Goal: Task Accomplishment & Management: Use online tool/utility

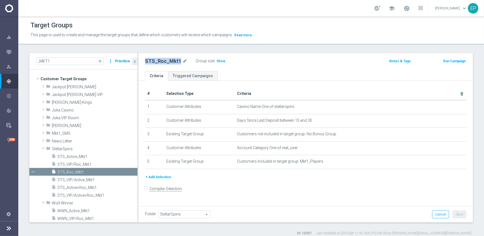
scroll to position [55, 0]
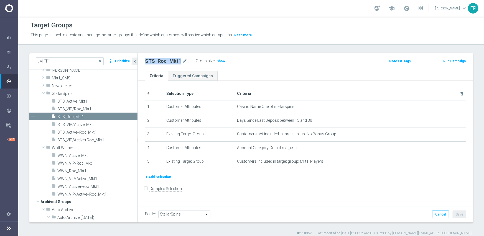
click at [123, 60] on button "Prioritize" at bounding box center [122, 61] width 17 height 7
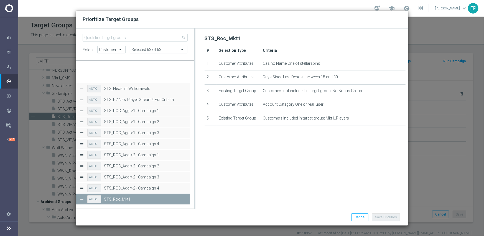
scroll to position [51808, 0]
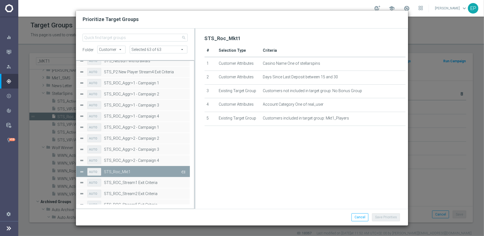
click at [183, 172] on button "Press SPACE to deselect this row." at bounding box center [183, 172] width 6 height 8
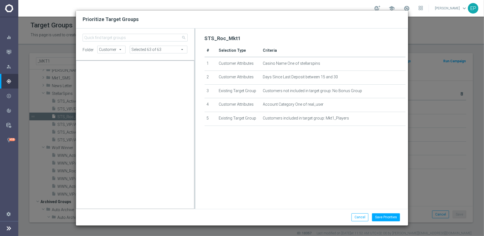
scroll to position [35396, 0]
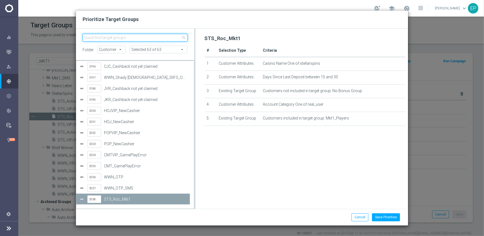
click at [117, 36] on input "search" at bounding box center [135, 38] width 105 height 8
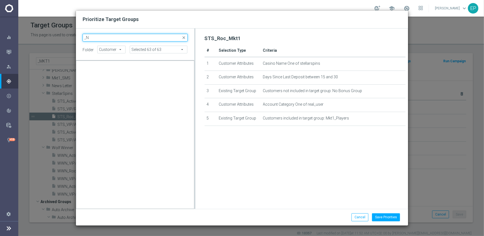
scroll to position [0, 0]
click at [88, 38] on input "_NKT1" at bounding box center [135, 38] width 105 height 8
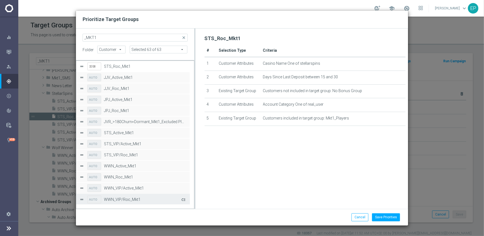
click at [183, 198] on button "Press SPACE to select this row." at bounding box center [183, 200] width 6 height 8
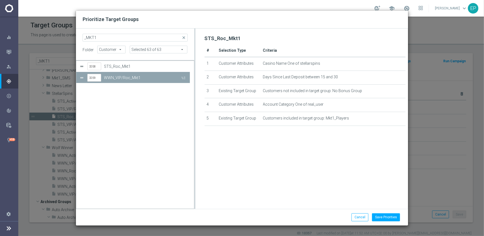
scroll to position [366, 0]
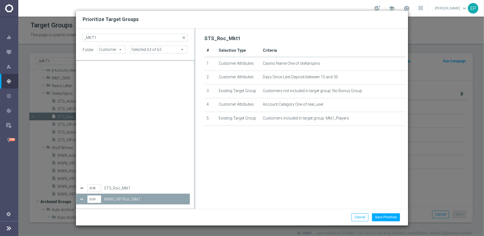
click at [183, 207] on button "Press SPACE to select this row." at bounding box center [183, 211] width 6 height 8
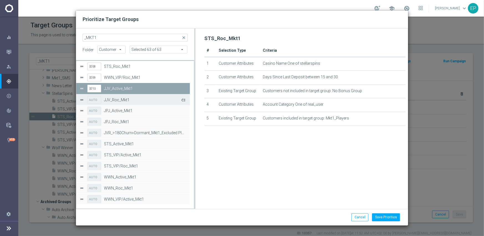
click at [183, 101] on button "Press SPACE to select this row." at bounding box center [183, 100] width 6 height 8
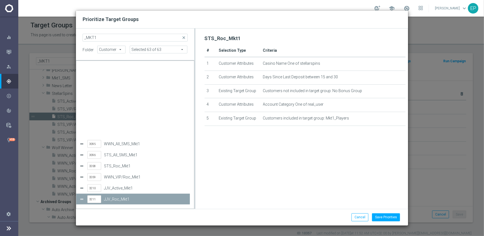
scroll to position [475, 0]
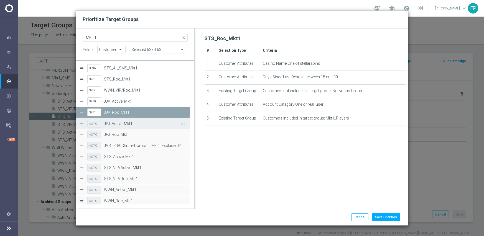
click at [182, 123] on button "Press SPACE to select this row." at bounding box center [183, 124] width 6 height 8
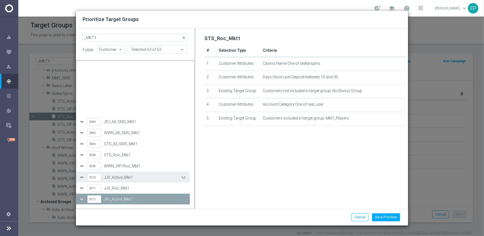
scroll to position [454, 0]
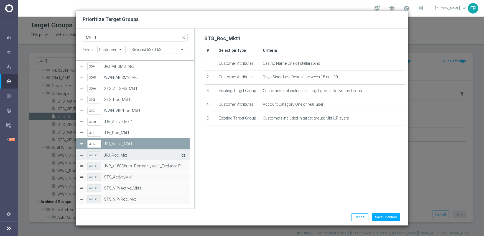
click at [184, 155] on button "Press SPACE to select this row." at bounding box center [183, 155] width 6 height 8
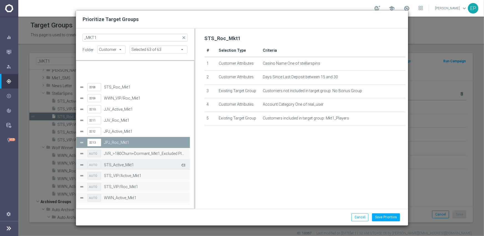
scroll to position [487, 0]
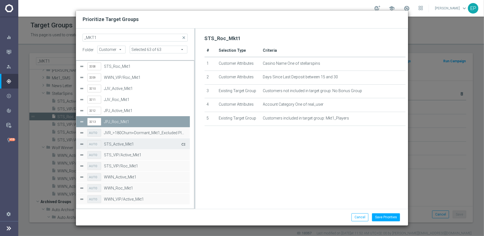
click at [183, 143] on button "Press SPACE to select this row." at bounding box center [183, 144] width 6 height 8
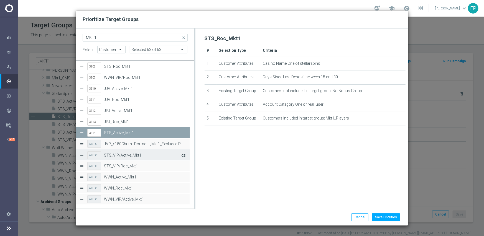
click at [180, 155] on button "Press SPACE to select this row." at bounding box center [183, 155] width 6 height 8
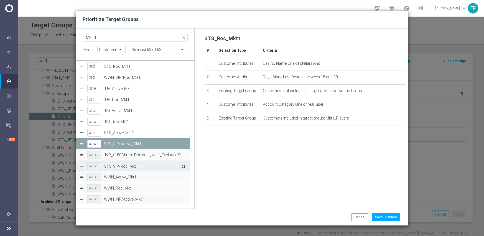
click at [181, 164] on button "Press SPACE to select this row." at bounding box center [183, 166] width 6 height 8
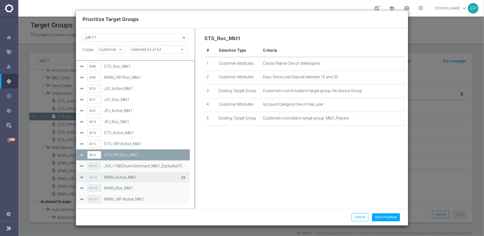
click at [181, 175] on button "Press SPACE to select this row." at bounding box center [183, 177] width 6 height 8
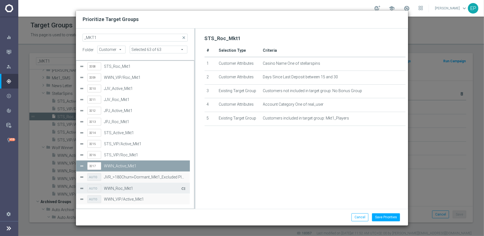
click at [183, 189] on button "Press SPACE to select this row." at bounding box center [183, 188] width 6 height 8
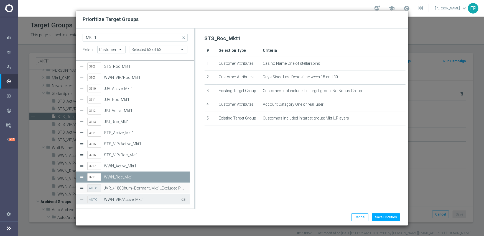
click at [183, 199] on button "Press SPACE to select this row." at bounding box center [183, 200] width 6 height 8
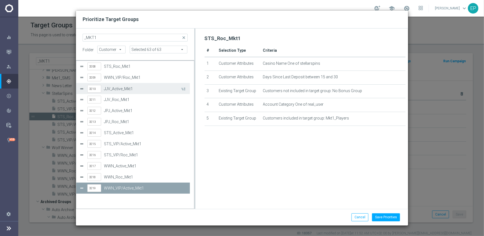
scroll to position [476, 0]
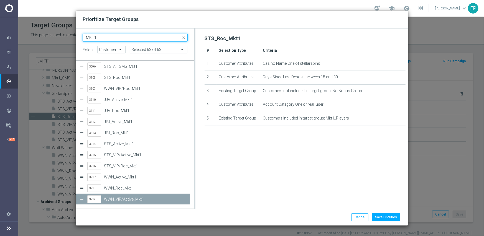
drag, startPoint x: 84, startPoint y: 38, endPoint x: 114, endPoint y: 38, distance: 29.9
click at [114, 38] on input "_MKT1" at bounding box center [135, 38] width 105 height 8
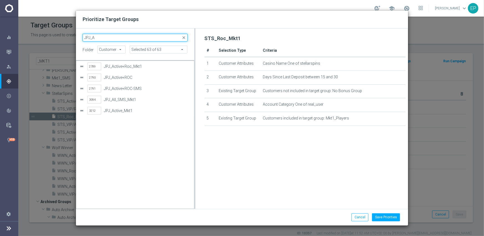
click at [92, 38] on input "JPJ_A" at bounding box center [135, 38] width 105 height 8
drag, startPoint x: 121, startPoint y: 39, endPoint x: 69, endPoint y: 39, distance: 51.8
click at [69, 39] on div "Prioritize Target Groups JPJ_A close folder Customer Customer arrow_drop_down s…" at bounding box center [242, 118] width 484 height 236
paste input "JV_ROC"
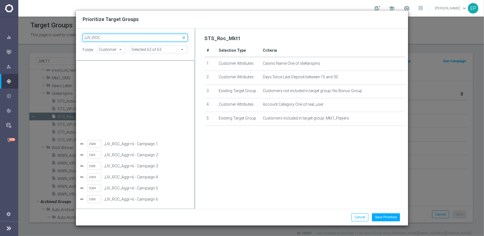
scroll to position [83, 0]
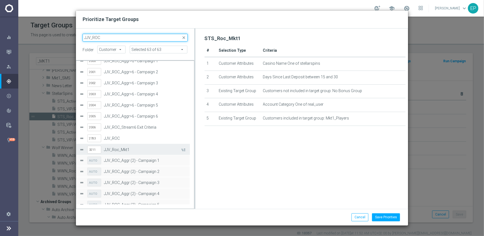
type input "JJV_ROC"
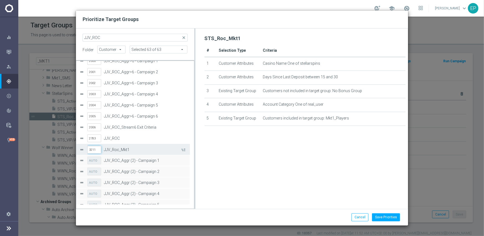
drag, startPoint x: 97, startPoint y: 150, endPoint x: 86, endPoint y: 150, distance: 11.4
click at [86, 150] on div "3211 JJV_Roc_Mkt1" at bounding box center [132, 149] width 107 height 11
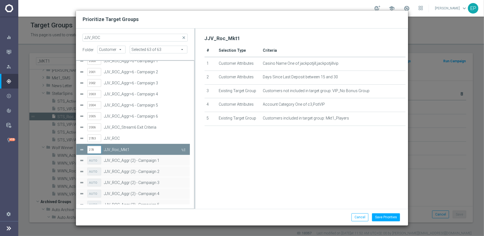
type input "2783"
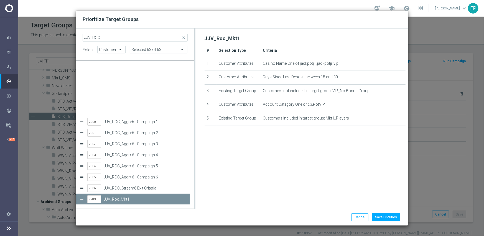
scroll to position [78, 0]
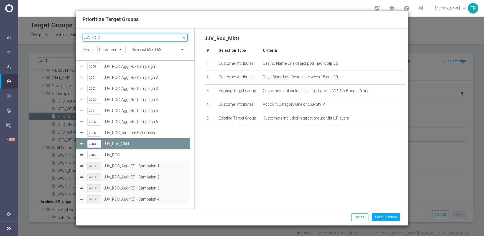
drag, startPoint x: 109, startPoint y: 38, endPoint x: 83, endPoint y: 39, distance: 25.8
click at [83, 39] on input "JJV_ROC" at bounding box center [135, 38] width 105 height 8
paste input "Active"
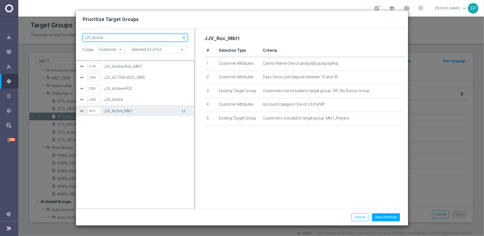
type input "JJV_Active"
drag, startPoint x: 96, startPoint y: 111, endPoint x: 81, endPoint y: 111, distance: 14.4
click at [81, 111] on div "3211 JJV_Active_Mkt1" at bounding box center [134, 111] width 111 height 11
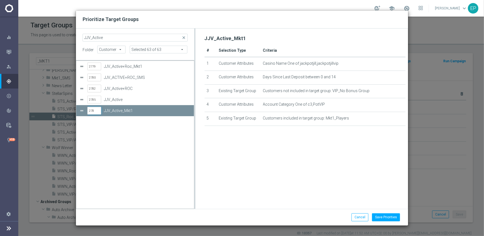
type input "2785"
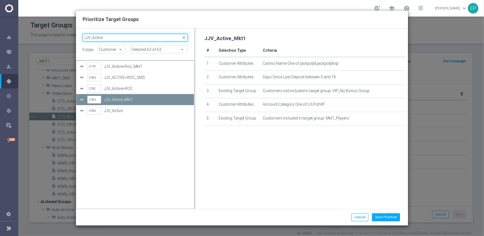
drag, startPoint x: 106, startPoint y: 37, endPoint x: 80, endPoint y: 37, distance: 26.3
click at [80, 37] on div "JJV_Active close" at bounding box center [134, 38] width 113 height 8
paste input "PJ_ROC"
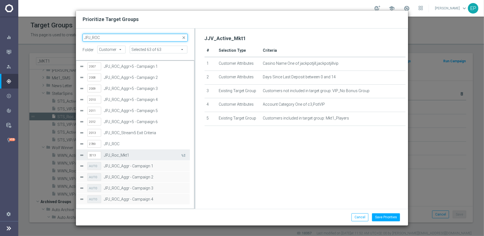
type input "JPJ_ROC"
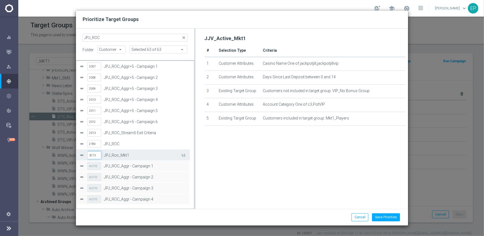
drag, startPoint x: 99, startPoint y: 154, endPoint x: 85, endPoint y: 154, distance: 13.6
click at [85, 154] on div "3213 JPJ_Roc_Mkt1" at bounding box center [132, 155] width 107 height 11
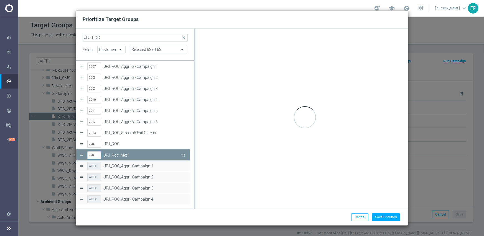
type input "2789"
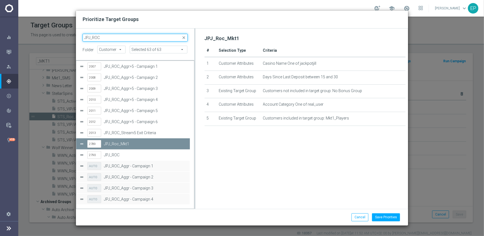
drag, startPoint x: 101, startPoint y: 37, endPoint x: 84, endPoint y: 39, distance: 17.5
click at [84, 39] on input "JPJ_ROC" at bounding box center [135, 38] width 105 height 8
paste input "Active"
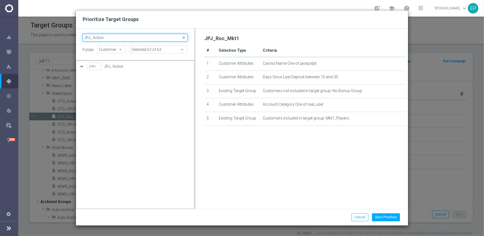
click at [94, 39] on input "JPJ_ Active" at bounding box center [135, 38] width 105 height 8
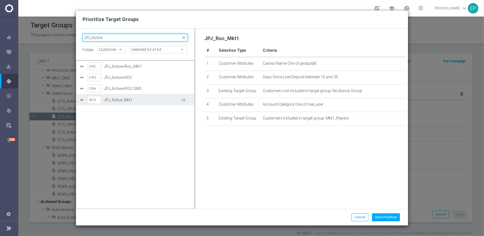
type input "JPJ_Active"
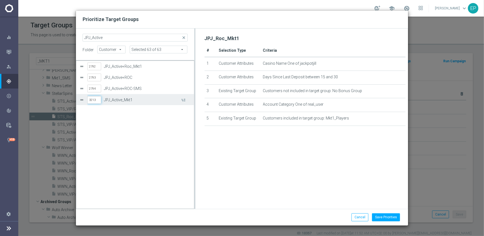
drag, startPoint x: 97, startPoint y: 100, endPoint x: 158, endPoint y: 131, distance: 68.1
click at [83, 99] on div "3213 JPJ_Active_Mkt1" at bounding box center [134, 99] width 111 height 11
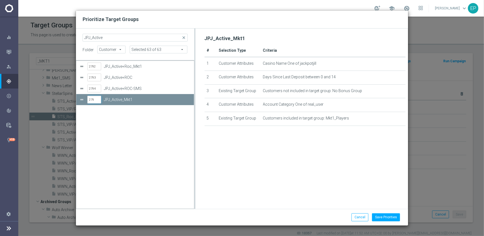
type input "2791"
click at [92, 39] on input "JPJ_Active" at bounding box center [135, 38] width 105 height 8
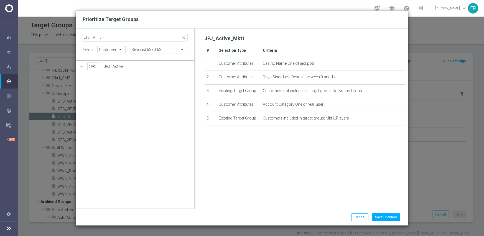
click at [144, 114] on div "2792 JPJ_ Active" at bounding box center [135, 135] width 118 height 148
drag, startPoint x: 110, startPoint y: 37, endPoint x: 69, endPoint y: 35, distance: 41.1
click at [69, 35] on div "Prioritize Target Groups JPJ_ Active close folder Customer Customer arrow_drop_…" at bounding box center [242, 118] width 484 height 236
paste input "WWN_VIP/ROC"
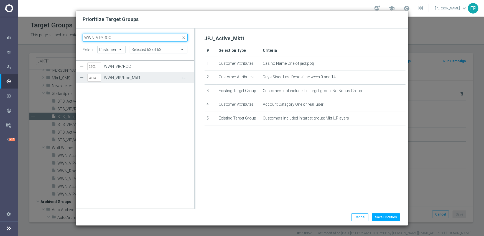
type input "WWN_VIP/ROC"
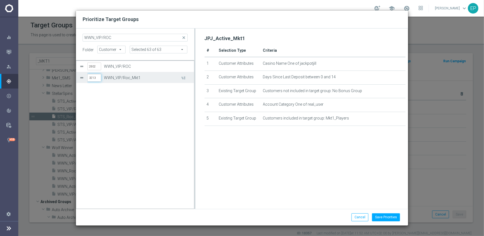
drag, startPoint x: 99, startPoint y: 78, endPoint x: 81, endPoint y: 77, distance: 17.8
click at [81, 77] on div "3213 WWN_VIP/Roc_Mkt1" at bounding box center [134, 77] width 111 height 11
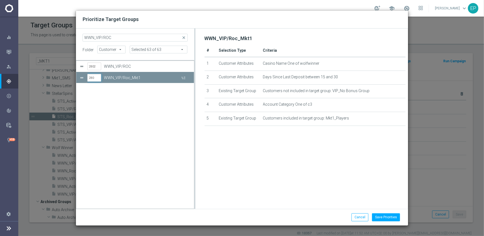
type input "2802"
click at [125, 119] on div "2802 WWN_VIP/ROC 2802 WWN_VIP/Roc_Mkt1" at bounding box center [135, 135] width 118 height 148
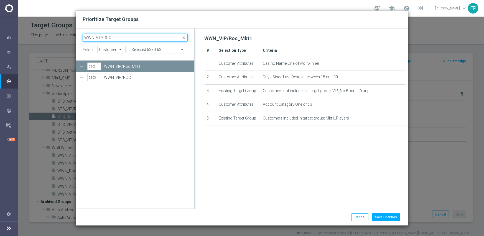
drag, startPoint x: 114, startPoint y: 38, endPoint x: 111, endPoint y: 53, distance: 15.7
click at [85, 38] on input "WWN_VIP/ROC" at bounding box center [135, 38] width 105 height 8
paste input "Active"
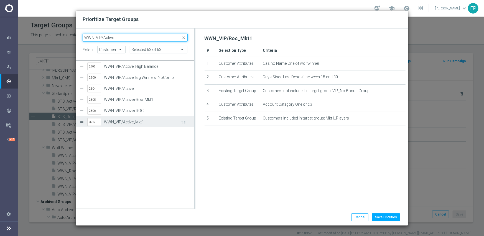
type input "WWN_VIP/Active"
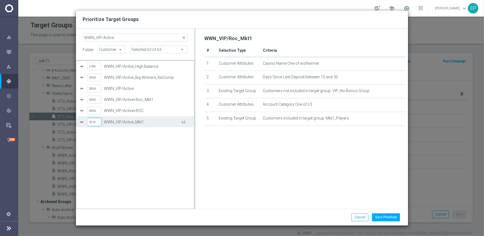
drag, startPoint x: 99, startPoint y: 122, endPoint x: 146, endPoint y: 137, distance: 49.6
click at [83, 121] on div "3219 WWN_VIP/Active_Mkt1" at bounding box center [134, 122] width 111 height 11
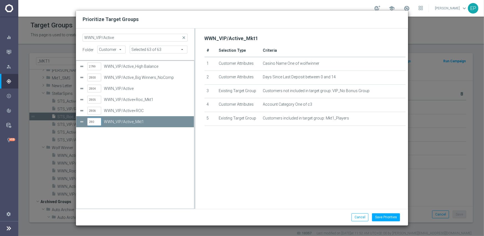
type input "2804"
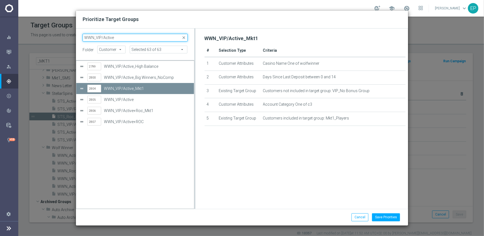
drag, startPoint x: 119, startPoint y: 40, endPoint x: 63, endPoint y: 40, distance: 55.4
click at [61, 39] on div "Prioritize Target Groups WWN_VIP/Active close folder Customer Customer arrow_dr…" at bounding box center [242, 118] width 484 height 236
paste input "ROC"
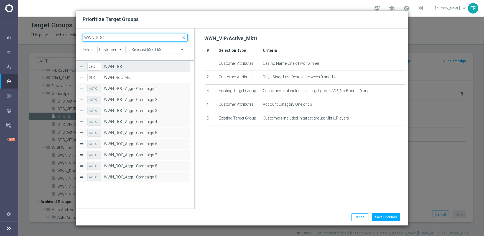
scroll to position [194, 0]
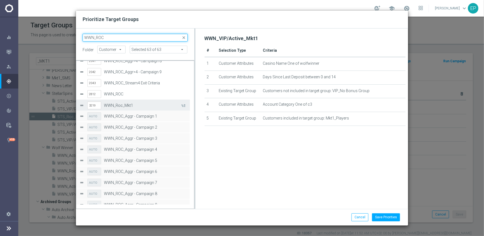
type input "WWN_ROC"
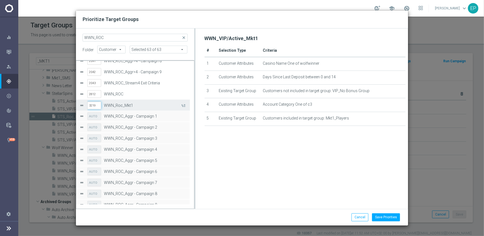
drag, startPoint x: 94, startPoint y: 105, endPoint x: 81, endPoint y: 105, distance: 13.8
click at [81, 105] on div "3219 WWN_Roc_Mkt1" at bounding box center [132, 105] width 107 height 11
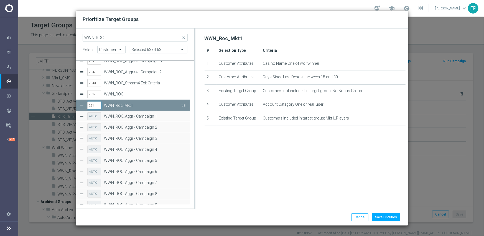
type input "2812"
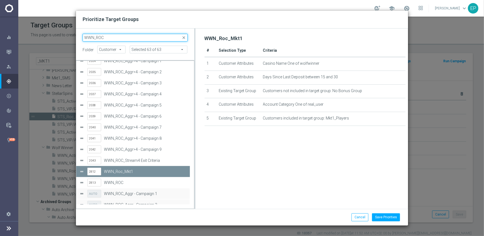
scroll to position [116, 0]
drag, startPoint x: 107, startPoint y: 38, endPoint x: 77, endPoint y: 38, distance: 29.9
click at [77, 38] on div "WWN_ROC close folder Customer Customer arrow_drop_down search Selected 63 of 63…" at bounding box center [242, 119] width 332 height 181
paste input "Active"
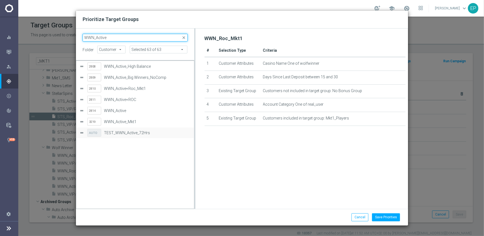
scroll to position [0, 0]
type input "WWN_Active"
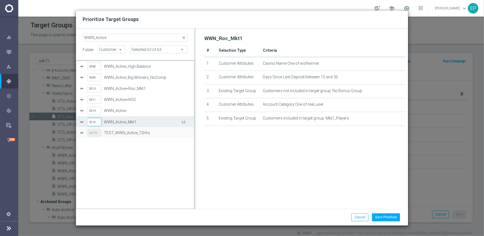
drag, startPoint x: 98, startPoint y: 123, endPoint x: 82, endPoint y: 123, distance: 16.3
click at [82, 123] on div "3219 WWN_Active_Mkt1" at bounding box center [134, 122] width 111 height 11
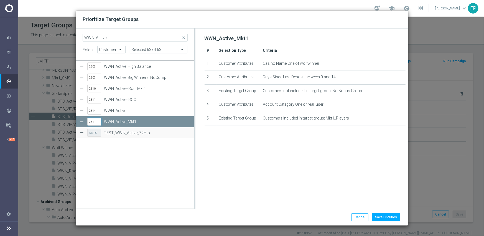
type input "2814"
click at [151, 176] on div "2808 WWN_Active_High Balance 2809 WWN_Active_Big Winners_NoComp 2810 WWN_Active…" at bounding box center [135, 135] width 118 height 148
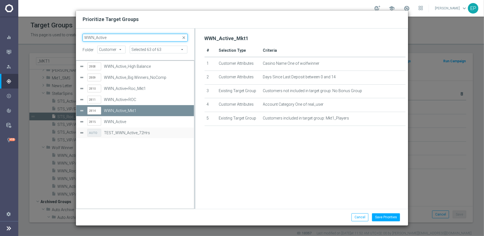
drag, startPoint x: 121, startPoint y: 39, endPoint x: 73, endPoint y: 36, distance: 48.6
click at [73, 36] on div "Prioritize Target Groups WWN_Active close folder Customer Customer arrow_drop_d…" at bounding box center [242, 118] width 484 height 236
paste input "STS_VIP/ROC"
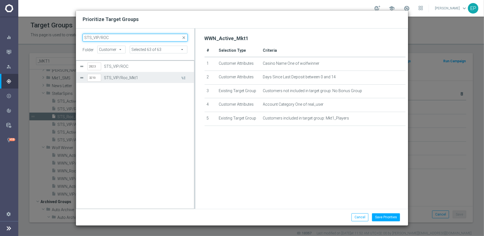
type input "STS_VIP/ROC"
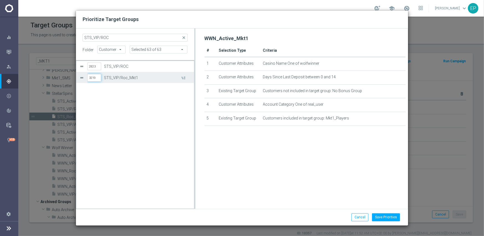
drag, startPoint x: 99, startPoint y: 78, endPoint x: 81, endPoint y: 78, distance: 17.4
click at [81, 78] on div "3219 STS_VIP/Roc_Mkt1" at bounding box center [134, 77] width 111 height 11
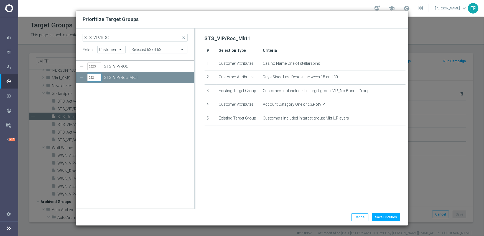
type input "2823"
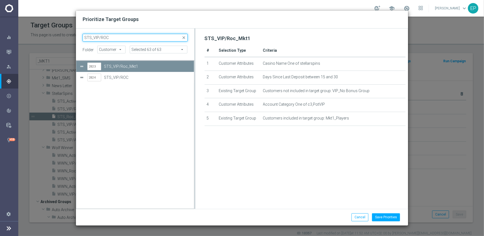
drag, startPoint x: 114, startPoint y: 36, endPoint x: 65, endPoint y: 38, distance: 48.8
click at [65, 38] on div "Prioritize Target Groups STS_VIP/ROC close folder Customer Customer arrow_drop_…" at bounding box center [242, 118] width 484 height 236
paste input "Active"
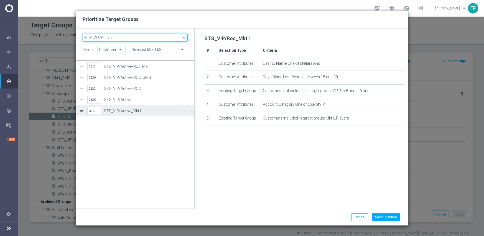
type input "STS_VIP/Active"
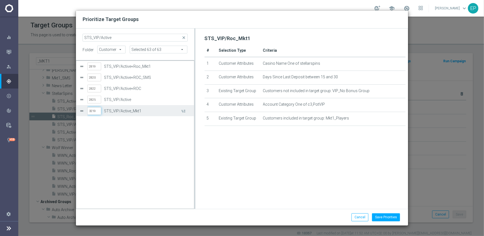
click at [98, 113] on input "3219" at bounding box center [94, 111] width 14 height 8
click at [97, 113] on input "3219" at bounding box center [94, 111] width 14 height 8
click at [96, 112] on input "3219" at bounding box center [94, 111] width 14 height 8
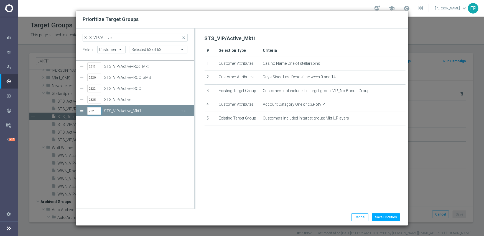
type input "2825"
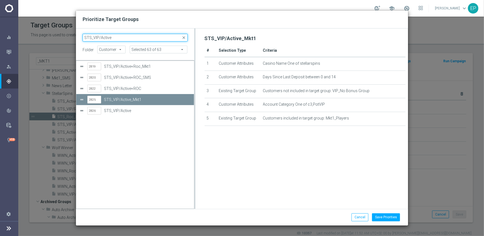
drag, startPoint x: 94, startPoint y: 39, endPoint x: 75, endPoint y: 39, distance: 19.1
click at [76, 39] on div "Prioritize Target Groups STS_VIP/Active close folder Customer Customer arrow_dr…" at bounding box center [242, 118] width 332 height 216
paste input "ROC"
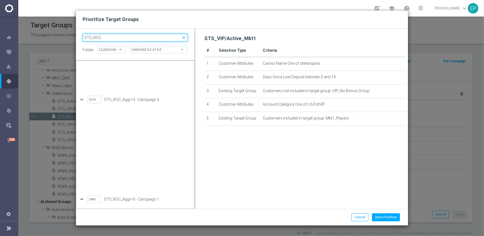
scroll to position [166, 0]
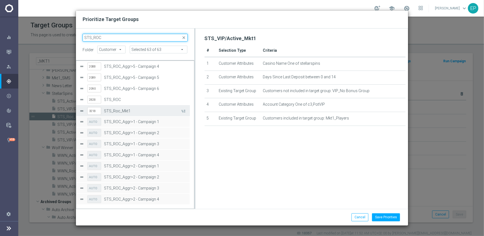
type input "STS_ROC"
drag, startPoint x: 98, startPoint y: 110, endPoint x: 131, endPoint y: 111, distance: 33.2
click at [80, 110] on div "3218 STS_Roc_Mkt1" at bounding box center [132, 111] width 107 height 11
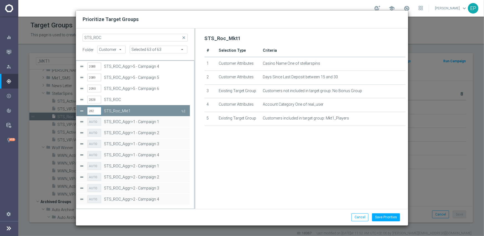
type input "2828"
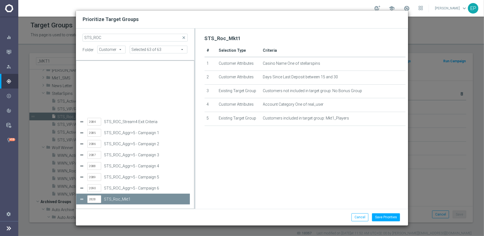
scroll to position [122, 0]
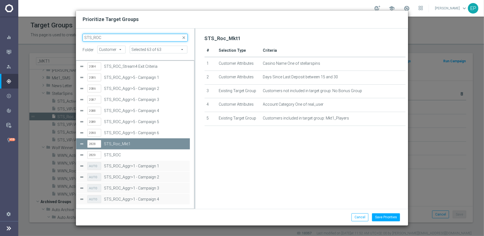
click at [111, 37] on input "STS_ROC" at bounding box center [135, 38] width 105 height 8
click at [112, 37] on input "STS_ROC" at bounding box center [135, 38] width 105 height 8
paste input "cheduled STS_Active"
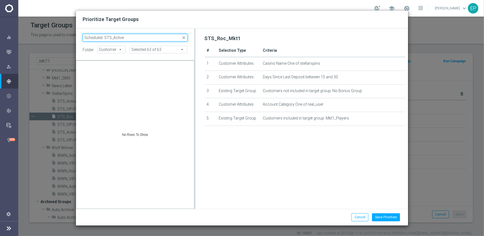
scroll to position [0, 0]
click at [107, 38] on input "Scheduled STS_Active" at bounding box center [135, 38] width 105 height 8
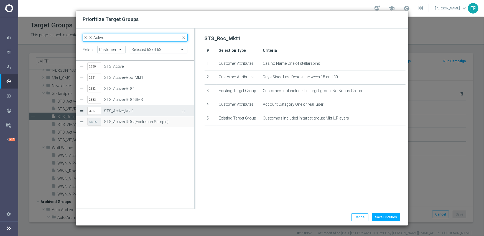
type input "STS_Active"
click at [97, 110] on input "3219" at bounding box center [94, 111] width 14 height 8
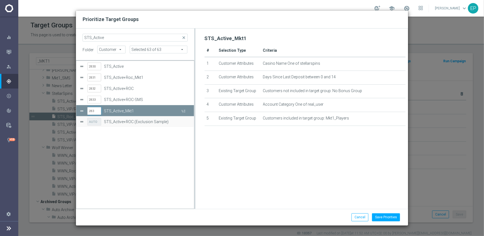
type input "2830"
click at [133, 154] on div "2830 STS_Active 2831 STS_Active+Roc_Mkt1 2832 STS_Active+ROC 2833 STS_Active+RO…" at bounding box center [135, 135] width 118 height 148
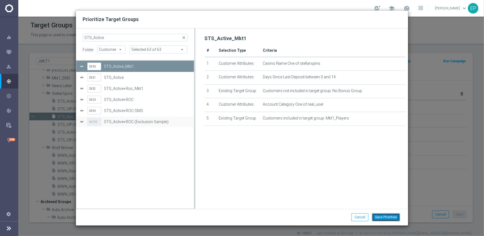
click at [389, 216] on button "Save Priorities" at bounding box center [386, 218] width 28 height 8
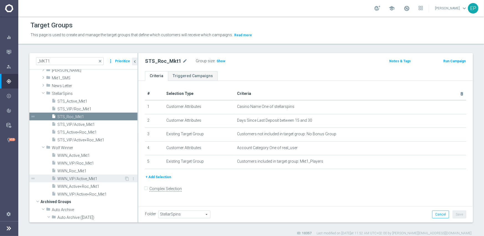
click at [88, 180] on span "WWN_VIP/Active_Mkt1" at bounding box center [90, 179] width 67 height 5
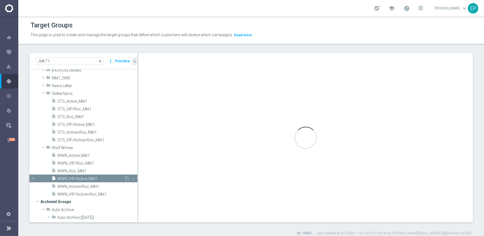
type input "Wolf Winner"
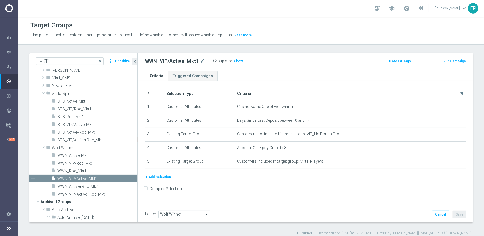
click at [180, 60] on h2 "WWN_VIP/Active_Mkt1" at bounding box center [172, 61] width 54 height 7
copy div "WWN_VIP/Active_Mkt1"
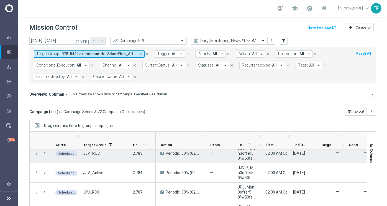
scroll to position [443, 0]
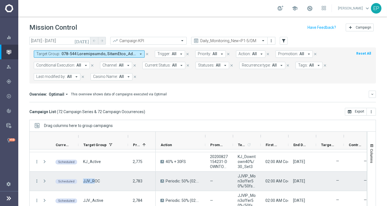
drag, startPoint x: 84, startPoint y: 180, endPoint x: 94, endPoint y: 181, distance: 10.3
click at [94, 181] on span "JJV_ROC" at bounding box center [91, 180] width 17 height 5
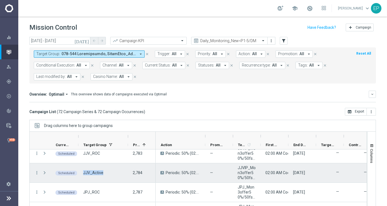
drag, startPoint x: 103, startPoint y: 173, endPoint x: 83, endPoint y: 172, distance: 20.0
click at [83, 172] on div "JJV_Active" at bounding box center [103, 172] width 50 height 19
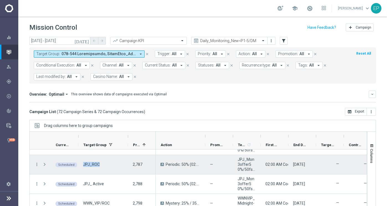
drag, startPoint x: 100, startPoint y: 164, endPoint x: 82, endPoint y: 164, distance: 18.0
click at [82, 164] on div "JPJ_ROC" at bounding box center [103, 164] width 50 height 19
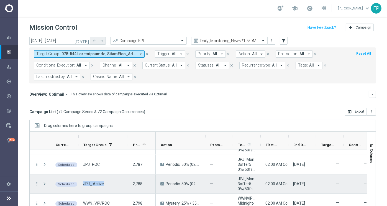
drag, startPoint x: 104, startPoint y: 182, endPoint x: 83, endPoint y: 184, distance: 21.2
click at [83, 184] on div "JPJ_ Active" at bounding box center [103, 183] width 50 height 19
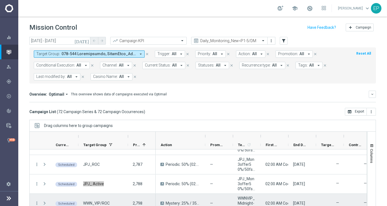
scroll to position [526, 0]
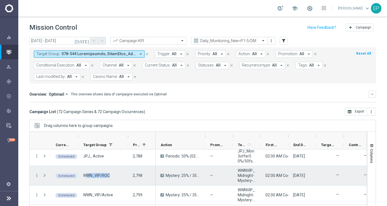
drag, startPoint x: 111, startPoint y: 174, endPoint x: 86, endPoint y: 177, distance: 24.8
click at [86, 177] on div "WWN_VIP/ROC" at bounding box center [103, 175] width 50 height 19
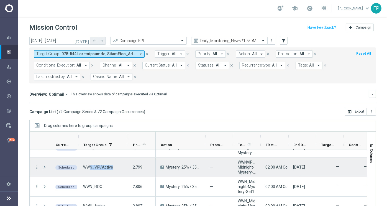
drag, startPoint x: 117, startPoint y: 167, endPoint x: 88, endPoint y: 166, distance: 28.3
click at [88, 166] on div "WWN_VIP/Active" at bounding box center [103, 167] width 50 height 19
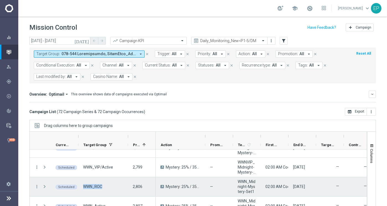
drag, startPoint x: 107, startPoint y: 184, endPoint x: 84, endPoint y: 187, distance: 23.2
click at [84, 187] on div "WWN_ROC" at bounding box center [103, 186] width 50 height 19
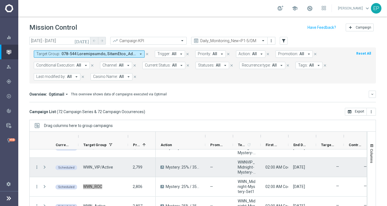
scroll to position [582, 0]
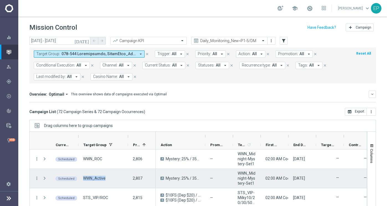
drag, startPoint x: 107, startPoint y: 179, endPoint x: 84, endPoint y: 179, distance: 23.0
click at [84, 179] on div "WWN_Active" at bounding box center [103, 178] width 50 height 19
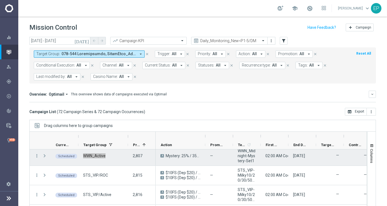
scroll to position [609, 0]
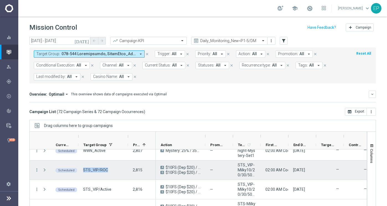
drag, startPoint x: 107, startPoint y: 168, endPoint x: 83, endPoint y: 169, distance: 23.6
click at [83, 169] on div "STS_VIP/ROC" at bounding box center [103, 169] width 50 height 19
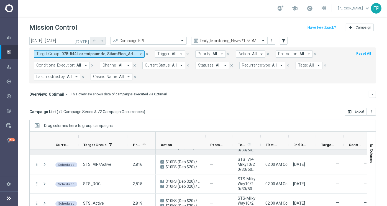
scroll to position [637, 0]
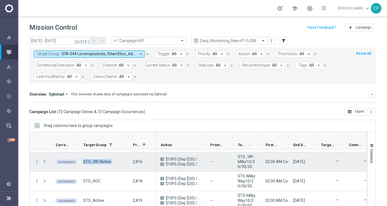
drag, startPoint x: 111, startPoint y: 161, endPoint x: 83, endPoint y: 163, distance: 28.8
click at [83, 163] on div "STS_VIP/Active" at bounding box center [103, 161] width 50 height 19
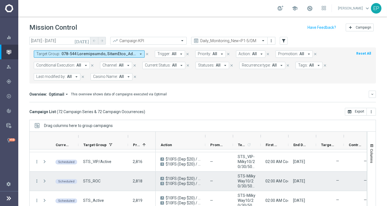
click at [102, 179] on div "STS_ROC" at bounding box center [103, 180] width 50 height 19
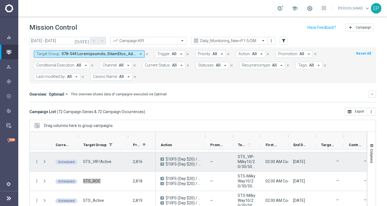
scroll to position [665, 0]
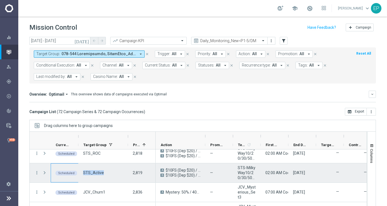
drag, startPoint x: 103, startPoint y: 171, endPoint x: 76, endPoint y: 171, distance: 26.9
click at [76, 171] on div "more_vert Scheduled STS_Active 2,819" at bounding box center [93, 172] width 126 height 19
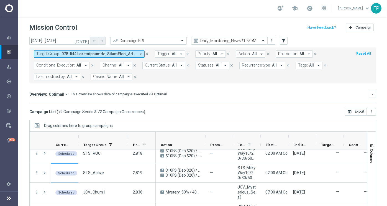
click at [193, 105] on mini-dashboard "Overview: Optimail arrow_drop_down This overview shows data of campaigns execut…" at bounding box center [202, 95] width 346 height 24
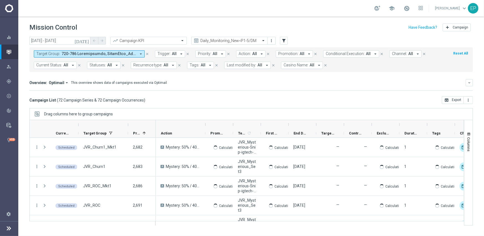
click at [210, 109] on div "Drag columns here to group campaigns" at bounding box center [250, 114] width 443 height 12
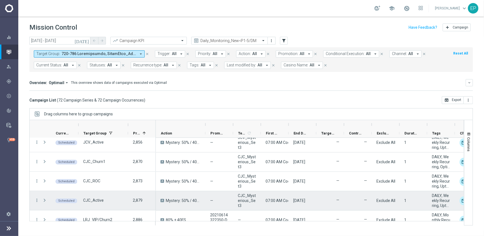
scroll to position [748, 0]
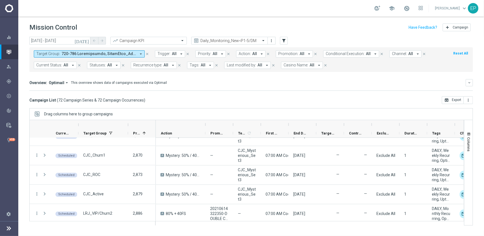
click at [118, 54] on span at bounding box center [98, 54] width 75 height 5
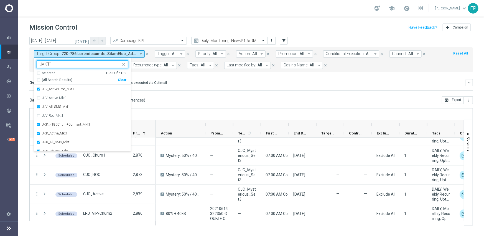
click at [49, 78] on span "(All Search Results)" at bounding box center [57, 80] width 30 height 5
type input "_MKT1"
click at [234, 86] on div "Overview: Optimail arrow_drop_down This overview shows data of campaigns execut…" at bounding box center [250, 82] width 443 height 7
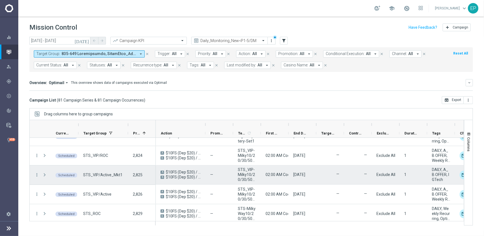
scroll to position [720, 0]
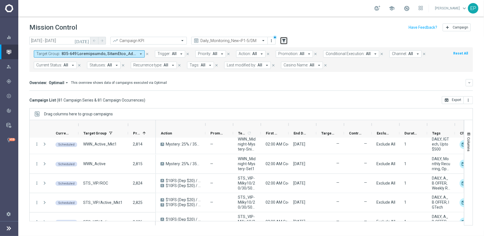
click at [281, 39] on icon "filter_alt" at bounding box center [283, 40] width 5 height 5
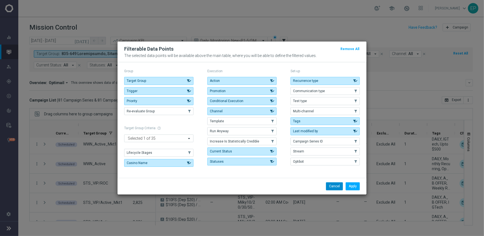
click at [326, 187] on button "Cancel" at bounding box center [334, 187] width 17 height 8
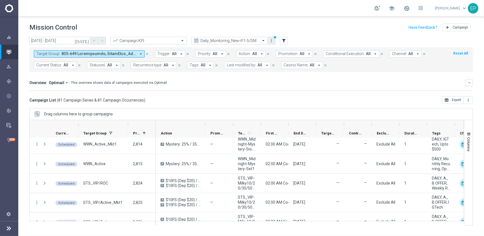
click at [273, 42] on icon "more_vert" at bounding box center [271, 40] width 4 height 4
click at [287, 51] on div "Save view" at bounding box center [301, 51] width 50 height 4
click at [250, 101] on div "Campaign List ( 81 Campaign Series & 81 Campaign Occurrences ) open_in_browser …" at bounding box center [250, 100] width 443 height 8
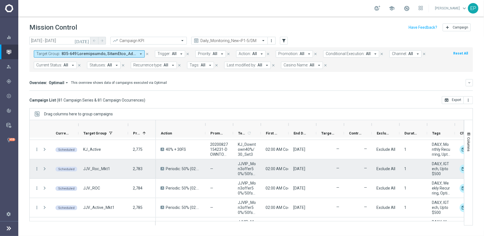
scroll to position [443, 0]
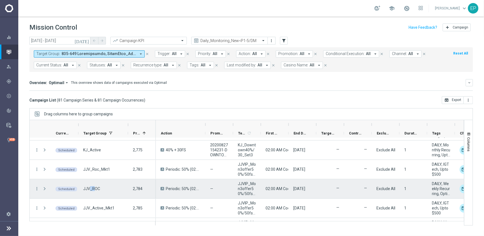
drag, startPoint x: 91, startPoint y: 189, endPoint x: 98, endPoint y: 188, distance: 7.8
click at [98, 188] on span "JJV_ROC" at bounding box center [91, 188] width 17 height 5
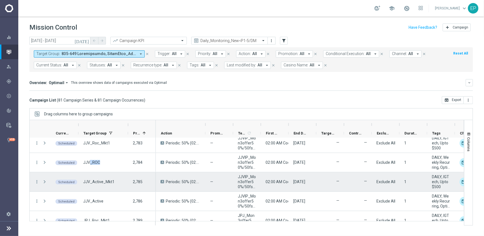
scroll to position [471, 0]
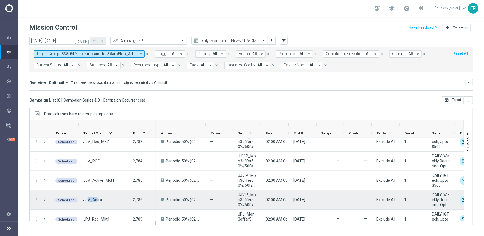
drag, startPoint x: 87, startPoint y: 197, endPoint x: 97, endPoint y: 198, distance: 10.0
click at [97, 198] on span "JJV_Active" at bounding box center [93, 199] width 20 height 5
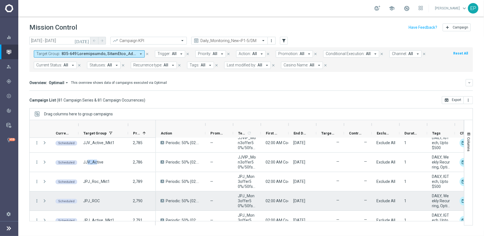
scroll to position [526, 0]
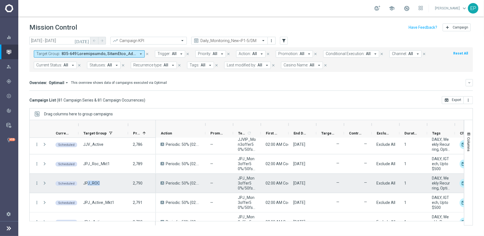
drag, startPoint x: 88, startPoint y: 183, endPoint x: 104, endPoint y: 182, distance: 16.4
click at [104, 183] on div "JPJ_ROC" at bounding box center [103, 183] width 50 height 19
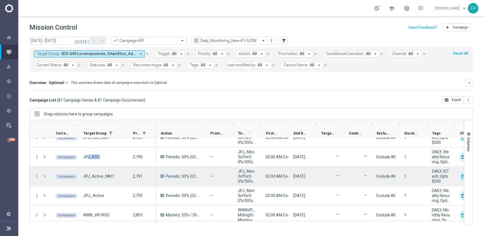
scroll to position [554, 0]
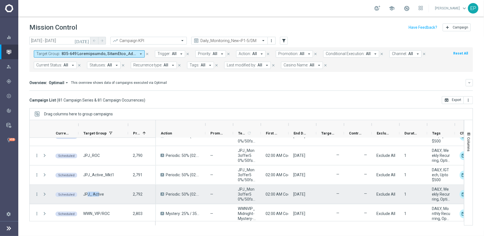
drag, startPoint x: 89, startPoint y: 194, endPoint x: 102, endPoint y: 194, distance: 12.7
click at [98, 194] on span "JPJ_ Active" at bounding box center [93, 194] width 21 height 5
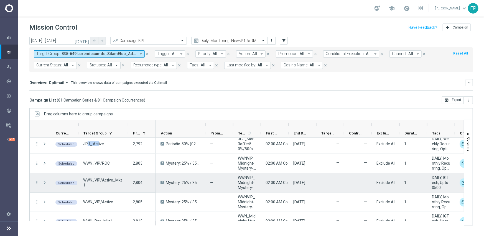
scroll to position [609, 0]
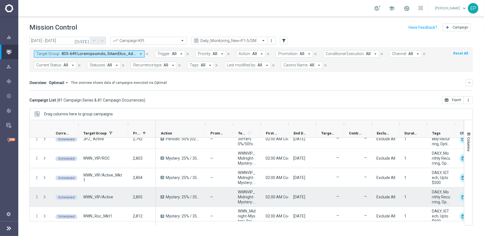
drag, startPoint x: 94, startPoint y: 199, endPoint x: 101, endPoint y: 198, distance: 7.8
click at [101, 198] on span "WWN_VIP/Active" at bounding box center [98, 197] width 30 height 5
drag, startPoint x: 93, startPoint y: 197, endPoint x: 104, endPoint y: 197, distance: 11.1
click at [104, 197] on span "WWN_VIP/Active" at bounding box center [98, 197] width 30 height 5
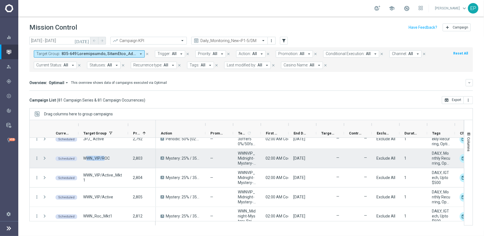
drag, startPoint x: 86, startPoint y: 158, endPoint x: 104, endPoint y: 158, distance: 18.3
click at [104, 158] on span "WWN_VIP/ROC" at bounding box center [96, 158] width 27 height 5
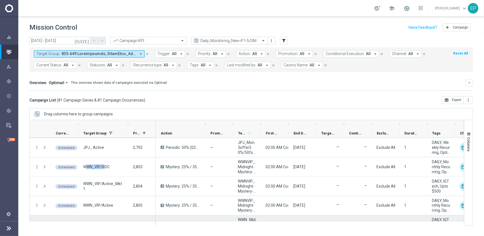
scroll to position [628, 0]
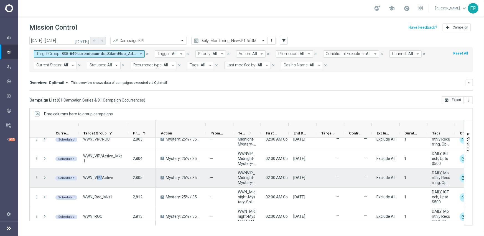
drag, startPoint x: 96, startPoint y: 178, endPoint x: 102, endPoint y: 178, distance: 6.4
click at [102, 178] on span "WWN_VIP/Active" at bounding box center [98, 178] width 30 height 5
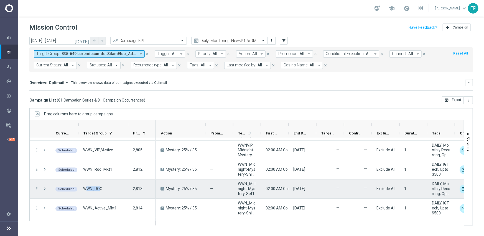
drag, startPoint x: 87, startPoint y: 192, endPoint x: 100, endPoint y: 192, distance: 12.8
click at [99, 192] on div "WWN_ROC" at bounding box center [103, 189] width 50 height 19
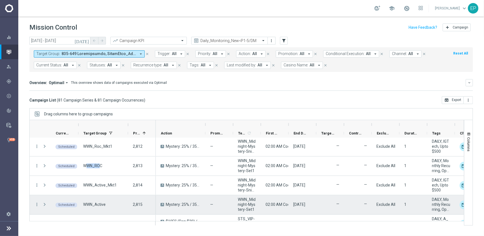
scroll to position [684, 0]
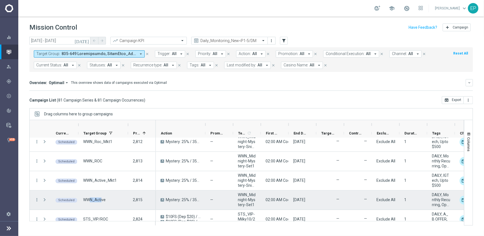
drag, startPoint x: 89, startPoint y: 201, endPoint x: 101, endPoint y: 201, distance: 12.2
click at [101, 201] on span "WWN_Active" at bounding box center [94, 200] width 22 height 5
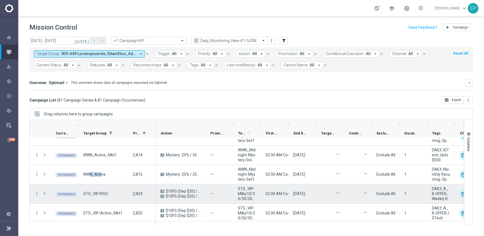
scroll to position [739, 0]
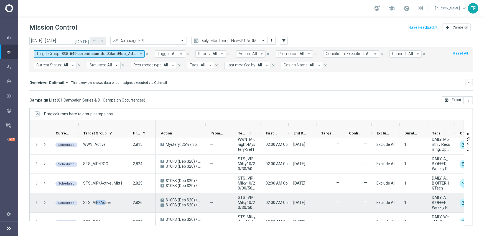
drag, startPoint x: 96, startPoint y: 202, endPoint x: 105, endPoint y: 203, distance: 8.9
click at [104, 203] on span "STS_VIP/Active" at bounding box center [97, 203] width 28 height 5
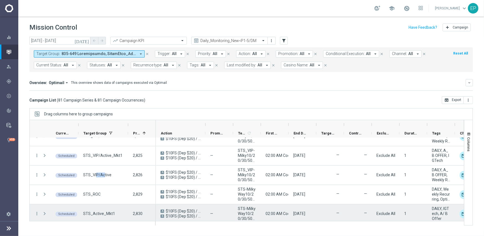
scroll to position [795, 0]
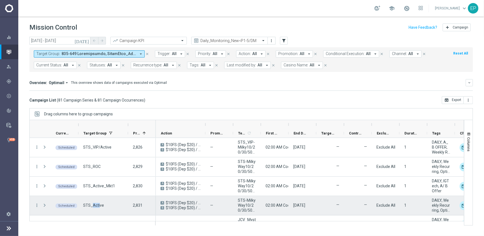
drag, startPoint x: 91, startPoint y: 207, endPoint x: 100, endPoint y: 205, distance: 8.5
click at [99, 206] on span "STS_Active" at bounding box center [93, 205] width 21 height 5
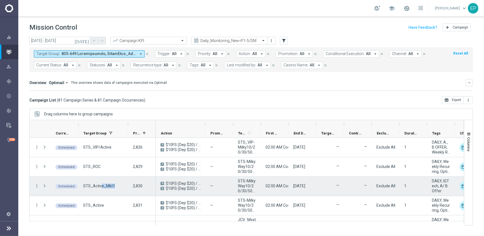
drag, startPoint x: 100, startPoint y: 187, endPoint x: 114, endPoint y: 186, distance: 13.3
click at [114, 186] on div "STS_Active_Mkt1" at bounding box center [103, 186] width 50 height 19
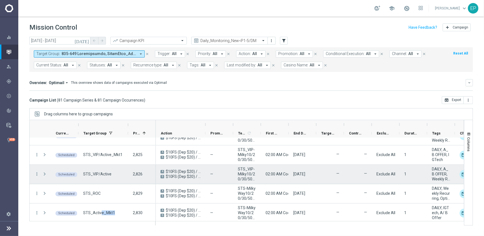
scroll to position [767, 0]
drag, startPoint x: 91, startPoint y: 173, endPoint x: 116, endPoint y: 173, distance: 24.9
click at [116, 173] on div "STS_VIP/Active" at bounding box center [103, 175] width 50 height 19
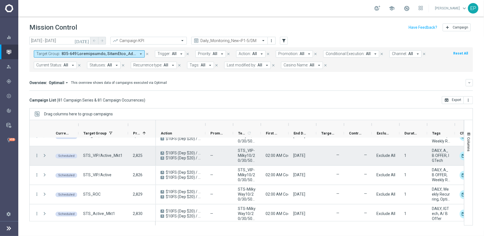
drag, startPoint x: 94, startPoint y: 157, endPoint x: 118, endPoint y: 159, distance: 23.6
click at [118, 159] on div "STS_VIP/Active_Mkt1" at bounding box center [103, 156] width 50 height 19
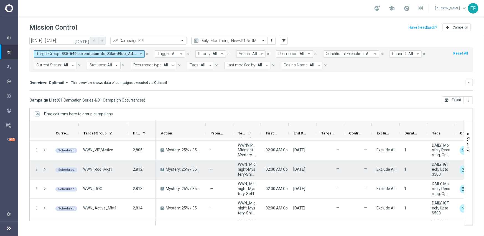
scroll to position [628, 0]
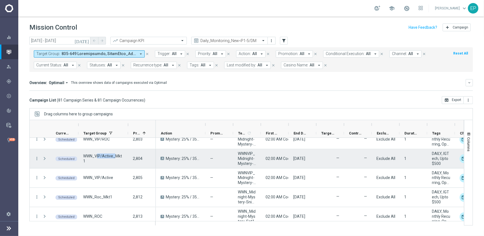
drag, startPoint x: 97, startPoint y: 159, endPoint x: 117, endPoint y: 159, distance: 20.2
click at [116, 158] on span "WWN_VIP/Active_Mkt1" at bounding box center [103, 159] width 40 height 10
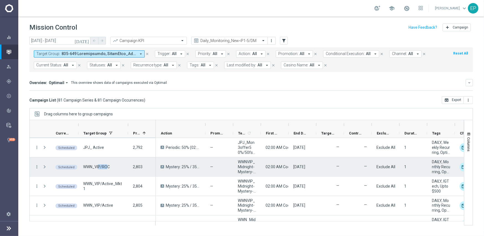
drag, startPoint x: 97, startPoint y: 167, endPoint x: 107, endPoint y: 167, distance: 10.0
click at [107, 167] on span "WWN_VIP/ROC" at bounding box center [96, 167] width 27 height 5
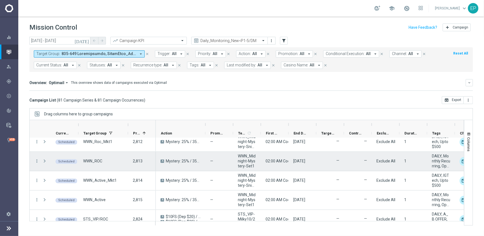
scroll to position [656, 0]
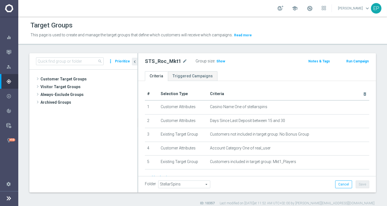
click at [120, 61] on button "Prioritize" at bounding box center [122, 61] width 17 height 7
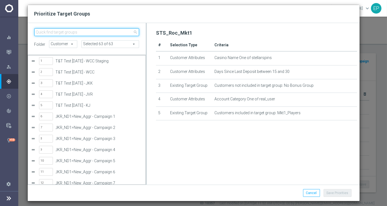
click at [76, 32] on input "search" at bounding box center [86, 32] width 105 height 8
paste input "WWN_VIP/ROC"
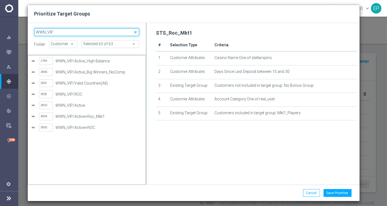
drag, startPoint x: 88, startPoint y: 33, endPoint x: 25, endPoint y: 33, distance: 62.6
click at [25, 33] on div "Prioritize Target Groups WWN_VIP close folder Customer Customer arrow_drop_down…" at bounding box center [193, 103] width 387 height 206
paste input "/Active_Mkt1"
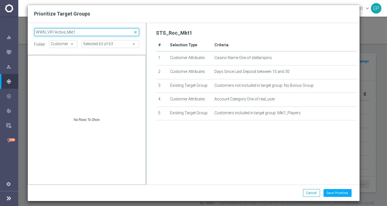
type input "WWN_VIP/Active_Mkt1"
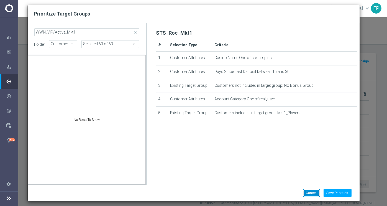
click at [312, 191] on button "Cancel" at bounding box center [311, 193] width 17 height 8
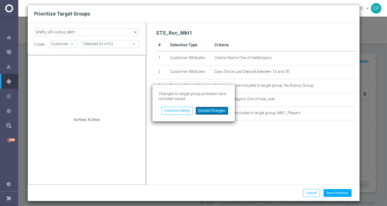
click at [207, 109] on button "Discard Changes" at bounding box center [212, 111] width 33 height 8
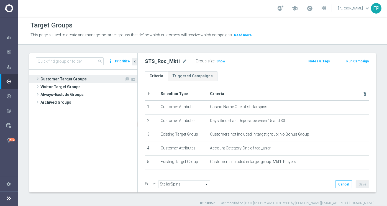
click at [72, 79] on span "Customer Target Groups" at bounding box center [82, 79] width 84 height 8
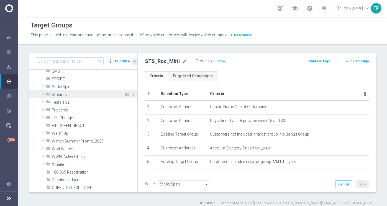
scroll to position [388, 0]
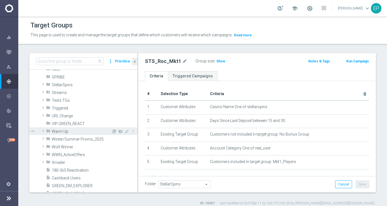
click at [60, 131] on span "Warm Up" at bounding box center [82, 131] width 60 height 5
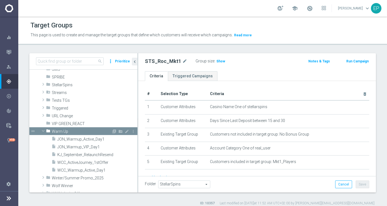
click at [60, 131] on span "Warm Up" at bounding box center [82, 131] width 60 height 5
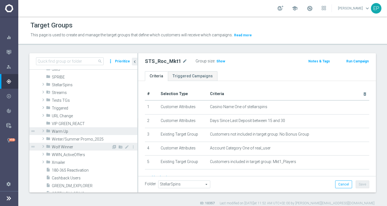
click at [60, 147] on span "Wolf Winner" at bounding box center [82, 147] width 60 height 5
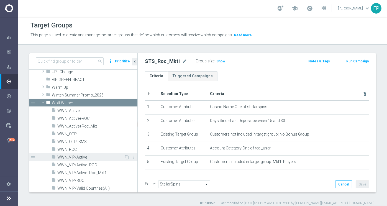
scroll to position [415, 0]
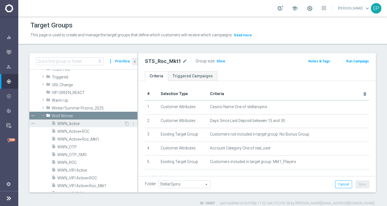
click at [81, 125] on div "insert_drive_file WWN_Active" at bounding box center [88, 123] width 73 height 8
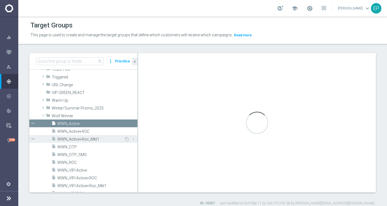
scroll to position [443, 0]
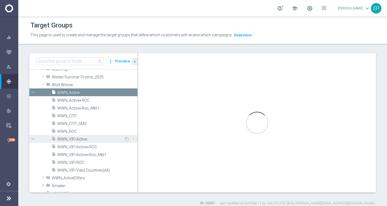
checkbox input "true"
type input "Wolf Winner"
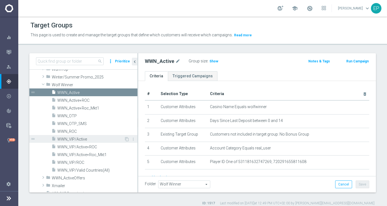
click at [96, 140] on span "WWN_VIP/Active" at bounding box center [90, 139] width 67 height 5
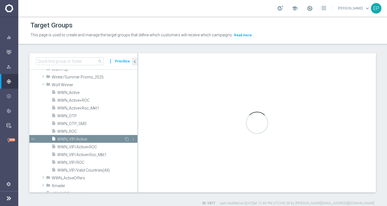
type textarea "(1 and 2 and 3 and 4) or 5"
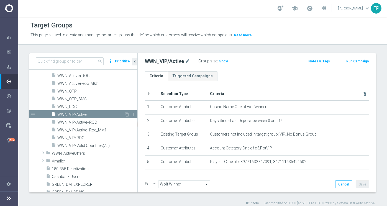
scroll to position [471, 0]
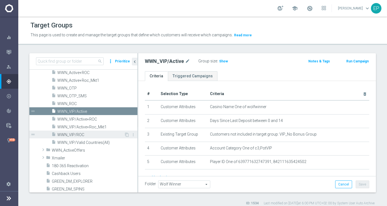
click at [89, 135] on span "WWN_VIP/ROC" at bounding box center [90, 134] width 67 height 5
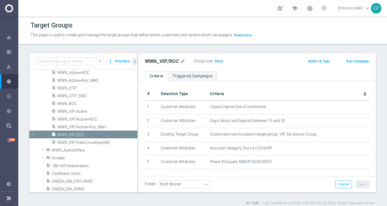
click at [121, 59] on button "Prioritize" at bounding box center [122, 61] width 17 height 7
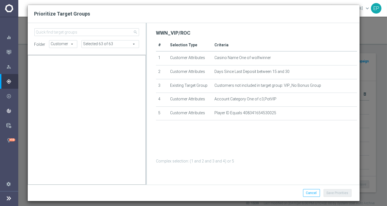
scroll to position [30912, 0]
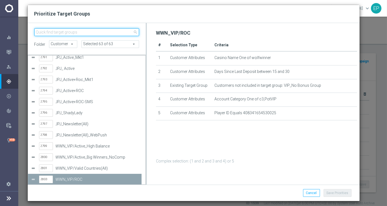
click at [75, 32] on input "search" at bounding box center [86, 32] width 105 height 8
paste input "WWN_VIP/Active_Mkt1"
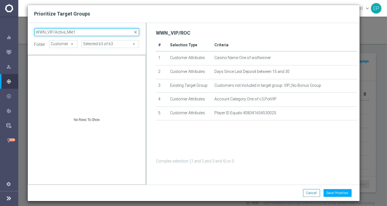
scroll to position [0, 0]
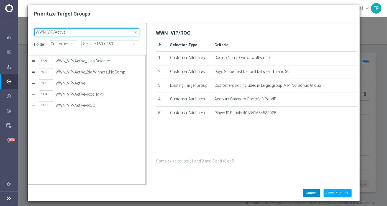
type input "WWN_VIP/Active"
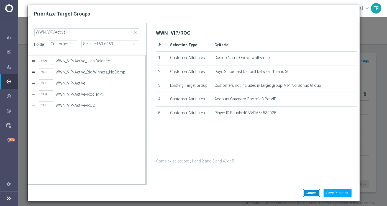
click at [311, 192] on button "Cancel" at bounding box center [311, 193] width 17 height 8
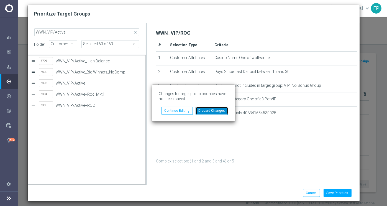
drag, startPoint x: 201, startPoint y: 109, endPoint x: 255, endPoint y: 92, distance: 56.5
click at [201, 109] on button "Discard Changes" at bounding box center [212, 111] width 33 height 8
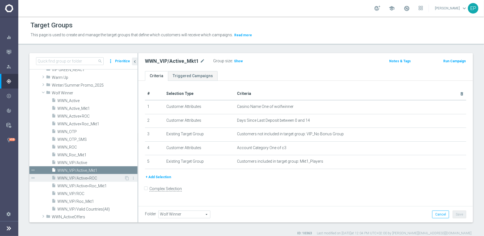
scroll to position [463, 0]
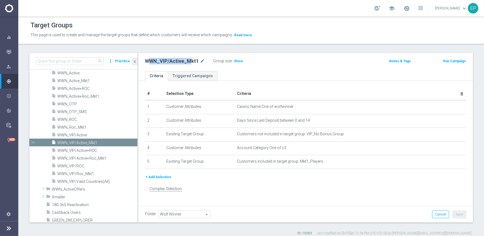
drag, startPoint x: 155, startPoint y: 61, endPoint x: 188, endPoint y: 62, distance: 33.2
click at [188, 62] on h2 "WWN_VIP/Active_Mkt1" at bounding box center [172, 61] width 54 height 7
click at [241, 195] on form "Complex Selection Invalid Expression" at bounding box center [305, 195] width 321 height 20
click at [83, 61] on input at bounding box center [70, 61] width 68 height 8
paste input "STS_VIP-Milky10/20/30/50FS-snip-igtech-MKT1-ONLY"
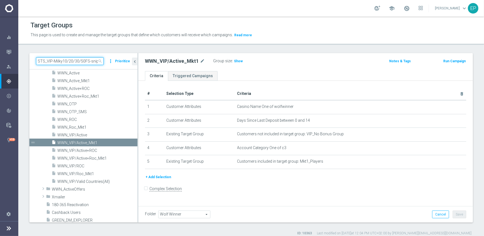
scroll to position [0, 30]
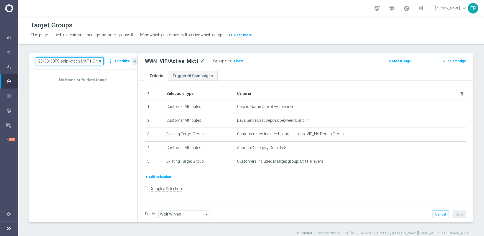
type input "STS_VIP-Milky10/20/30/50FS-snip-igtech-MKT1-ONLY"
click at [100, 61] on span "close" at bounding box center [100, 61] width 4 height 4
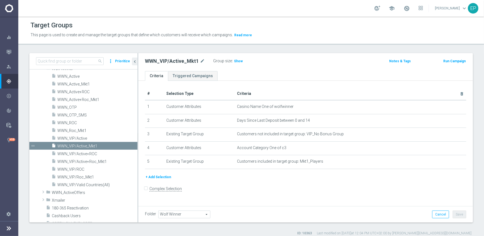
scroll to position [435, 0]
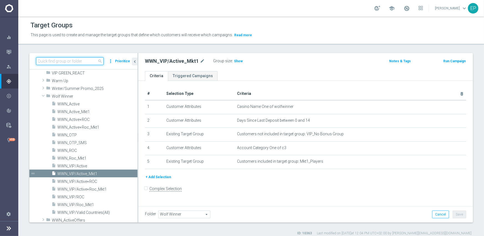
click at [72, 62] on input at bounding box center [70, 61] width 68 height 8
paste input "WWN_VIP/ROC"
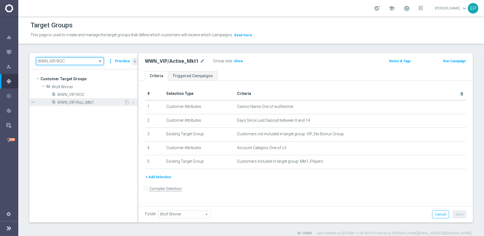
type input "WWN_VIP/ROC"
click at [89, 104] on span "WWN_VIP/Roc_Mkt1" at bounding box center [90, 102] width 67 height 5
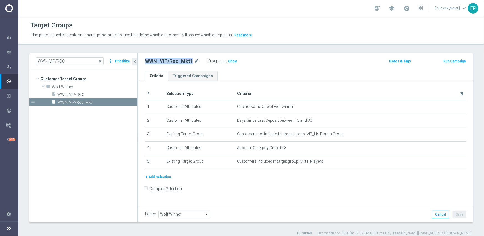
drag, startPoint x: 143, startPoint y: 62, endPoint x: 191, endPoint y: 61, distance: 47.1
click at [191, 61] on div "WWN_VIP/Roc_Mkt1 mode_edit Group size : Show" at bounding box center [251, 61] width 220 height 8
copy h2 "WWN_VIP/Roc_Mkt1"
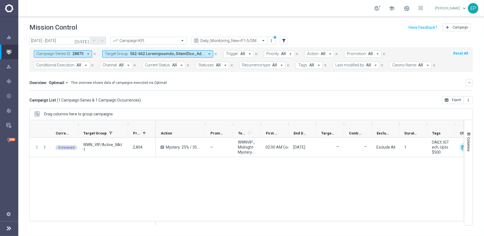
click at [94, 53] on icon "close" at bounding box center [95, 54] width 4 height 4
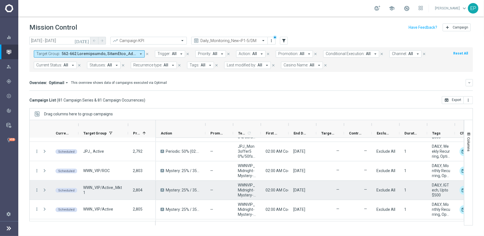
scroll to position [609, 0]
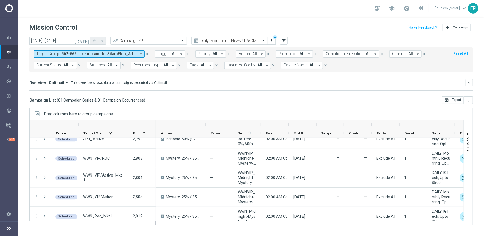
click at [291, 64] on span "Casino Name:" at bounding box center [295, 65] width 25 height 5
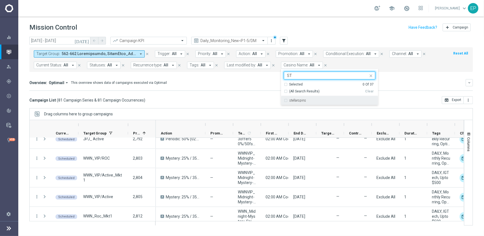
click at [295, 100] on label "stellarspins" at bounding box center [297, 100] width 17 height 3
type input "ST"
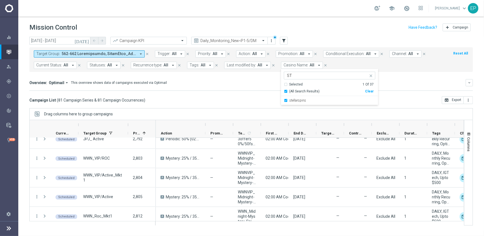
click at [249, 108] on div "Drag columns here to group campaigns" at bounding box center [250, 114] width 443 height 12
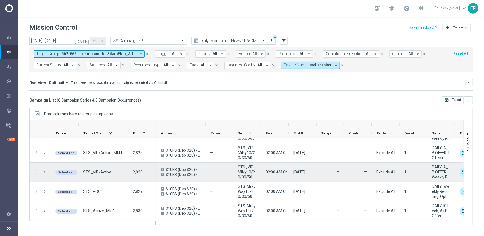
scroll to position [0, 0]
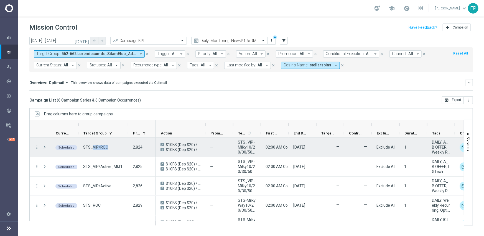
drag, startPoint x: 91, startPoint y: 147, endPoint x: 107, endPoint y: 148, distance: 15.2
click at [107, 147] on span "STS_VIP/ROC" at bounding box center [95, 147] width 25 height 5
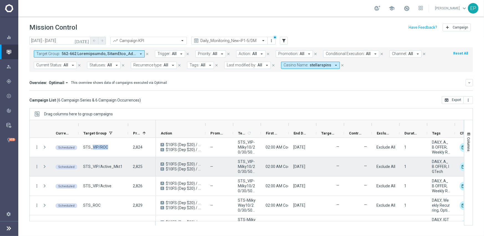
scroll to position [33, 0]
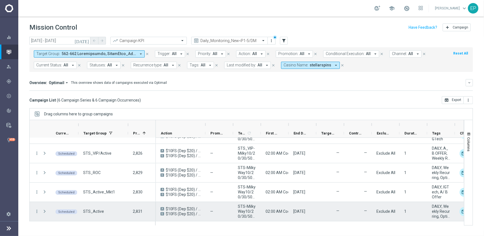
drag, startPoint x: 93, startPoint y: 210, endPoint x: 103, endPoint y: 210, distance: 9.7
click at [102, 210] on div "STS_Active" at bounding box center [103, 211] width 50 height 19
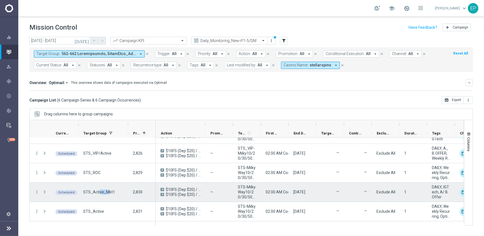
drag, startPoint x: 99, startPoint y: 192, endPoint x: 109, endPoint y: 191, distance: 10.0
click at [108, 191] on span "STS_Active_Mkt1" at bounding box center [99, 192] width 32 height 5
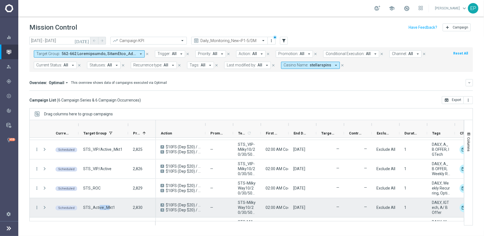
scroll to position [5, 0]
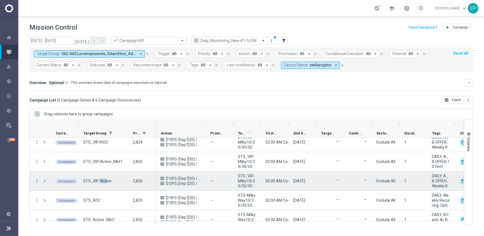
drag, startPoint x: 99, startPoint y: 182, endPoint x: 107, endPoint y: 181, distance: 7.6
click at [107, 181] on span "STS_VIP/Active" at bounding box center [97, 181] width 28 height 5
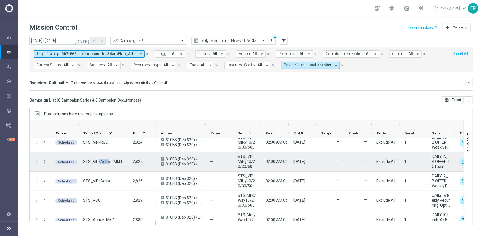
drag, startPoint x: 98, startPoint y: 160, endPoint x: 113, endPoint y: 161, distance: 14.8
click at [113, 161] on span "STS_VIP/Active_Mkt1" at bounding box center [102, 161] width 39 height 5
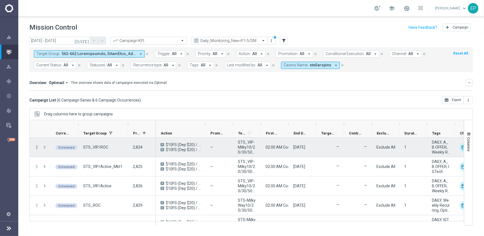
click at [36, 146] on icon "more_vert" at bounding box center [36, 147] width 5 height 5
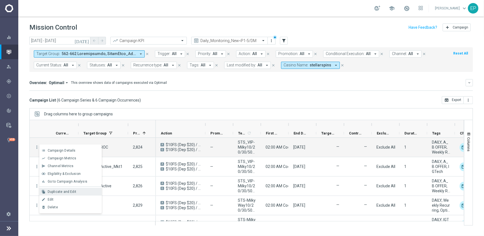
click at [72, 193] on span "Duplicate and Edit" at bounding box center [62, 192] width 29 height 4
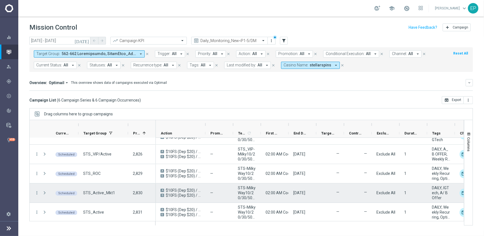
scroll to position [33, 0]
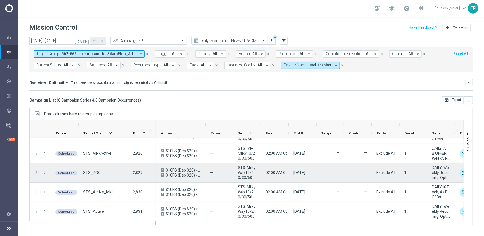
click at [38, 172] on icon "more_vert" at bounding box center [36, 172] width 5 height 5
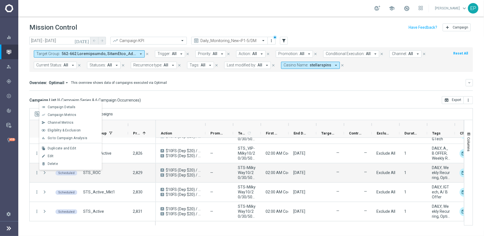
click at [75, 148] on div "Duplicate and Edit" at bounding box center [74, 149] width 52 height 4
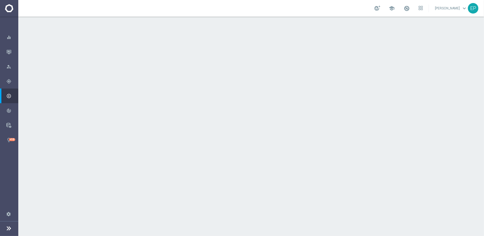
click at [178, 102] on div "date_range Scheduling keyboard_arrow_down" at bounding box center [251, 101] width 309 height 11
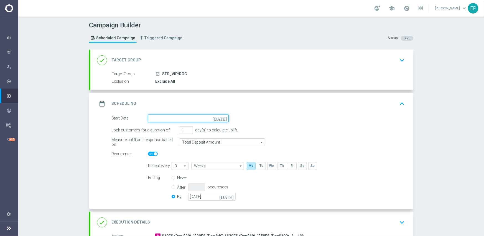
click at [175, 118] on input at bounding box center [188, 119] width 81 height 8
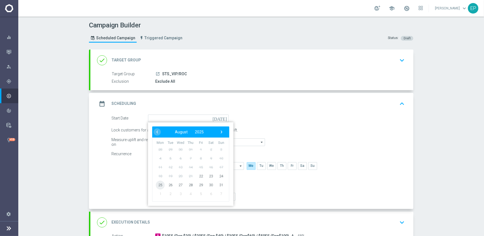
click at [156, 186] on span "25" at bounding box center [160, 185] width 9 height 9
type input "[DATE]"
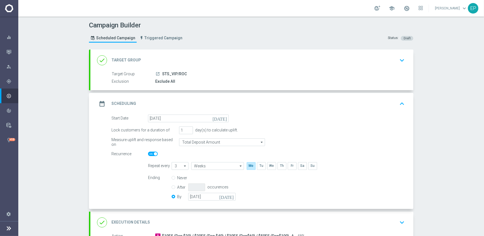
click at [148, 155] on input "checkbox" at bounding box center [153, 154] width 10 height 4
checkbox input "false"
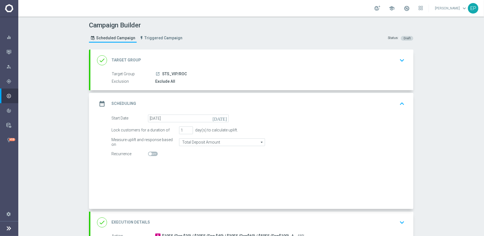
radio input "true"
radio input "false"
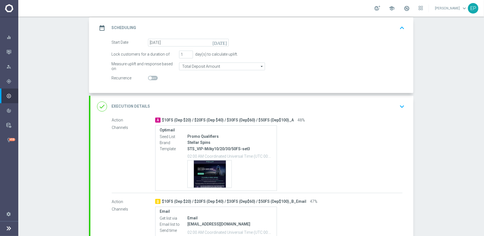
scroll to position [83, 0]
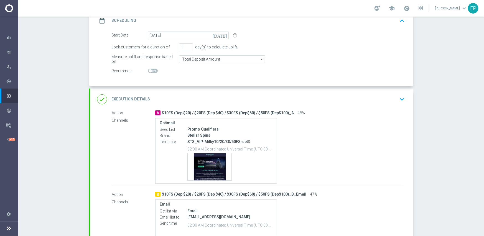
click at [221, 93] on div "done Execution Details keyboard_arrow_down" at bounding box center [251, 100] width 323 height 22
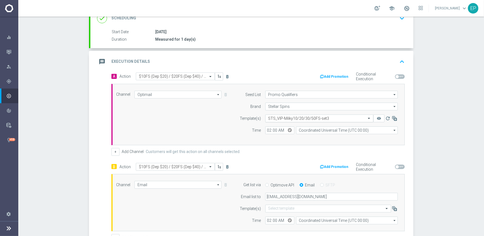
click at [283, 116] on input "text" at bounding box center [313, 118] width 91 height 5
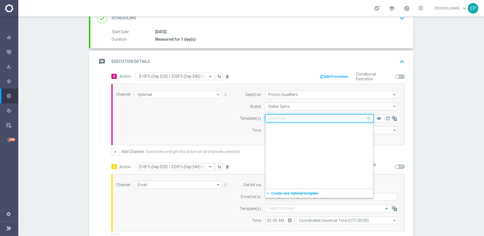
scroll to position [4277, 0]
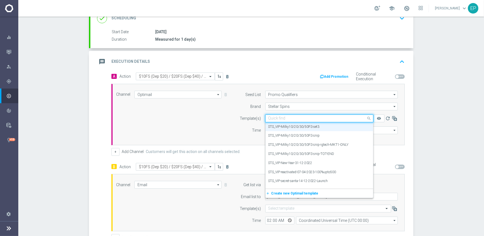
paste input "STS_VIP-Milky10/20/30/50FS-snip-igtech-MKT1-ONLY"
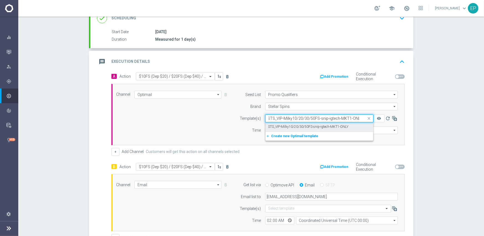
click at [290, 127] on label "STS_VIP-Milky10/20/30/50FS-snip-igtech-MKT1-ONLY" at bounding box center [308, 127] width 80 height 5
type input "STS_VIP-Milky10/20/30/50FS-snip-igtech-MKT1-ONLY"
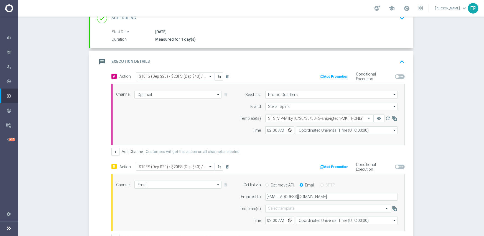
click at [165, 130] on div "Channel Optimail Optimail arrow_drop_down Show Selected 1 of 21 Facebook Custom…" at bounding box center [257, 115] width 290 height 48
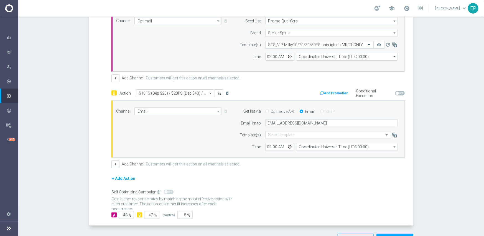
scroll to position [176, 0]
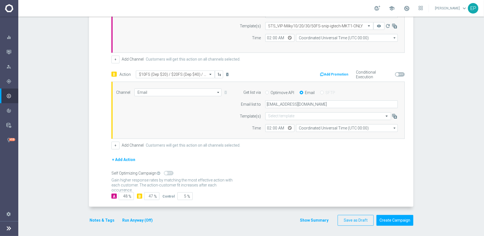
click at [102, 219] on button "Notes & Tags" at bounding box center [102, 220] width 26 height 7
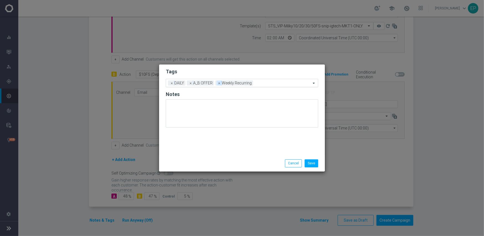
click at [219, 84] on span "×" at bounding box center [219, 83] width 5 height 5
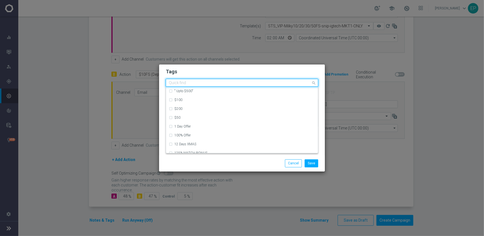
click at [230, 84] on input "text" at bounding box center [240, 83] width 142 height 5
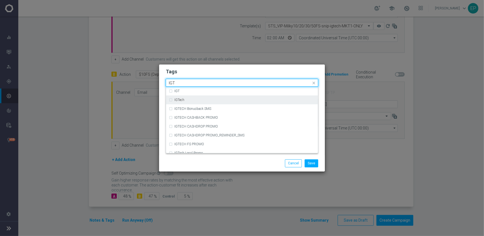
click at [199, 101] on div "IGTech" at bounding box center [244, 99] width 141 height 3
type input "IGT"
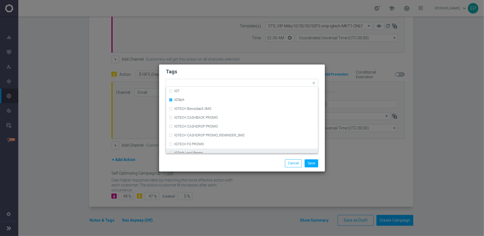
click at [216, 160] on div "Save Cancel" at bounding box center [268, 164] width 107 height 8
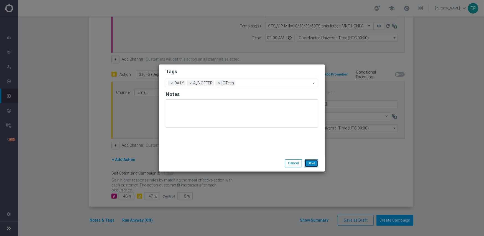
click at [311, 163] on button "Save" at bounding box center [311, 164] width 14 height 8
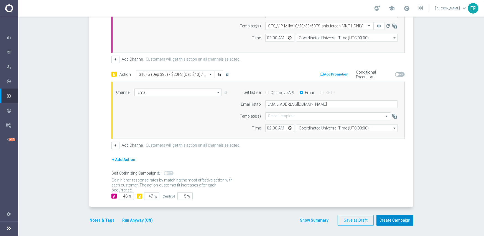
click at [393, 216] on button "Create Campaign" at bounding box center [394, 220] width 37 height 11
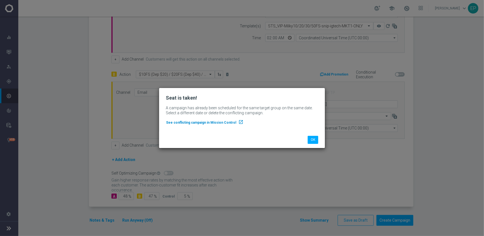
click at [217, 123] on span "See conflicting campaign in Mission Control" at bounding box center [201, 123] width 70 height 4
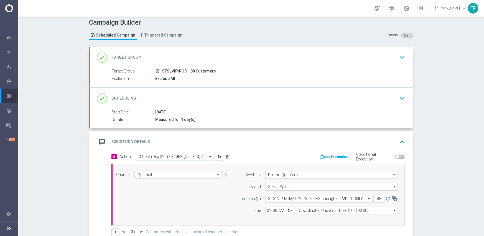
scroll to position [0, 0]
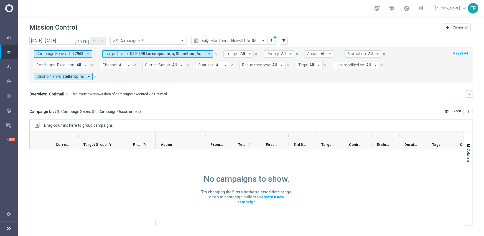
click at [94, 53] on icon "close" at bounding box center [95, 54] width 4 height 4
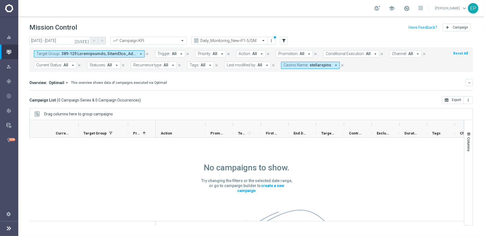
click at [333, 66] on icon "arrow_drop_down" at bounding box center [335, 65] width 5 height 5
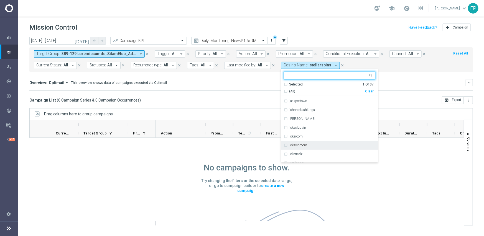
scroll to position [111, 0]
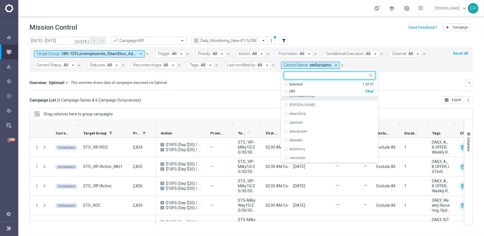
click at [289, 91] on span "(All)" at bounding box center [292, 91] width 6 height 5
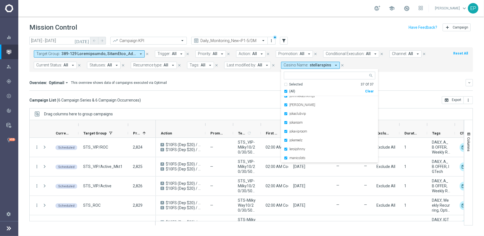
click at [289, 91] on span "(All)" at bounding box center [292, 91] width 6 height 5
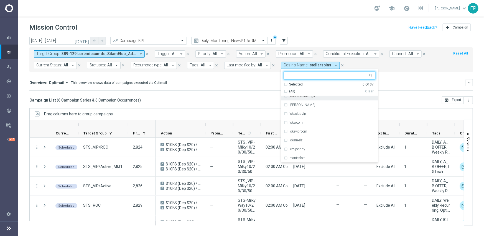
click at [291, 76] on input "text" at bounding box center [327, 75] width 81 height 5
click at [289, 101] on label "wolfwinner" at bounding box center [297, 100] width 16 height 3
type input "WO"
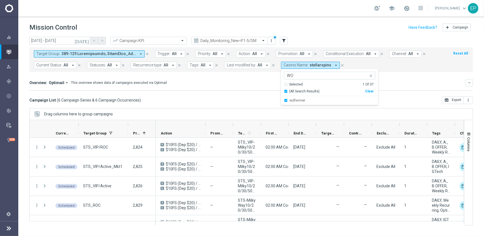
click at [255, 98] on div "Campaign List ( 6 Campaign Series & 6 Campaign Occurrences ) open_in_browser Ex…" at bounding box center [250, 100] width 443 height 8
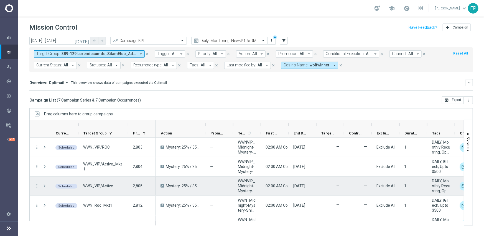
scroll to position [52, 0]
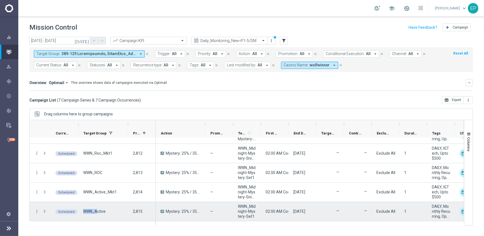
drag, startPoint x: 84, startPoint y: 210, endPoint x: 98, endPoint y: 210, distance: 13.9
click at [98, 210] on span "WWN_Active" at bounding box center [94, 211] width 22 height 5
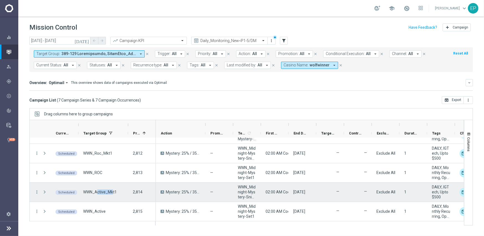
drag, startPoint x: 101, startPoint y: 192, endPoint x: 113, endPoint y: 191, distance: 11.9
click at [113, 191] on span "WWN_Active_Mkt1" at bounding box center [100, 192] width 34 height 5
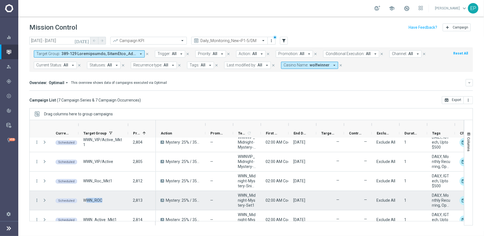
drag, startPoint x: 87, startPoint y: 197, endPoint x: 102, endPoint y: 197, distance: 15.2
click at [102, 197] on div "WWN_ROC" at bounding box center [103, 200] width 50 height 19
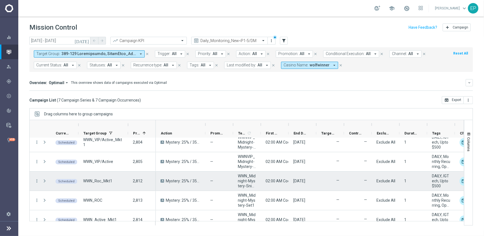
drag, startPoint x: 101, startPoint y: 180, endPoint x: 108, endPoint y: 180, distance: 7.2
click at [107, 180] on span "WWN_Roc_Mkt1" at bounding box center [97, 181] width 29 height 5
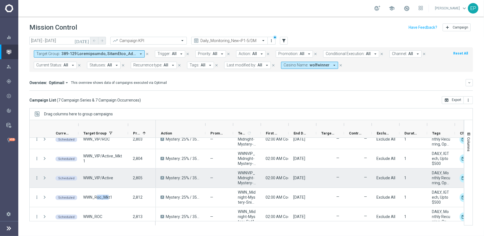
scroll to position [0, 0]
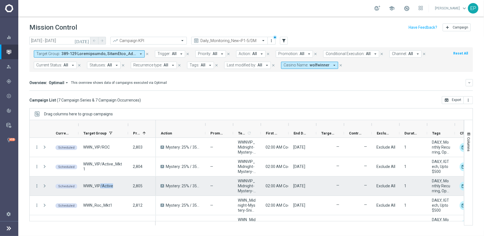
drag, startPoint x: 100, startPoint y: 184, endPoint x: 117, endPoint y: 184, distance: 16.9
click at [117, 184] on div "WWN_VIP/Active" at bounding box center [103, 186] width 50 height 19
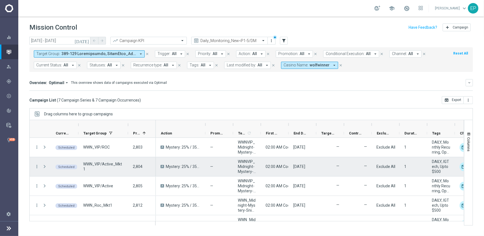
drag, startPoint x: 109, startPoint y: 168, endPoint x: 132, endPoint y: 167, distance: 23.5
click at [132, 167] on div "more_vert Scheduled WWN_VIP/Active_Mkt1 2,804" at bounding box center [93, 166] width 126 height 19
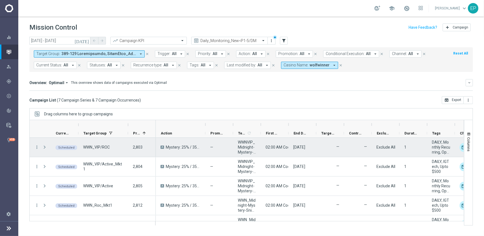
click at [100, 150] on div "WWN_VIP/ROC" at bounding box center [103, 147] width 50 height 19
click at [99, 147] on span "WWN_VIP/ROC" at bounding box center [96, 147] width 27 height 5
drag, startPoint x: 87, startPoint y: 147, endPoint x: 104, endPoint y: 148, distance: 17.2
click at [104, 148] on span "WWN_VIP/ROC" at bounding box center [96, 147] width 27 height 5
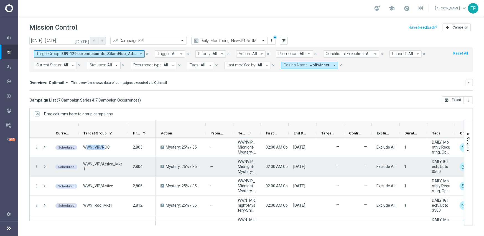
click at [36, 165] on icon "more_vert" at bounding box center [36, 166] width 5 height 5
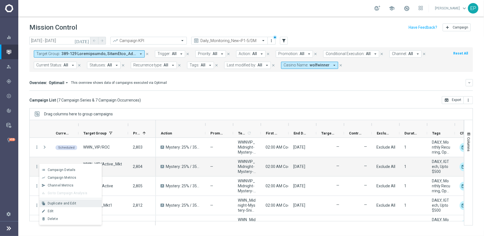
click at [68, 204] on span "Duplicate and Edit" at bounding box center [62, 204] width 29 height 4
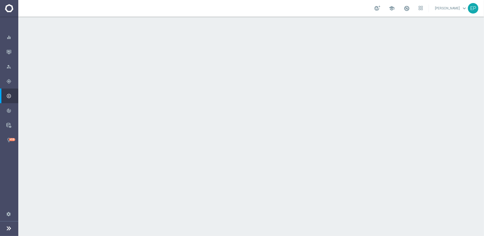
click at [213, 58] on div "done Target Group keyboard_arrow_down" at bounding box center [251, 60] width 309 height 11
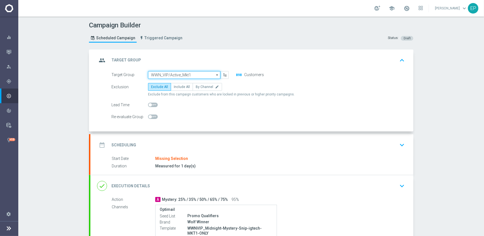
click at [175, 75] on input "WWN_VIP/Active_Mkt1" at bounding box center [184, 75] width 72 height 8
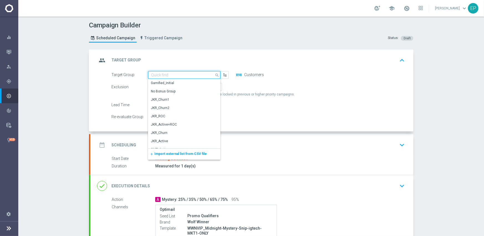
paste input "WWN_VIP/Roc_Mkt1"
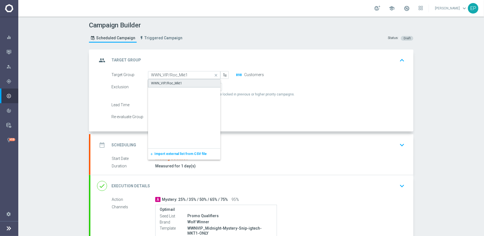
click at [178, 84] on div "WWN_VIP/Roc_Mkt1" at bounding box center [166, 83] width 31 height 5
type input "WWN_VIP/Roc_Mkt1"
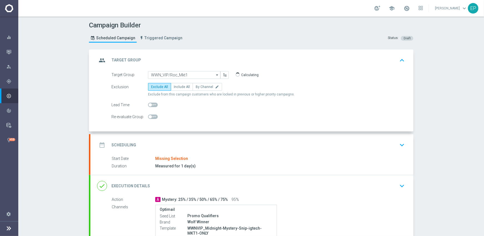
click at [205, 142] on div "date_range Scheduling keyboard_arrow_down" at bounding box center [251, 145] width 309 height 11
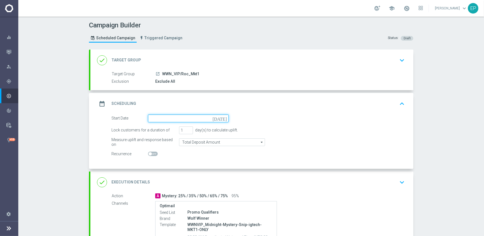
click at [175, 116] on input at bounding box center [188, 119] width 81 height 8
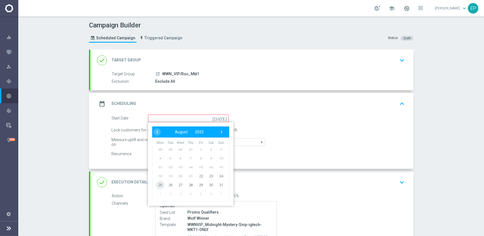
click at [157, 184] on span "25" at bounding box center [160, 185] width 9 height 9
type input "[DATE]"
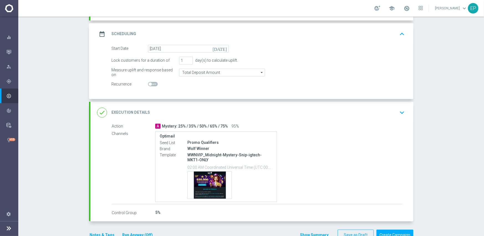
scroll to position [83, 0]
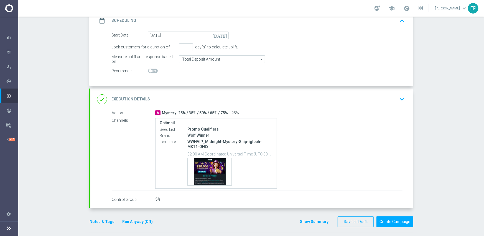
click at [93, 220] on button "Notes & Tags" at bounding box center [102, 222] width 26 height 7
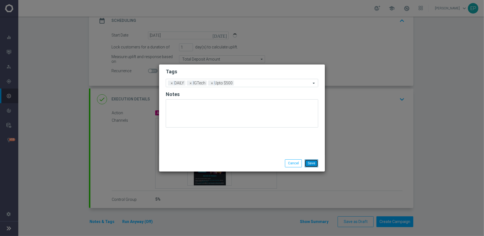
click at [315, 163] on button "Save" at bounding box center [311, 164] width 14 height 8
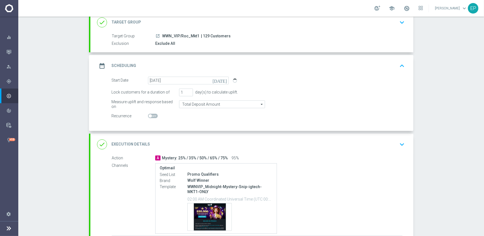
scroll to position [85, 0]
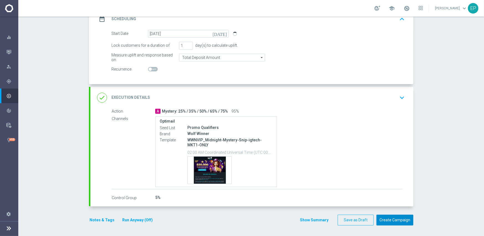
click at [399, 221] on button "Create Campaign" at bounding box center [394, 220] width 37 height 11
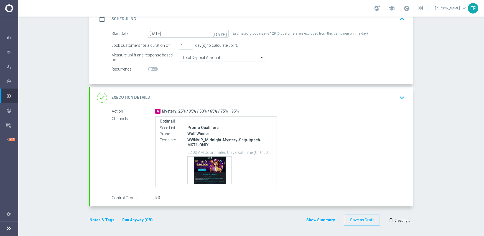
click at [441, 133] on div at bounding box center [236, 118] width 484 height 236
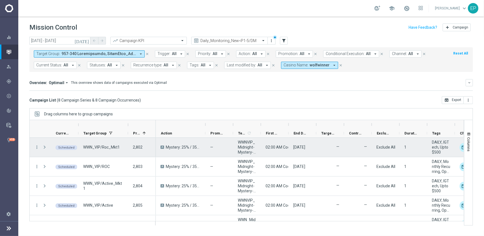
drag, startPoint x: 103, startPoint y: 146, endPoint x: 112, endPoint y: 156, distance: 13.1
click at [117, 150] on div "WWN_VIP/Roc_Mkt1" at bounding box center [103, 147] width 50 height 19
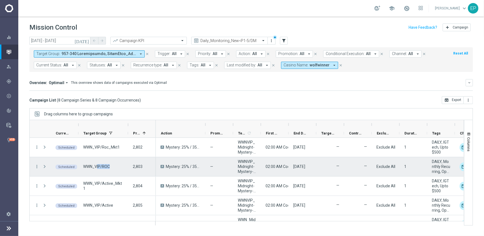
drag, startPoint x: 104, startPoint y: 169, endPoint x: 117, endPoint y: 173, distance: 13.6
click at [119, 172] on div "WWN_VIP/ROC" at bounding box center [103, 166] width 50 height 19
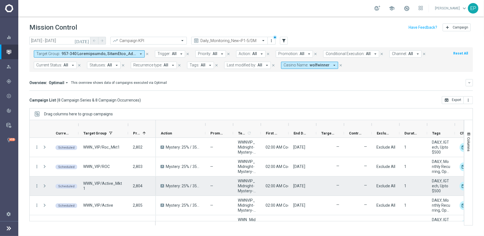
drag, startPoint x: 99, startPoint y: 184, endPoint x: 126, endPoint y: 189, distance: 27.4
click at [125, 189] on div "WWN_VIP/Active_Mkt1" at bounding box center [103, 186] width 50 height 19
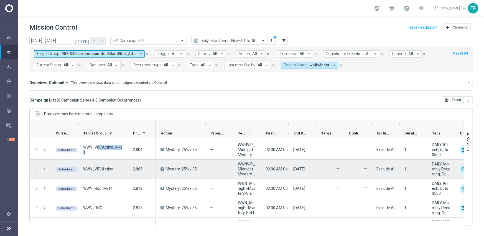
scroll to position [28, 0]
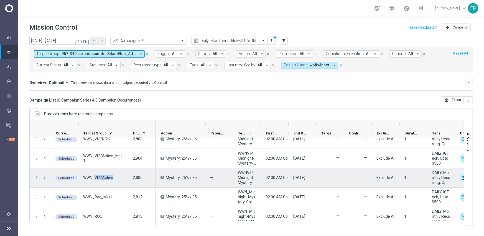
drag, startPoint x: 95, startPoint y: 177, endPoint x: 116, endPoint y: 179, distance: 21.2
click at [116, 179] on div "WWN_VIP/Active" at bounding box center [103, 177] width 50 height 19
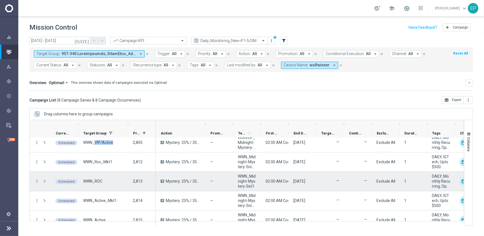
scroll to position [71, 0]
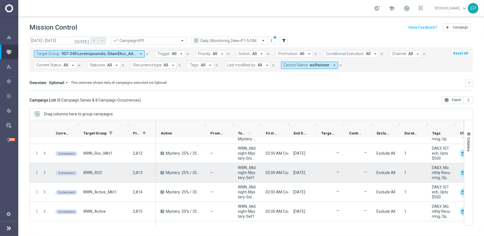
drag, startPoint x: 93, startPoint y: 172, endPoint x: 113, endPoint y: 178, distance: 21.0
click at [112, 176] on div "WWN_ROC" at bounding box center [103, 172] width 50 height 19
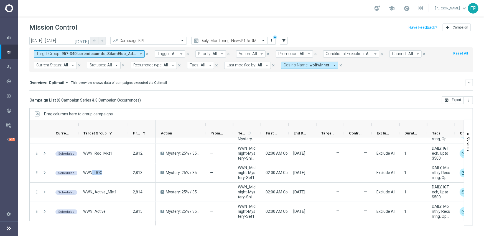
click at [303, 68] on button "Casino Name: [PERSON_NAME] arrow_drop_down" at bounding box center [309, 65] width 57 height 7
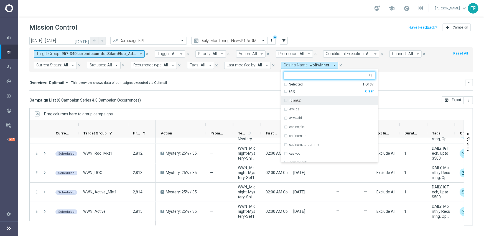
click at [289, 93] on span "(All)" at bounding box center [292, 91] width 6 height 5
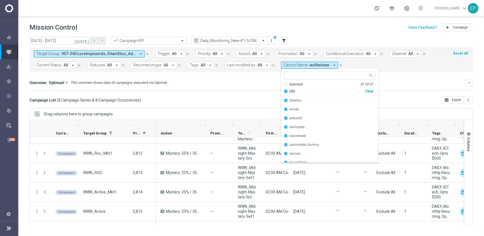
click at [289, 93] on span "(All)" at bounding box center [292, 91] width 6 height 5
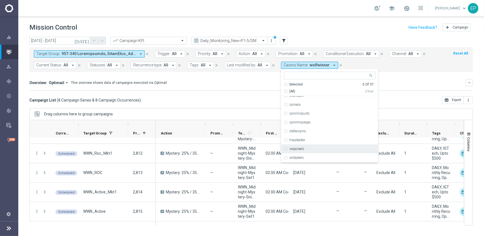
scroll to position [261, 0]
click at [301, 123] on label "stellarspins" at bounding box center [297, 122] width 17 height 3
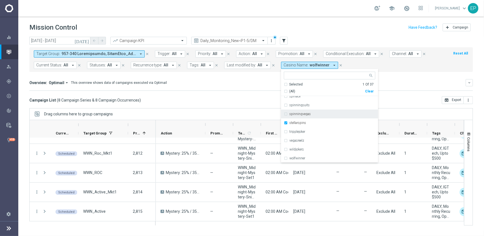
click at [227, 91] on mini-dashboard "Overview: Optimail arrow_drop_down This overview shows data of campaigns execut…" at bounding box center [250, 84] width 443 height 24
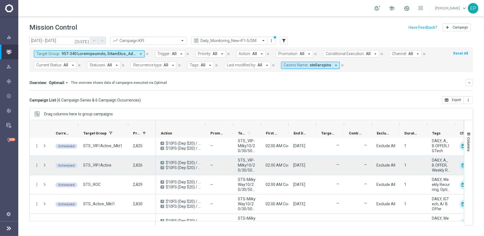
scroll to position [33, 0]
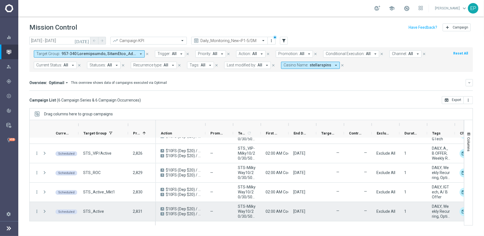
drag, startPoint x: 91, startPoint y: 212, endPoint x: 100, endPoint y: 210, distance: 9.2
click at [100, 211] on span "STS_Active" at bounding box center [93, 211] width 21 height 5
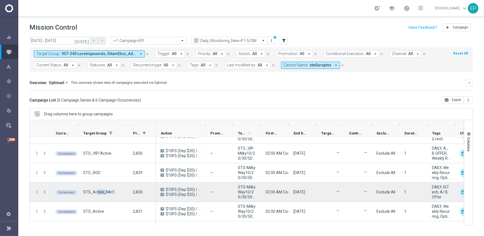
drag, startPoint x: 96, startPoint y: 194, endPoint x: 115, endPoint y: 192, distance: 18.6
click at [111, 194] on span "STS_Active_Mkt1" at bounding box center [99, 192] width 32 height 5
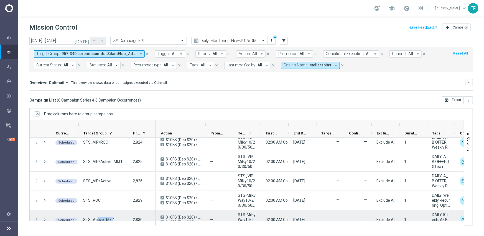
scroll to position [0, 0]
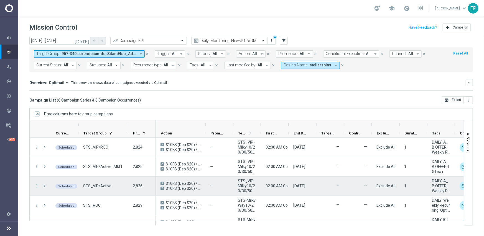
drag, startPoint x: 94, startPoint y: 186, endPoint x: 115, endPoint y: 185, distance: 21.1
click at [115, 186] on div "STS_VIP/Active" at bounding box center [103, 186] width 50 height 19
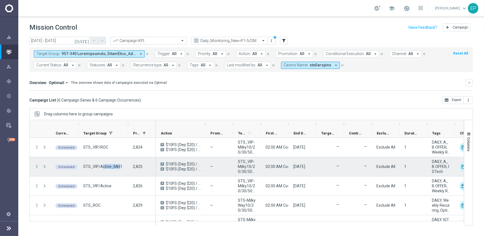
drag, startPoint x: 112, startPoint y: 167, endPoint x: 120, endPoint y: 167, distance: 8.9
click at [120, 167] on div "STS_VIP/Active_Mkt1" at bounding box center [103, 166] width 50 height 19
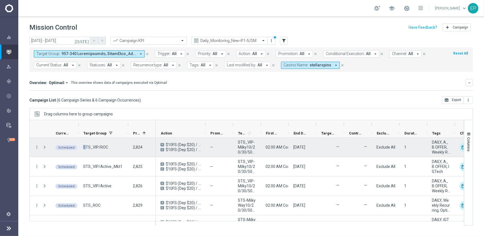
click at [84, 147] on div "STS_VIP/ROC" at bounding box center [103, 147] width 50 height 19
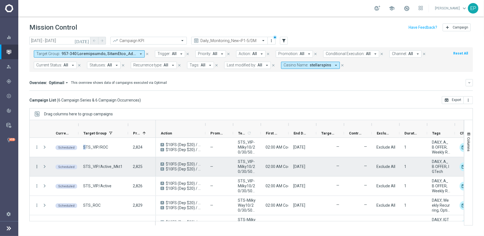
click at [36, 165] on icon "more_vert" at bounding box center [36, 166] width 5 height 5
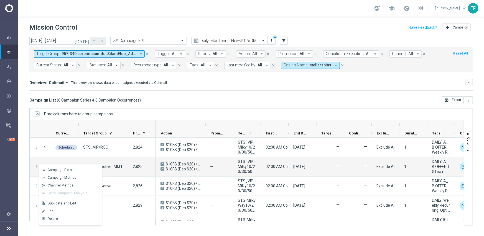
drag, startPoint x: 184, startPoint y: 104, endPoint x: 76, endPoint y: 174, distance: 128.6
click at [183, 104] on div "today 25 Aug 2025 - 25 Aug 2025 arrow_back arrow_forward Campaign KPI trending_…" at bounding box center [250, 134] width 465 height 194
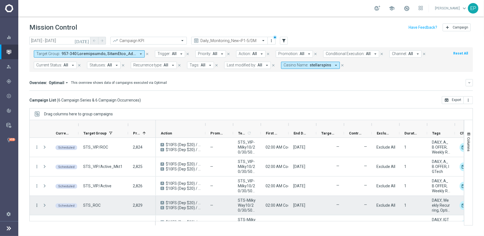
click at [36, 206] on icon "more_vert" at bounding box center [36, 205] width 5 height 5
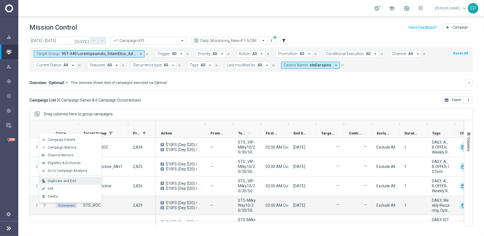
click at [59, 181] on span "Duplicate and Edit" at bounding box center [62, 181] width 29 height 4
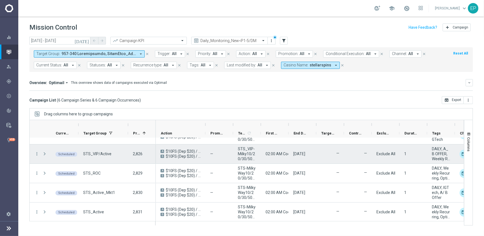
scroll to position [33, 0]
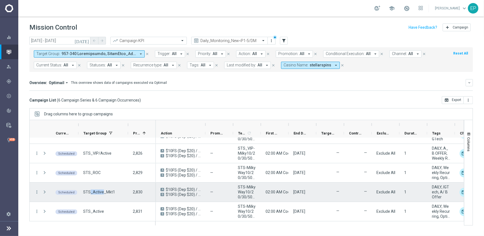
drag, startPoint x: 89, startPoint y: 191, endPoint x: 104, endPoint y: 191, distance: 14.1
click at [103, 191] on span "STS_Active_Mkt1" at bounding box center [99, 192] width 32 height 5
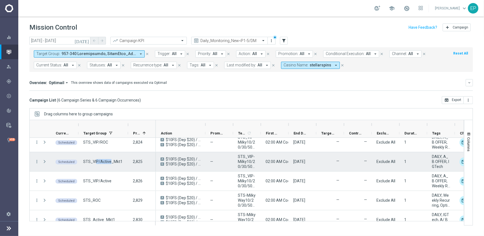
drag, startPoint x: 95, startPoint y: 159, endPoint x: 110, endPoint y: 161, distance: 15.4
click at [110, 161] on span "STS_VIP/Active_Mkt1" at bounding box center [102, 161] width 39 height 5
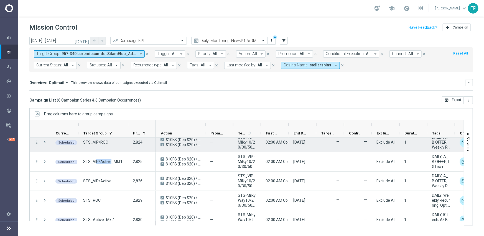
click at [36, 142] on div "more_vert" at bounding box center [35, 142] width 10 height 19
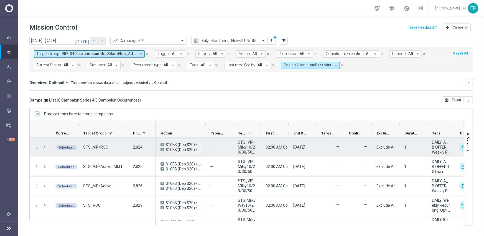
click at [36, 148] on icon "more_vert" at bounding box center [36, 147] width 5 height 5
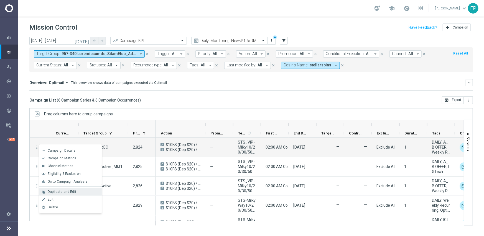
click at [72, 192] on span "Duplicate and Edit" at bounding box center [62, 192] width 29 height 4
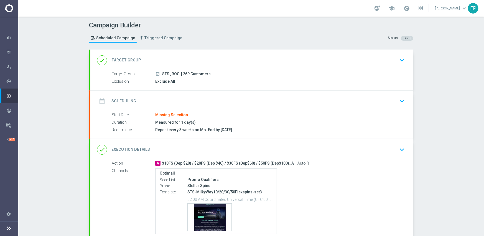
click at [204, 65] on div "done Target Group keyboard_arrow_down" at bounding box center [251, 61] width 323 height 22
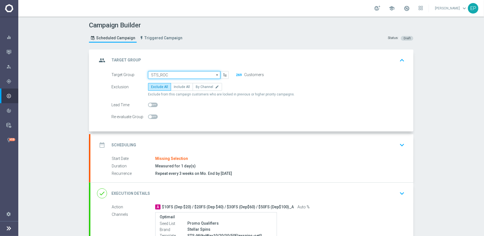
click at [185, 76] on input "STS_ROC" at bounding box center [184, 75] width 72 height 8
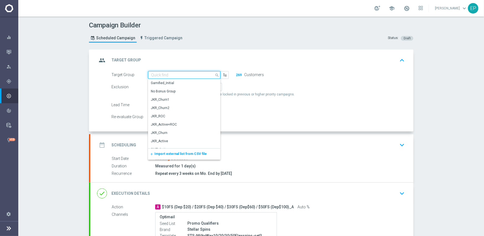
paste input "STS_Roc_Mkt1"
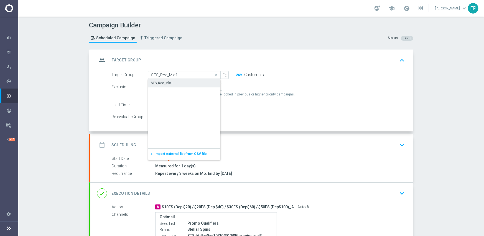
click at [164, 83] on div "STS_Roc_Mkt1" at bounding box center [162, 83] width 22 height 5
type input "STS_Roc_Mkt1"
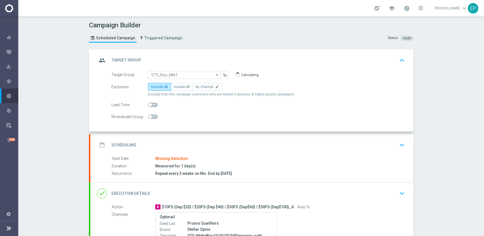
click at [194, 138] on div "date_range Scheduling keyboard_arrow_down" at bounding box center [251, 145] width 323 height 22
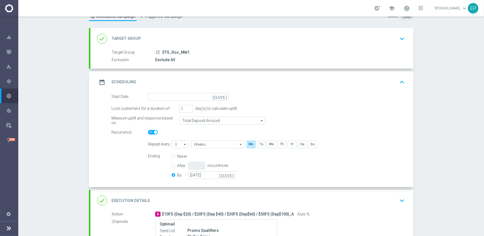
scroll to position [55, 0]
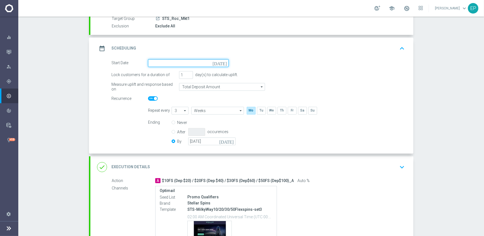
click at [173, 62] on input at bounding box center [188, 63] width 81 height 8
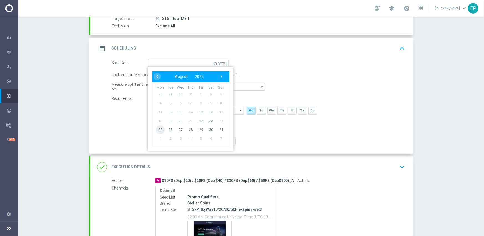
click at [158, 130] on span "25" at bounding box center [160, 129] width 9 height 9
type input "25 Aug 2025"
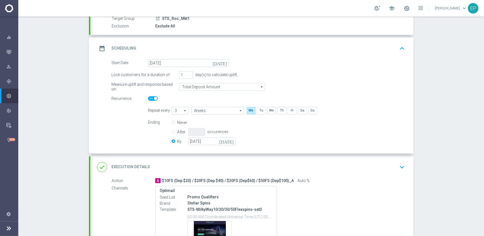
click at [148, 97] on span at bounding box center [153, 98] width 10 height 4
click at [148, 97] on input "checkbox" at bounding box center [153, 98] width 10 height 4
checkbox input "false"
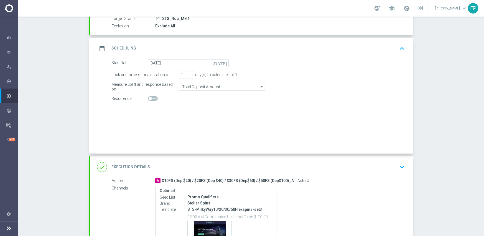
radio input "true"
radio input "false"
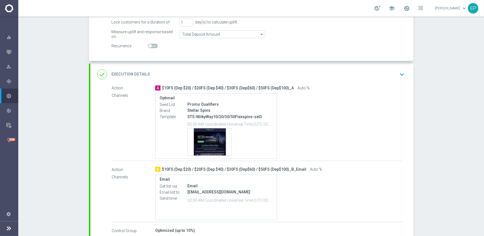
scroll to position [111, 0]
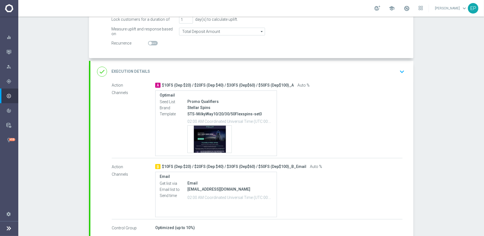
click at [259, 63] on div "done Execution Details keyboard_arrow_down" at bounding box center [251, 72] width 323 height 22
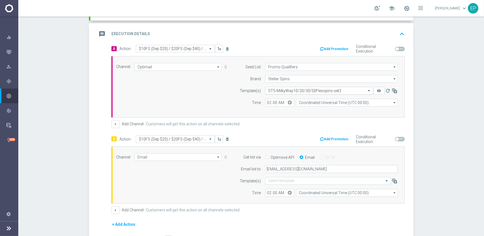
click at [282, 89] on input "text" at bounding box center [313, 91] width 91 height 5
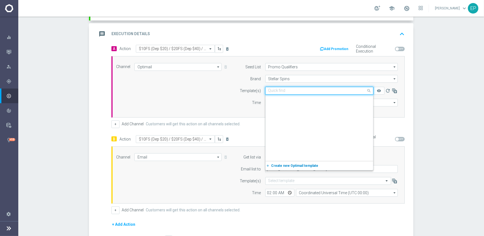
scroll to position [2056, 0]
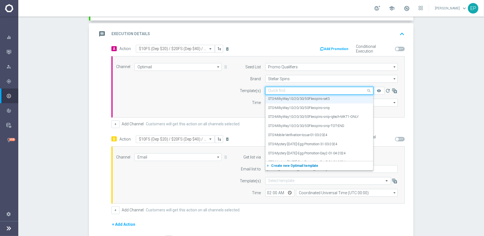
paste input "STS-MilkyWay10/20/30/50Flexspins-snip-igtech-MKT1-ONLY"
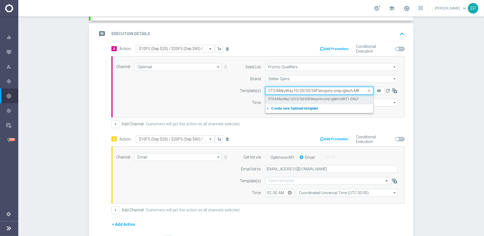
scroll to position [0, 0]
click at [284, 97] on label "STS-MilkyWay10/20/30/50Flexspins-snip-igtech-MKT1-ONLY" at bounding box center [313, 99] width 91 height 5
type input "STS-MilkyWay10/20/30/50Flexspins-snip-igtech-MKT1-ONLY"
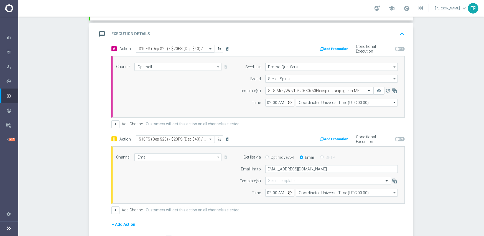
click at [153, 189] on div "Channel Email Email arrow_drop_down Show Selected 1 of 21 Facebook Custom Audie…" at bounding box center [257, 174] width 290 height 43
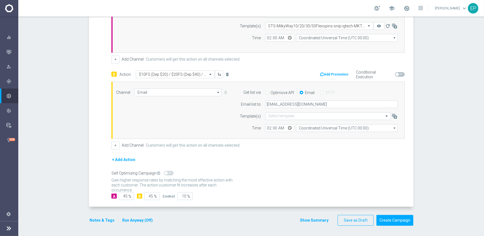
click at [101, 220] on button "Notes & Tags" at bounding box center [102, 220] width 26 height 7
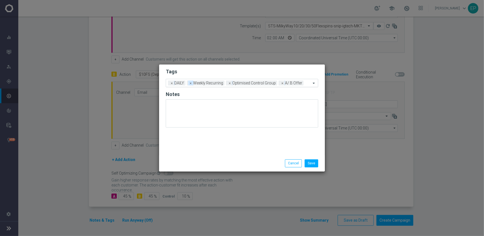
click at [190, 84] on span "×" at bounding box center [190, 83] width 5 height 5
drag, startPoint x: 190, startPoint y: 84, endPoint x: 222, endPoint y: 84, distance: 31.3
click at [191, 84] on span "×" at bounding box center [190, 83] width 5 height 5
click at [240, 83] on input "text" at bounding box center [262, 83] width 97 height 5
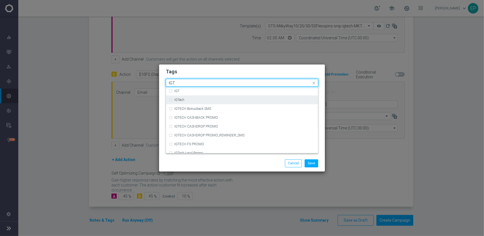
drag, startPoint x: 193, startPoint y: 100, endPoint x: 195, endPoint y: 103, distance: 3.3
click at [194, 100] on div "IGTech" at bounding box center [244, 99] width 141 height 3
type input "IGT"
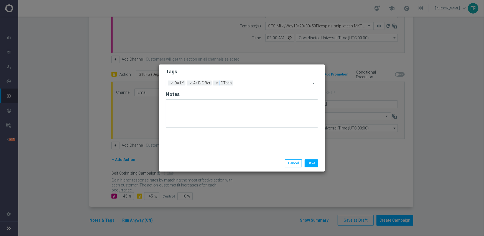
click at [213, 162] on div "Save Cancel" at bounding box center [241, 164] width 161 height 8
click at [315, 163] on button "Save" at bounding box center [311, 164] width 14 height 8
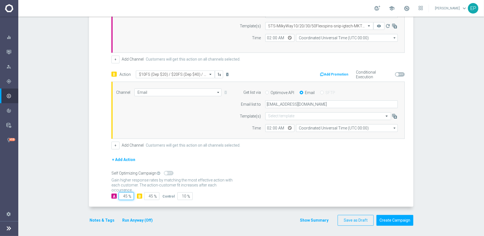
click at [124, 197] on input "45" at bounding box center [126, 196] width 15 height 8
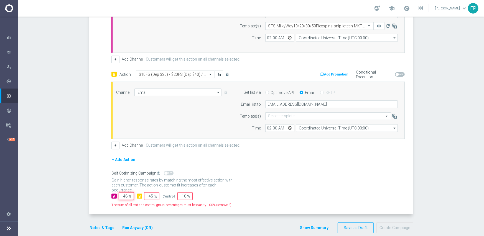
type input "48"
click at [147, 196] on input "45" at bounding box center [151, 196] width 15 height 8
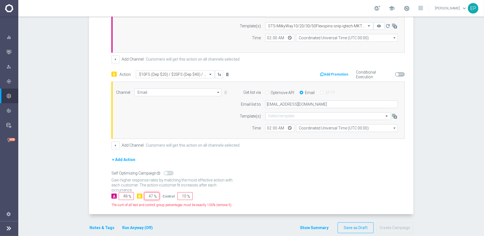
type input "47"
click at [180, 196] on input "10" at bounding box center [184, 196] width 15 height 8
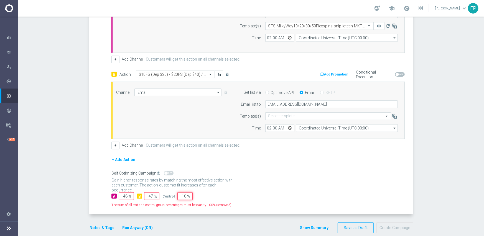
click at [180, 196] on input "10" at bounding box center [184, 196] width 15 height 8
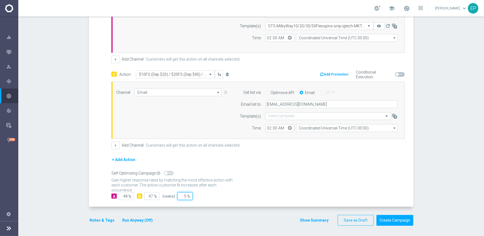
type input "5"
click at [307, 177] on div "Gain statistical credibility while using the smallest control group size, dynam…" at bounding box center [257, 182] width 293 height 13
click at [392, 222] on button "Create Campaign" at bounding box center [394, 220] width 37 height 11
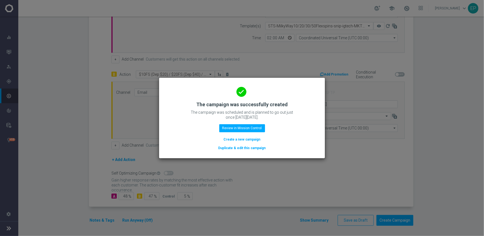
click at [238, 149] on button "Duplicate & edit this campaign" at bounding box center [242, 148] width 48 height 6
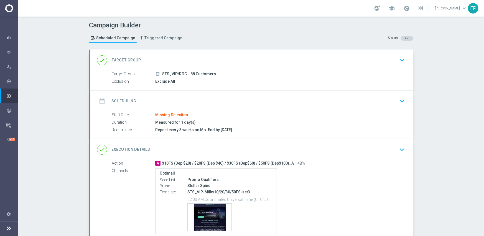
click at [199, 56] on div "done Target Group keyboard_arrow_down" at bounding box center [251, 60] width 309 height 11
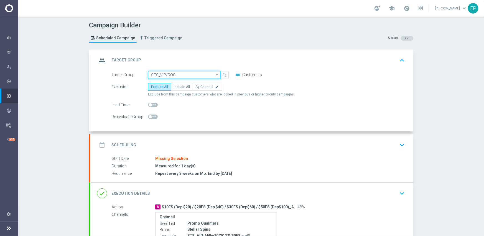
click at [174, 75] on input "STS_VIP/ROC" at bounding box center [184, 75] width 72 height 8
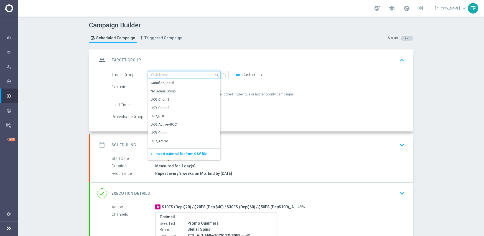
paste input "STS_VIP/Roc_Mkt1"
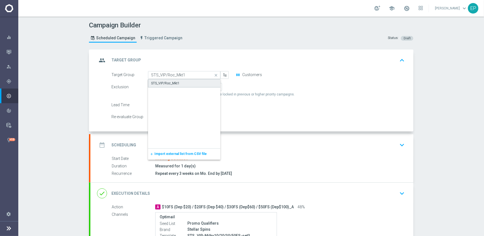
drag, startPoint x: 167, startPoint y: 84, endPoint x: 188, endPoint y: 114, distance: 36.2
click at [168, 84] on div "STS_VIP/Roc_Mkt1" at bounding box center [165, 83] width 29 height 5
type input "STS_VIP/Roc_Mkt1"
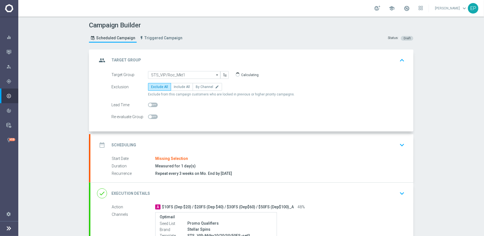
click at [201, 143] on div "date_range Scheduling keyboard_arrow_down" at bounding box center [251, 145] width 309 height 11
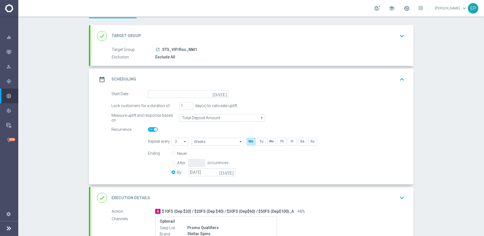
scroll to position [55, 0]
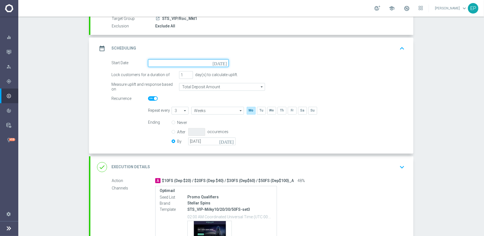
click at [190, 64] on input at bounding box center [188, 63] width 81 height 8
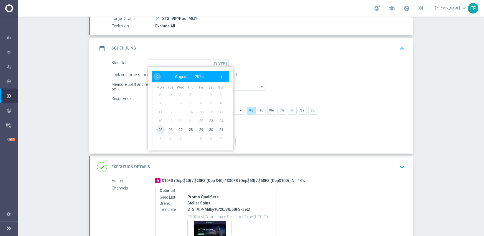
click at [158, 130] on span "25" at bounding box center [160, 129] width 9 height 9
type input "25 Aug 2025"
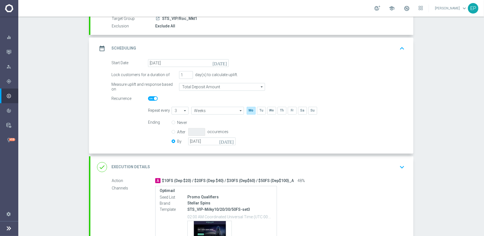
click at [148, 97] on span at bounding box center [153, 98] width 10 height 4
click at [148, 97] on input "checkbox" at bounding box center [153, 98] width 10 height 4
checkbox input "false"
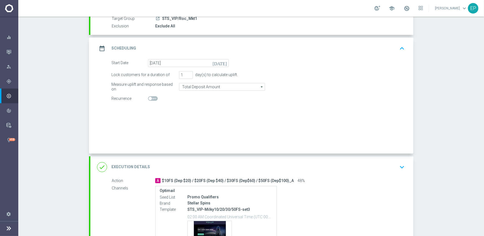
radio input "true"
radio input "false"
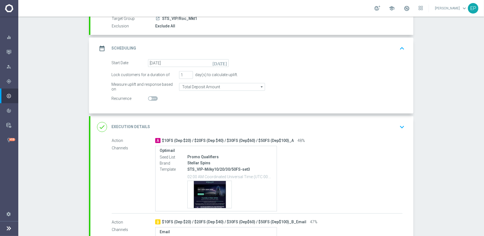
drag, startPoint x: 238, startPoint y: 127, endPoint x: 355, endPoint y: 135, distance: 116.9
click at [239, 127] on div "done Execution Details keyboard_arrow_down" at bounding box center [251, 127] width 309 height 11
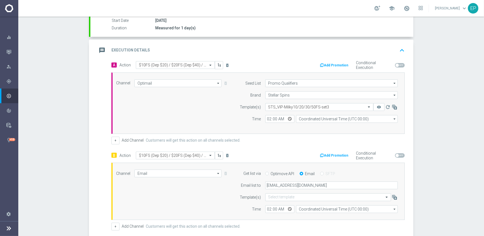
scroll to position [111, 0]
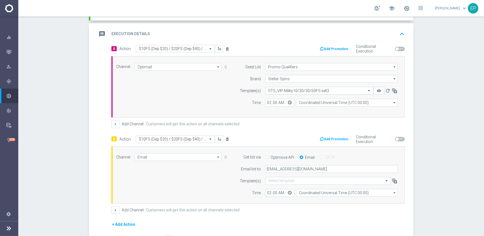
click at [289, 93] on input "text" at bounding box center [313, 91] width 91 height 5
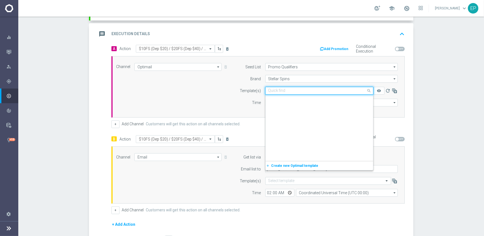
scroll to position [4277, 0]
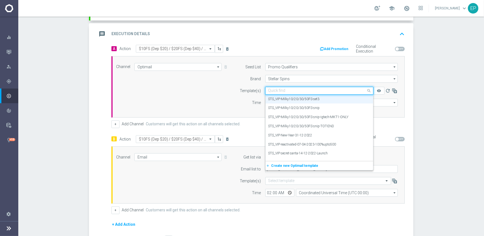
paste input "STS_VIP-Milky10/20/30/50FS-snip-igtech-MKT1-ONLY"
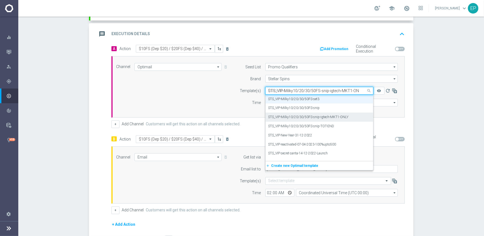
scroll to position [0, 0]
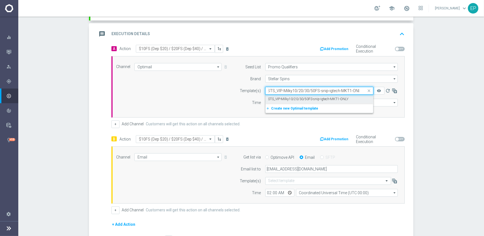
drag, startPoint x: 288, startPoint y: 96, endPoint x: 274, endPoint y: 112, distance: 22.2
click at [288, 96] on div "STS_VIP-Milky10/20/30/50FS-snip-igtech-MKT1-ONLY" at bounding box center [319, 99] width 102 height 9
type input "STS_VIP-Milky10/20/30/50FS-snip-igtech-MKT1-ONLY"
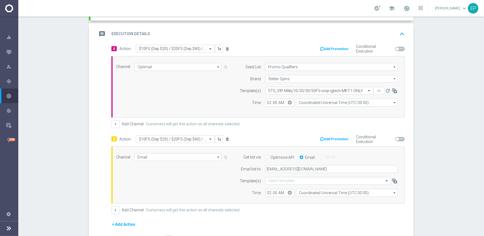
click at [195, 171] on div "Channel Email Email arrow_drop_down Show Selected 1 of 21 Facebook Custom Audie…" at bounding box center [257, 174] width 290 height 43
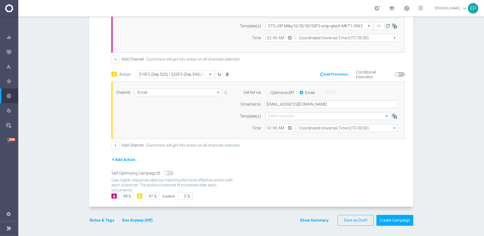
click at [90, 217] on button "Notes & Tags" at bounding box center [102, 220] width 26 height 7
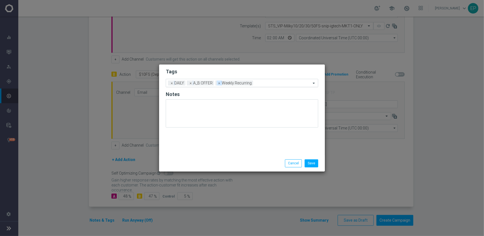
click at [217, 84] on span "×" at bounding box center [219, 83] width 5 height 5
click at [232, 84] on input "text" at bounding box center [263, 83] width 95 height 5
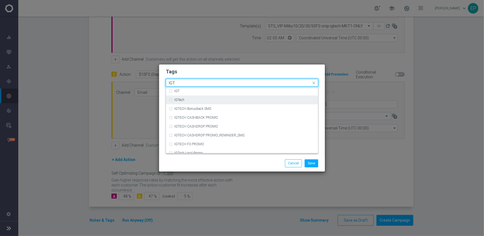
click at [194, 98] on div "IGTech" at bounding box center [244, 99] width 141 height 3
type input "IGT"
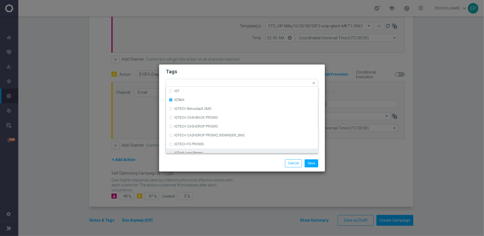
click at [217, 162] on div "Save Cancel" at bounding box center [268, 164] width 107 height 8
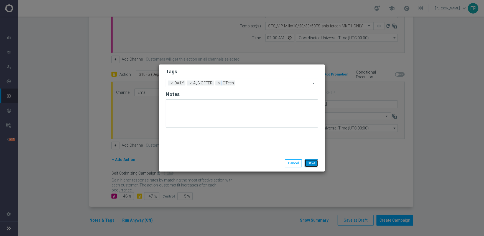
click at [311, 161] on button "Save" at bounding box center [311, 164] width 14 height 8
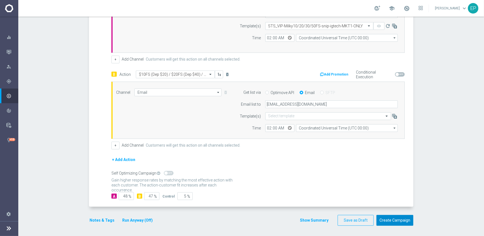
click at [385, 215] on button "Create Campaign" at bounding box center [394, 220] width 37 height 11
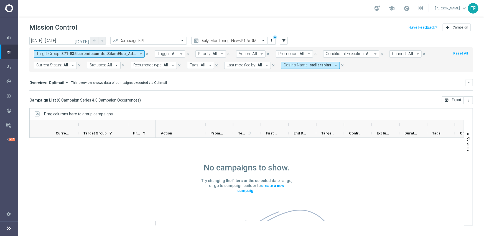
click at [320, 63] on span "stellarspins" at bounding box center [320, 65] width 22 height 5
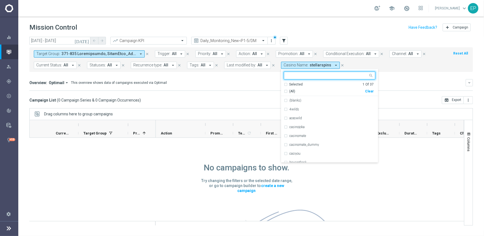
click at [0, 0] on div "Clear" at bounding box center [0, 0] width 0 height 0
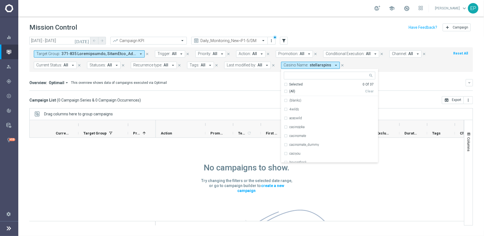
click at [230, 91] on mini-dashboard "Overview: Optimail arrow_drop_down This overview shows data of campaigns execut…" at bounding box center [250, 84] width 443 height 24
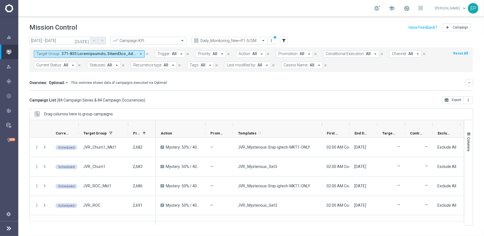
drag, startPoint x: 260, startPoint y: 122, endPoint x: 323, endPoint y: 128, distance: 63.2
click at [323, 128] on div at bounding box center [321, 124] width 2 height 9
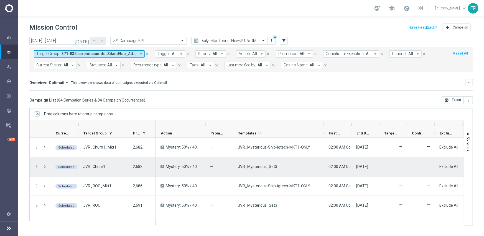
click at [261, 168] on span "JVR_Mysterious_Set3" at bounding box center [257, 166] width 39 height 5
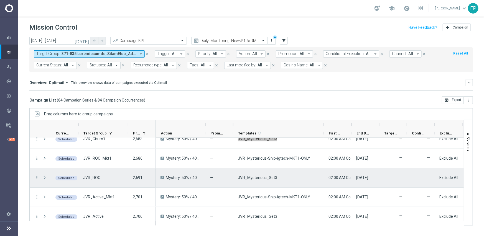
scroll to position [55, 0]
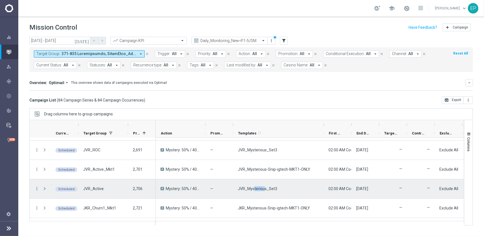
drag, startPoint x: 253, startPoint y: 188, endPoint x: 264, endPoint y: 189, distance: 10.5
click at [264, 189] on span "JVR_Mysterious_Set3" at bounding box center [257, 188] width 39 height 5
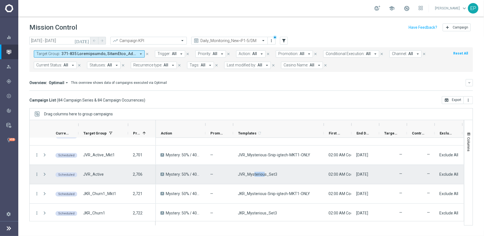
scroll to position [83, 0]
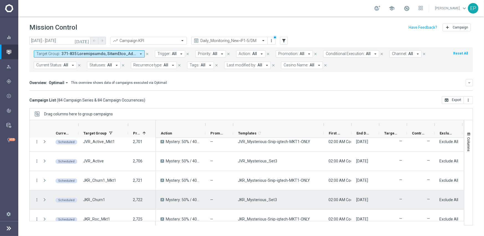
click at [273, 200] on span "JKR_Mysterious_Set3" at bounding box center [257, 199] width 39 height 5
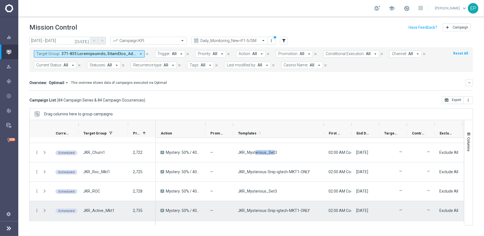
scroll to position [138, 0]
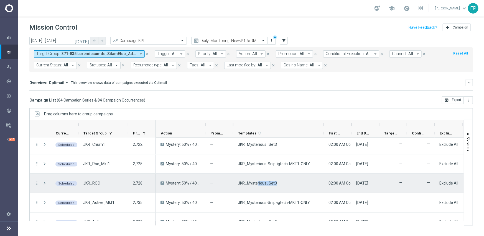
drag, startPoint x: 257, startPoint y: 182, endPoint x: 277, endPoint y: 182, distance: 20.2
click at [277, 182] on div "JKR_Mysterious_Set3" at bounding box center [278, 183] width 91 height 19
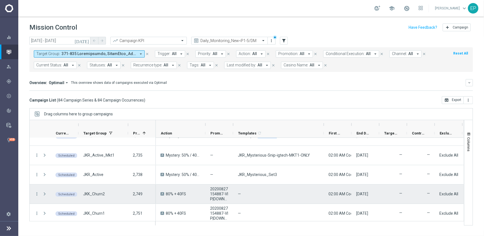
scroll to position [194, 0]
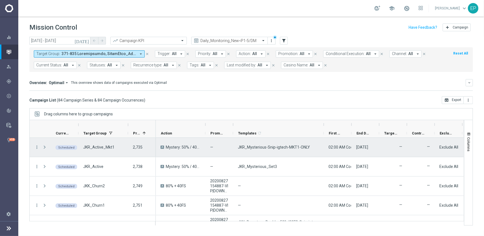
click at [276, 145] on span "JKR_Mysterious-Snip-igtech-MKT1-ONLY" at bounding box center [274, 147] width 72 height 5
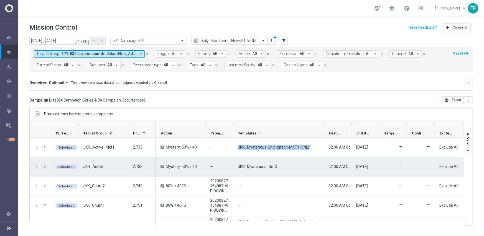
click at [259, 167] on span "JKR_Mysterious_Set3" at bounding box center [257, 166] width 39 height 5
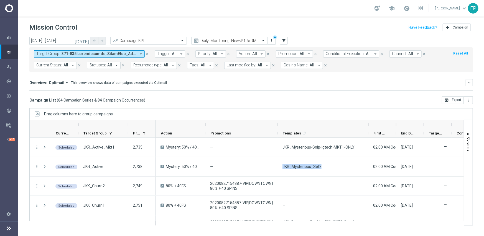
drag, startPoint x: 232, startPoint y: 123, endPoint x: 277, endPoint y: 123, distance: 44.6
click at [277, 123] on div at bounding box center [277, 124] width 2 height 9
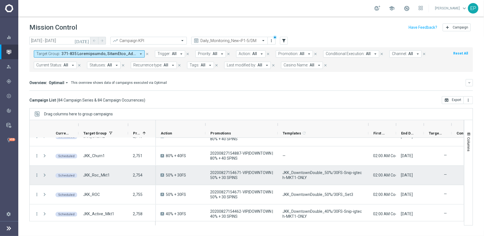
scroll to position [249, 0]
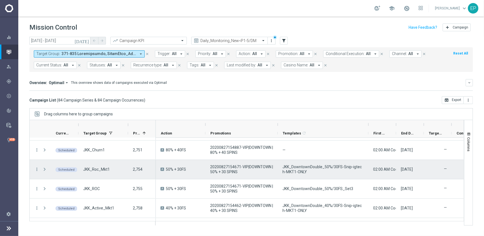
click at [305, 165] on span "JKK_DowntownDouble_50%/30FS-Snip-igtech-MKT1-ONLY" at bounding box center [322, 170] width 81 height 10
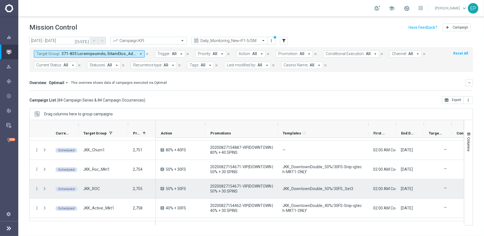
click at [307, 191] on span "JKK_DowntownDouble_50%/30FS_Set3" at bounding box center [317, 188] width 71 height 5
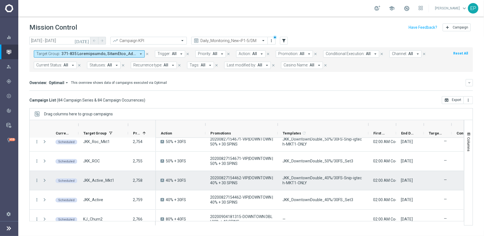
click at [305, 180] on span "JKK_DowntownDouble_40%/30FS-Snip-igtech-MKT1-ONLY" at bounding box center [322, 181] width 81 height 10
click at [304, 180] on span "JKK_DowntownDouble_40%/30FS-Snip-igtech-MKT1-ONLY" at bounding box center [322, 181] width 81 height 10
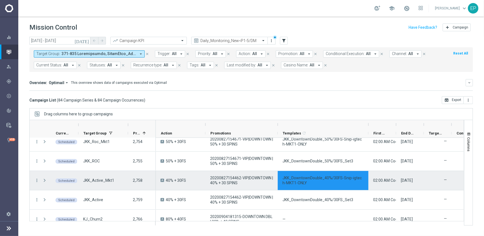
click at [310, 178] on span "JKK_DowntownDouble_40%/30FS-Snip-igtech-MKT1-ONLY" at bounding box center [322, 181] width 81 height 10
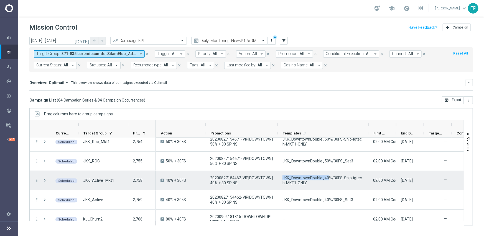
click at [310, 178] on span "JKK_DowntownDouble_40%/30FS-Snip-igtech-MKT1-ONLY" at bounding box center [322, 181] width 81 height 10
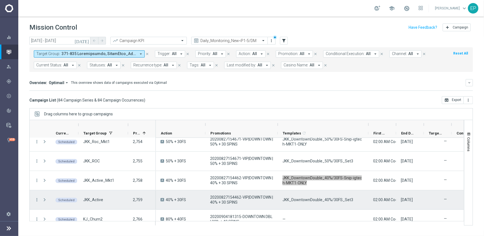
scroll to position [305, 0]
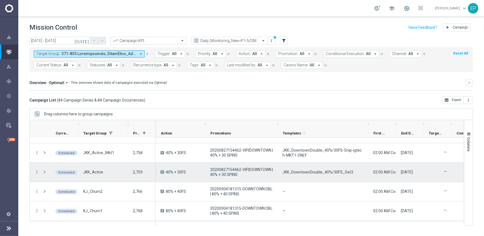
click at [307, 171] on span "JKK_DowntownDouble_40%/30FS_Set3" at bounding box center [317, 172] width 71 height 5
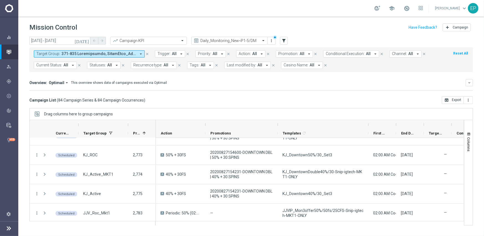
scroll to position [388, 0]
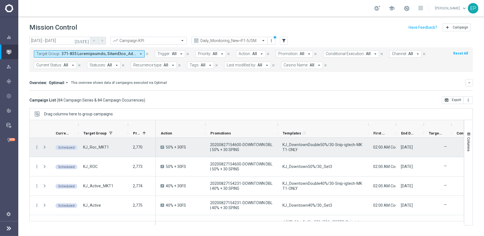
click at [318, 145] on span "KJ_DowntownDouble50%/30-Snip-igtech-MKT1-ONLY" at bounding box center [322, 147] width 81 height 10
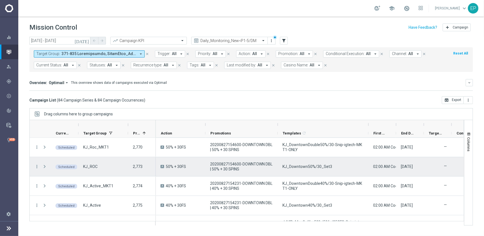
click at [312, 167] on span "KJ_Downtown50%/30_Set3" at bounding box center [307, 166] width 50 height 5
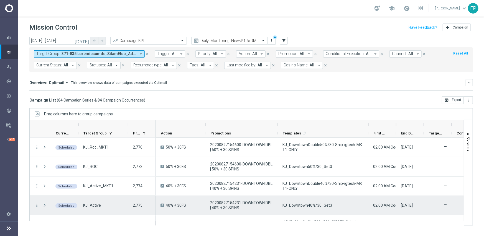
click at [300, 207] on span "KJ_Downtown40%/30_Set3" at bounding box center [307, 205] width 50 height 5
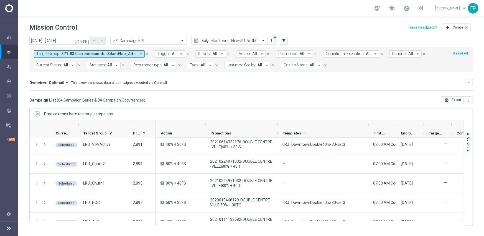
scroll to position [1136, 0]
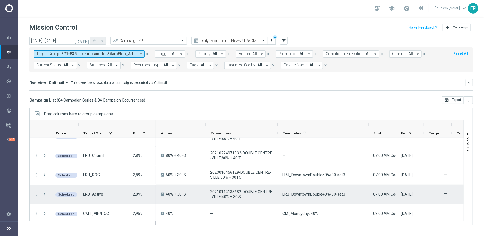
click at [325, 192] on span "LRJ_DowntownDouble40%/30-set3" at bounding box center [313, 194] width 63 height 5
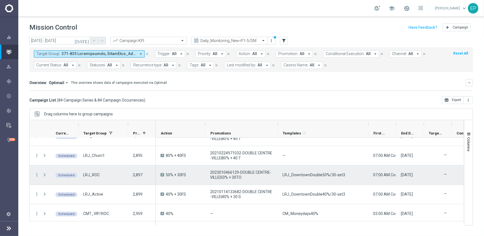
click at [304, 173] on span "LRJ_DowntownDouble50%/30-set3" at bounding box center [313, 175] width 63 height 5
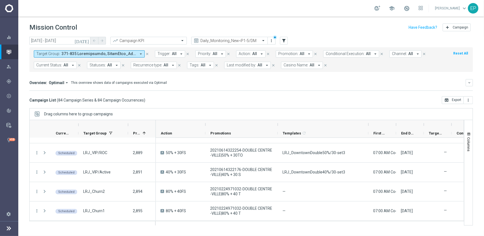
scroll to position [1052, 0]
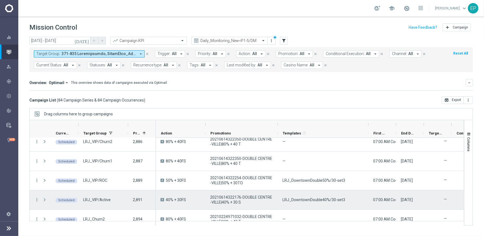
click at [324, 198] on span "LRJ_DowntownDouble40%/30-set3" at bounding box center [313, 199] width 63 height 5
click at [323, 198] on span "LRJ_DowntownDouble40%/30-set3" at bounding box center [313, 199] width 63 height 5
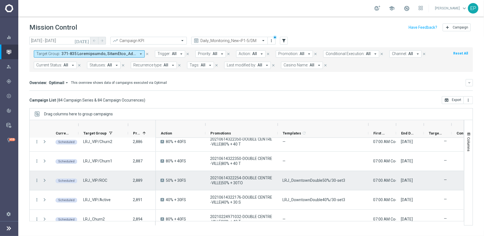
click at [319, 182] on span "LRJ_DowntownDouble50%/30-set3" at bounding box center [313, 180] width 63 height 5
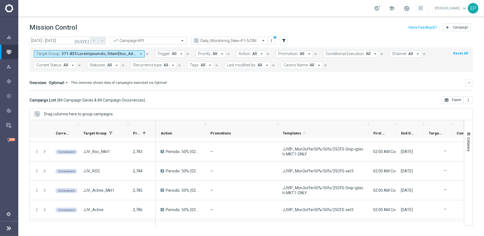
scroll to position [460, 0]
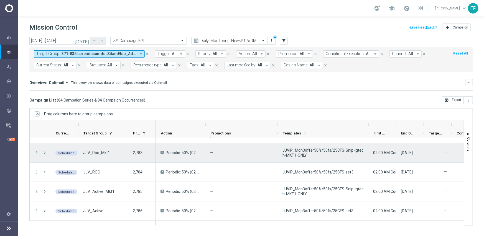
click at [299, 151] on span "JJVIP_Mon3offer50%/50fs/25CFS-Snip-igtech-MKT1-ONLY" at bounding box center [322, 153] width 81 height 10
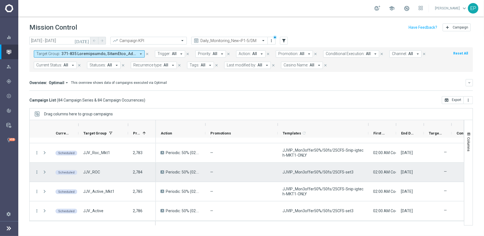
click at [335, 173] on span "JJVIP_Mon3offer50%/50fs/25CFS-set3" at bounding box center [317, 172] width 71 height 5
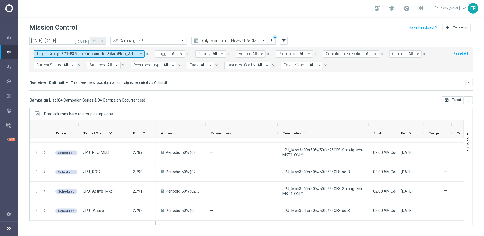
scroll to position [543, 0]
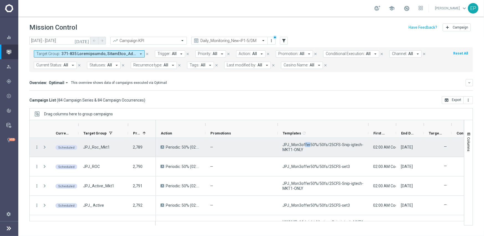
drag, startPoint x: 303, startPoint y: 145, endPoint x: 308, endPoint y: 145, distance: 4.4
click at [308, 145] on span "JPJ_Mon3offer50%/50fs/25CFS-Snip-igtech-MKT1-ONLY" at bounding box center [322, 147] width 81 height 10
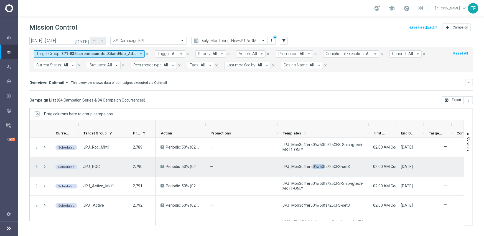
drag, startPoint x: 310, startPoint y: 167, endPoint x: 324, endPoint y: 168, distance: 13.9
click at [324, 167] on span "JPJ_Mon3offer50%/50fs/25CFS-set3" at bounding box center [315, 166] width 67 height 5
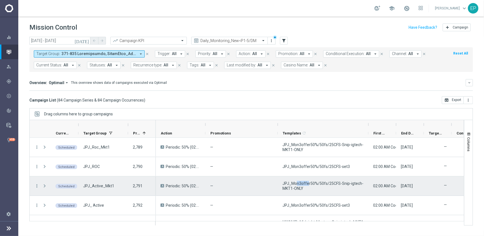
drag, startPoint x: 297, startPoint y: 183, endPoint x: 310, endPoint y: 183, distance: 13.9
click at [310, 183] on span "JPJ_Mon3offer50%/50fs/25CFS-Snip-igtech-MKT1-ONLY" at bounding box center [322, 186] width 81 height 10
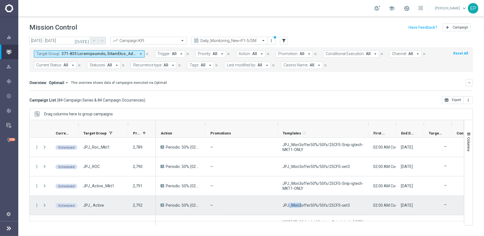
drag, startPoint x: 288, startPoint y: 206, endPoint x: 305, endPoint y: 206, distance: 16.3
click at [302, 206] on span "JPJ_Mon3offer50%/50fs/25CFS-set3" at bounding box center [315, 205] width 67 height 5
click at [309, 206] on span "JPJ_Mon3offer50%/50fs/25CFS-set3" at bounding box center [315, 205] width 67 height 5
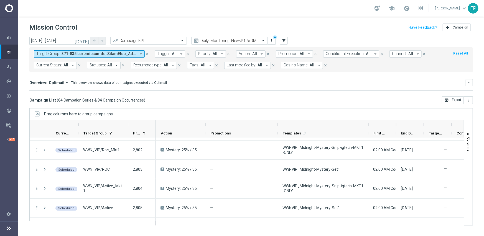
scroll to position [626, 0]
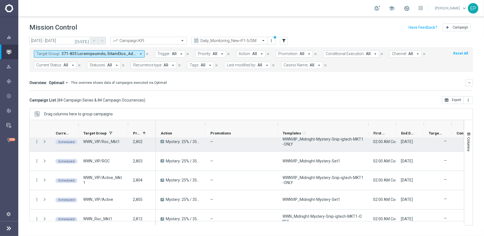
drag, startPoint x: 294, startPoint y: 141, endPoint x: 309, endPoint y: 142, distance: 15.0
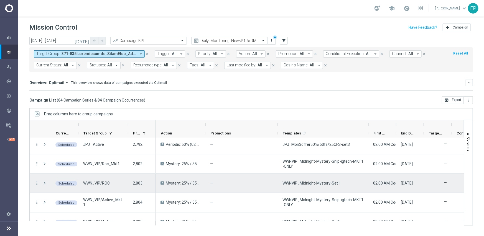
click at [298, 180] on div "WWNVIP_Midnight-Mystery-Set1" at bounding box center [323, 183] width 91 height 19
click at [322, 183] on span "WWNVIP_Midnight-Mystery-Set1" at bounding box center [311, 183] width 58 height 5
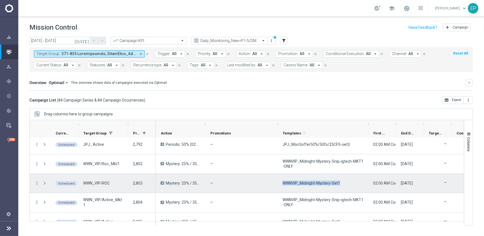
click at [322, 183] on span "WWNVIP_Midnight-Mystery-Set1" at bounding box center [311, 183] width 58 height 5
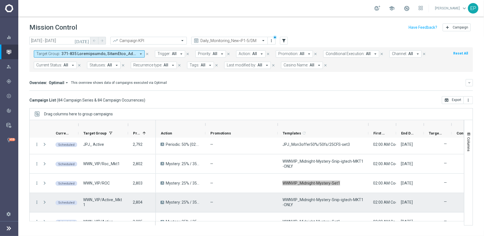
scroll to position [631, 0]
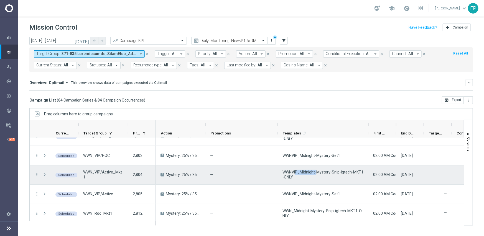
drag, startPoint x: 296, startPoint y: 174, endPoint x: 317, endPoint y: 172, distance: 21.5
click at [317, 172] on span "WWNVIP_Midnight-Mystery-Snip-igtech-MKT1-ONLY" at bounding box center [322, 175] width 81 height 10
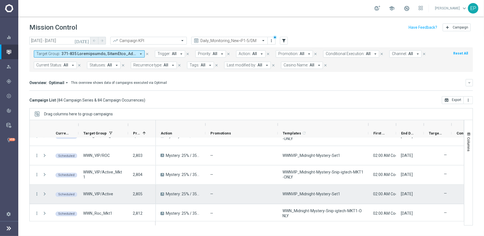
click at [303, 196] on span "WWNVIP_Midnight-Mystery-Set1" at bounding box center [311, 194] width 58 height 5
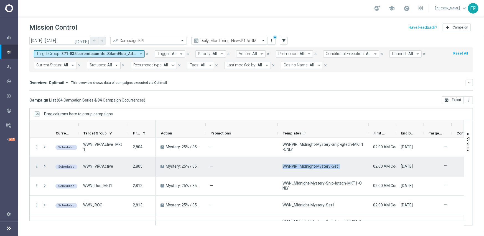
scroll to position [687, 0]
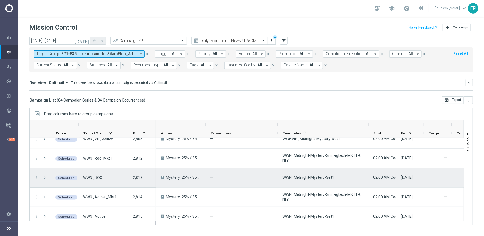
click at [312, 178] on span "WWN_Midnight-Mystery-Set1" at bounding box center [308, 177] width 52 height 5
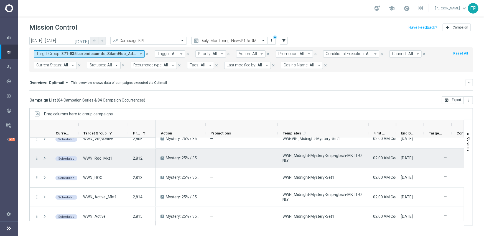
click at [325, 157] on span "WWN_Midnight-Mystery-Snip-igtech-MKT1-ONLY" at bounding box center [322, 158] width 81 height 10
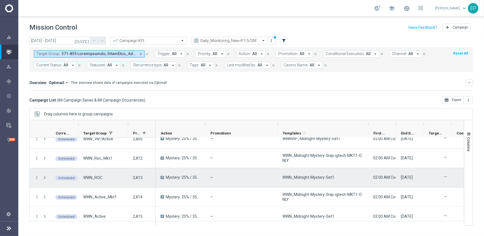
drag, startPoint x: 305, startPoint y: 177, endPoint x: 322, endPoint y: 179, distance: 17.5
click at [322, 179] on span "WWN_Midnight-Mystery-Set1" at bounding box center [308, 177] width 52 height 5
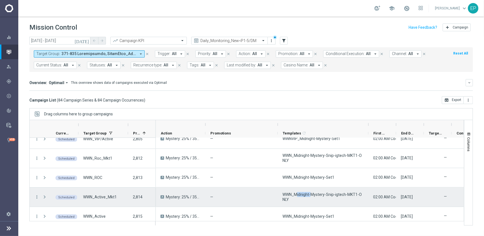
drag, startPoint x: 296, startPoint y: 194, endPoint x: 310, endPoint y: 194, distance: 14.4
click at [310, 194] on span "WWN_Midnight-Mystery-Snip-igtech-MKT1-ONLY" at bounding box center [322, 197] width 81 height 10
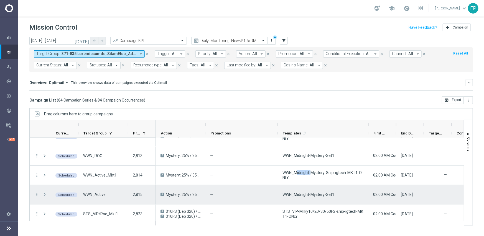
scroll to position [715, 0]
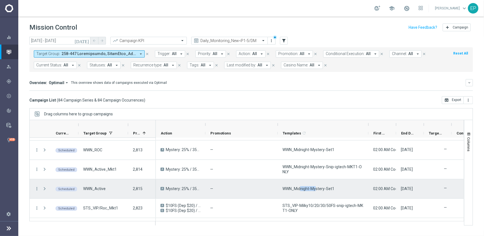
drag, startPoint x: 301, startPoint y: 190, endPoint x: 319, endPoint y: 189, distance: 18.0
click at [318, 189] on span "WWN_Midnight-Mystery-Set1" at bounding box center [308, 188] width 52 height 5
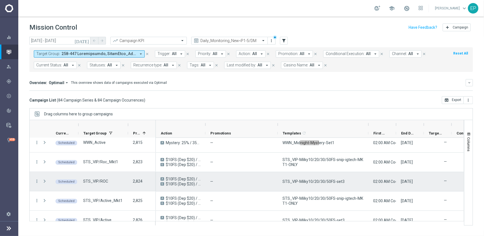
scroll to position [770, 0]
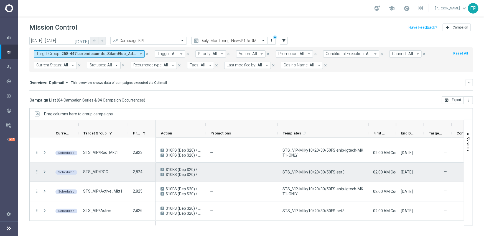
click at [297, 172] on span "STS_VIP-Milky10/20/30/50FS-set3" at bounding box center [313, 172] width 62 height 5
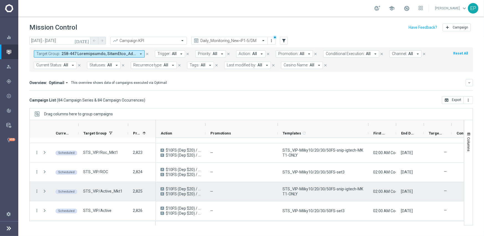
click at [332, 185] on div "STS_VIP-Milky10/20/30/50FS-snip-igtech-MKT1-ONLY" at bounding box center [323, 191] width 91 height 19
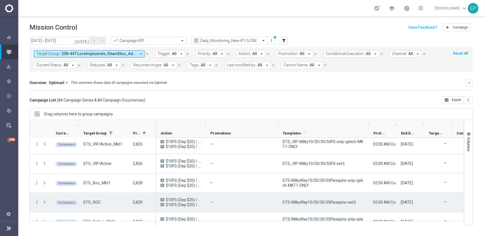
scroll to position [825, 0]
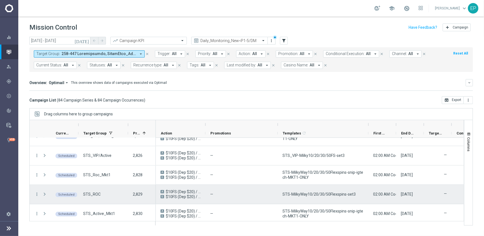
click at [330, 194] on span "STS-MilkyWay10/20/30/50Flexspins-set3" at bounding box center [318, 194] width 73 height 5
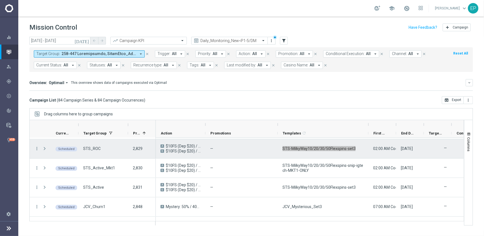
scroll to position [881, 0]
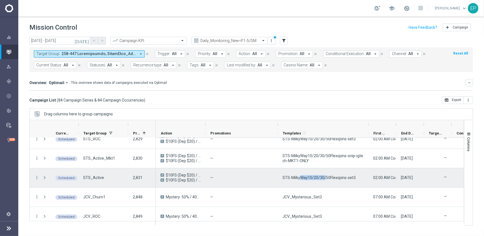
drag, startPoint x: 300, startPoint y: 179, endPoint x: 321, endPoint y: 184, distance: 21.8
click at [325, 179] on span "STS-MilkyWay10/20/30/50Flexspins-set3" at bounding box center [318, 177] width 73 height 5
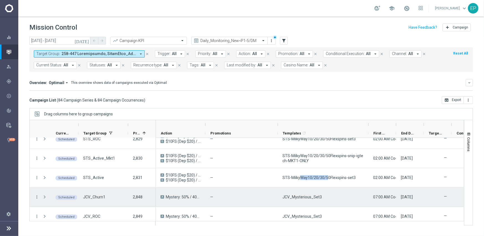
scroll to position [908, 0]
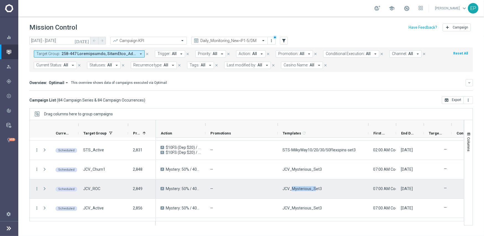
drag, startPoint x: 308, startPoint y: 192, endPoint x: 318, endPoint y: 192, distance: 10.0
click at [316, 192] on div "JCV_Mysterious_Set3" at bounding box center [323, 188] width 91 height 19
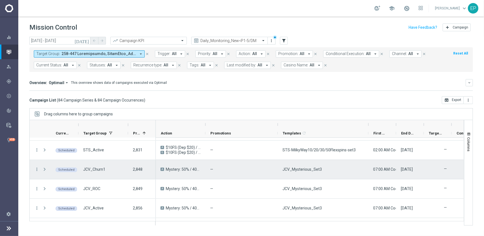
click at [298, 171] on span "JCV_Mysterious_Set3" at bounding box center [301, 169] width 39 height 5
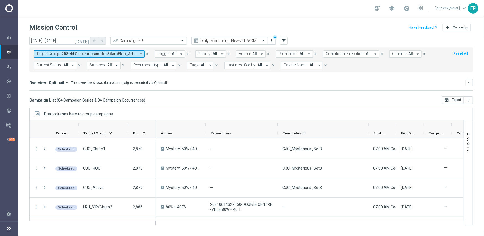
scroll to position [992, 0]
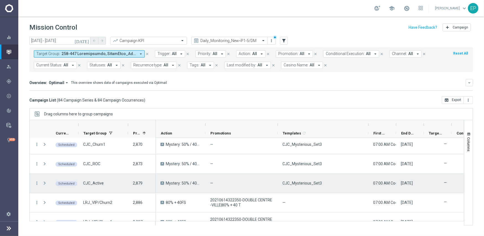
click at [307, 181] on span "CJC_Mysterious_Set3" at bounding box center [301, 183] width 39 height 5
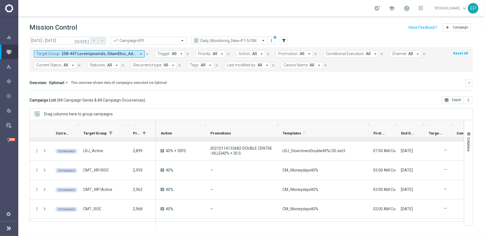
scroll to position [1185, 0]
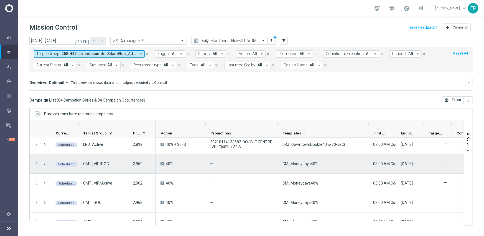
click at [35, 163] on icon "more_vert" at bounding box center [36, 163] width 5 height 5
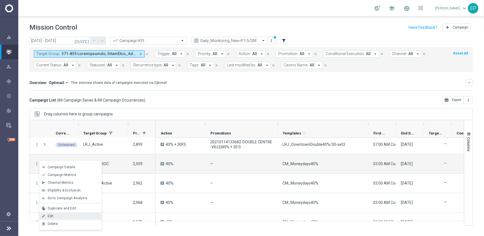
click at [53, 216] on span "Edit" at bounding box center [51, 216] width 6 height 4
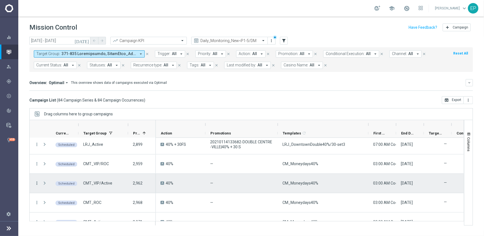
click at [39, 181] on icon "more_vert" at bounding box center [36, 183] width 5 height 5
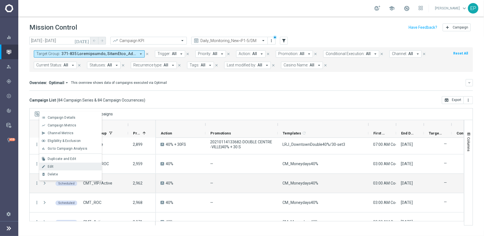
click at [59, 166] on div "Edit" at bounding box center [74, 167] width 52 height 4
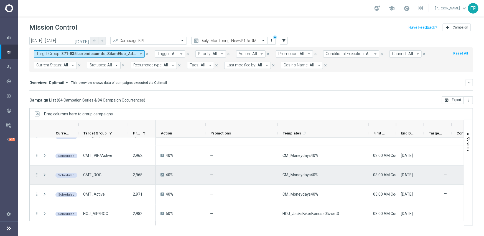
scroll to position [1241, 0]
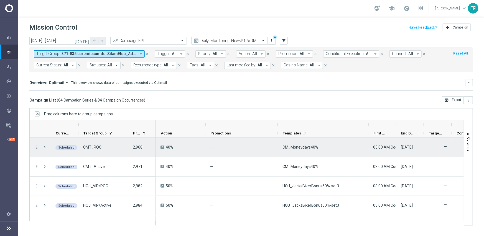
click at [37, 147] on icon "more_vert" at bounding box center [36, 147] width 5 height 5
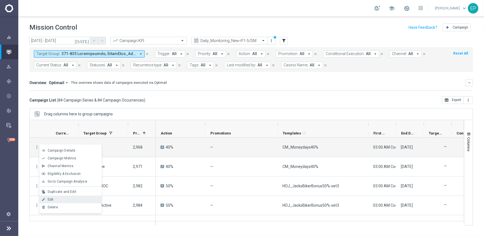
click at [68, 200] on div "Edit" at bounding box center [74, 200] width 52 height 4
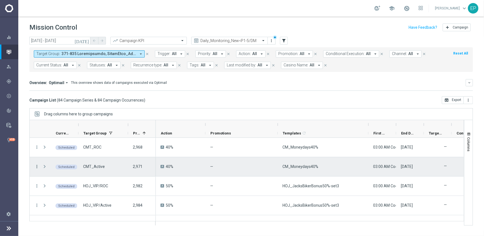
click at [36, 166] on icon "more_vert" at bounding box center [36, 166] width 5 height 5
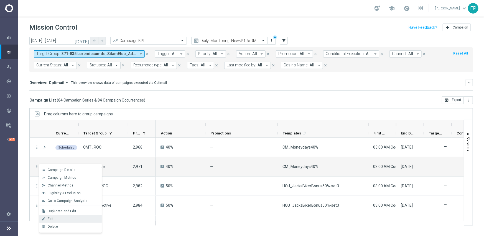
click at [55, 219] on div "Edit" at bounding box center [74, 219] width 52 height 4
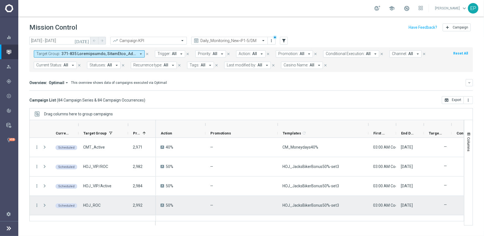
scroll to position [1268, 0]
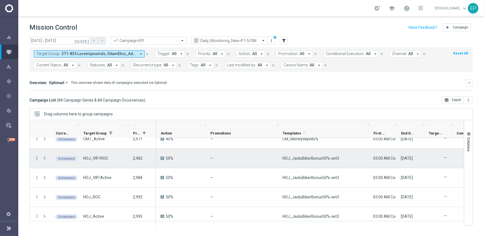
click at [36, 156] on icon "more_vert" at bounding box center [36, 158] width 5 height 5
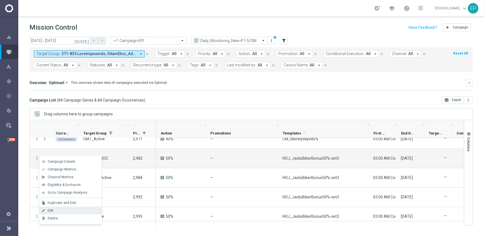
click at [58, 211] on div "Edit" at bounding box center [74, 211] width 52 height 4
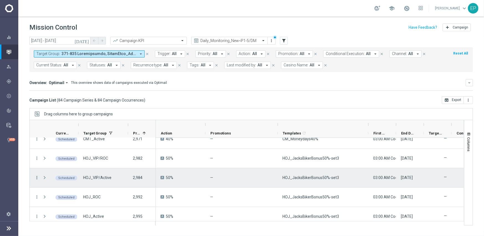
click at [37, 177] on icon "more_vert" at bounding box center [36, 177] width 5 height 5
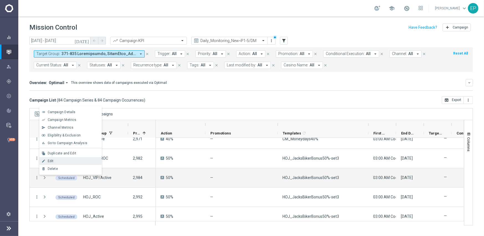
click at [56, 158] on div "edit Edit" at bounding box center [70, 161] width 62 height 8
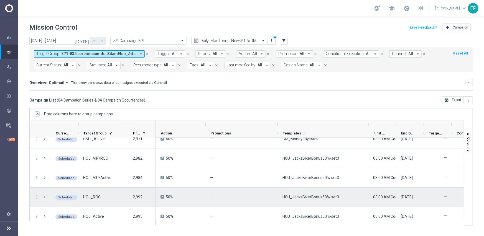
click at [37, 196] on icon "more_vert" at bounding box center [36, 197] width 5 height 5
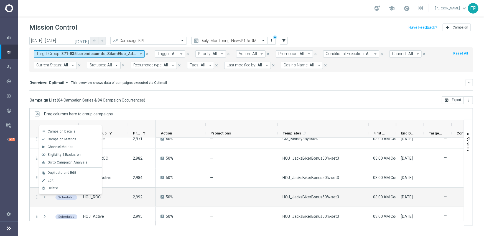
click at [55, 183] on div "edit Edit" at bounding box center [70, 181] width 62 height 8
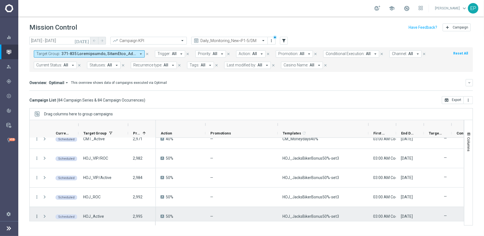
click at [35, 215] on icon "more_vert" at bounding box center [36, 216] width 5 height 5
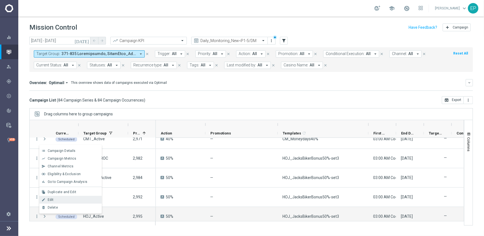
click at [53, 198] on div "Edit" at bounding box center [74, 200] width 52 height 4
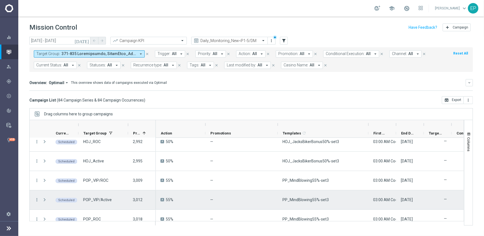
scroll to position [1352, 0]
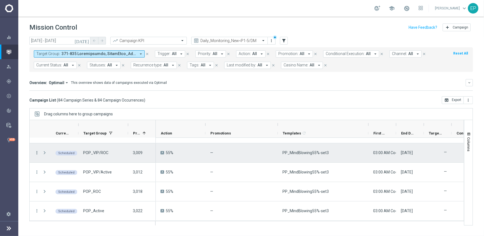
click at [36, 152] on icon "more_vert" at bounding box center [36, 152] width 5 height 5
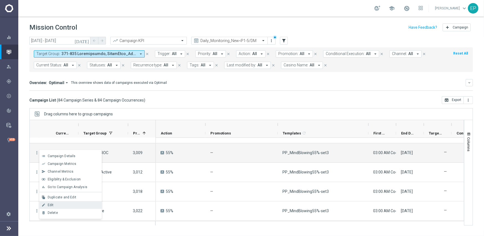
click at [59, 203] on div "Edit" at bounding box center [74, 205] width 52 height 4
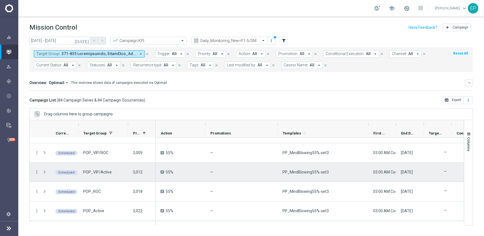
click at [37, 173] on icon "more_vert" at bounding box center [36, 172] width 5 height 5
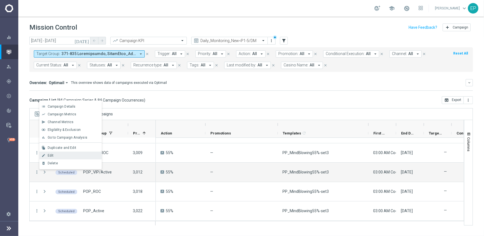
click at [49, 156] on span "Edit" at bounding box center [51, 156] width 6 height 4
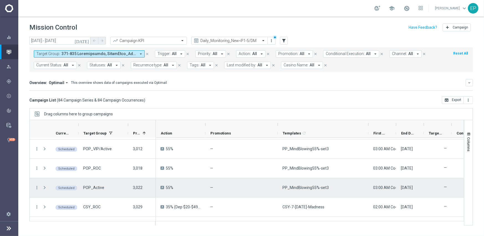
scroll to position [1379, 0]
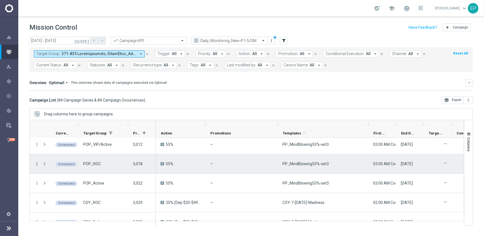
click at [37, 164] on icon "more_vert" at bounding box center [36, 163] width 5 height 5
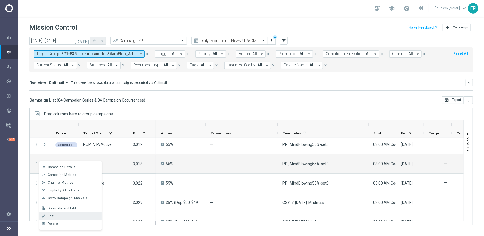
click at [63, 214] on div "edit Edit" at bounding box center [70, 216] width 62 height 8
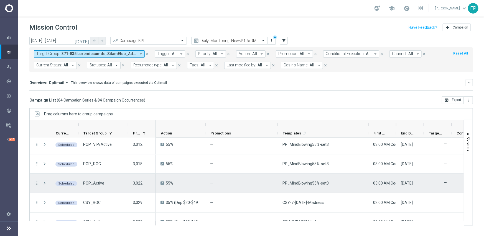
click at [35, 181] on icon "more_vert" at bounding box center [36, 183] width 5 height 5
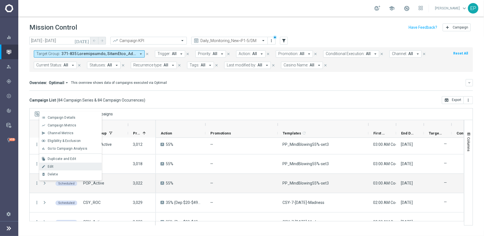
click at [57, 167] on div "Edit" at bounding box center [74, 167] width 52 height 4
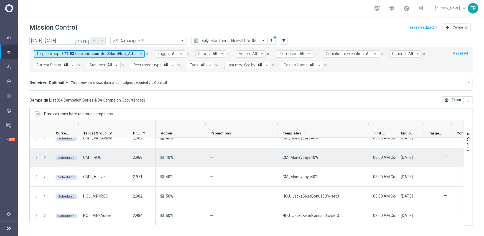
scroll to position [1213, 0]
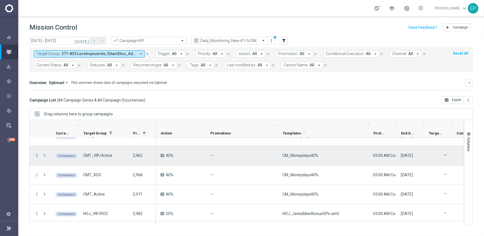
click at [35, 154] on icon "more_vert" at bounding box center [36, 155] width 5 height 5
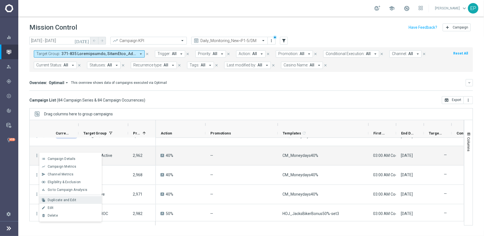
click at [69, 198] on span "Duplicate and Edit" at bounding box center [62, 200] width 29 height 4
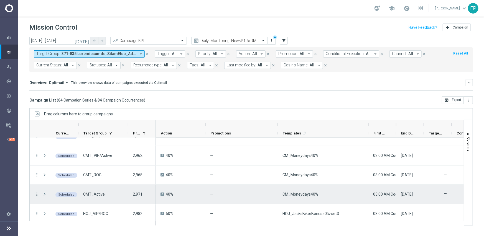
click at [38, 194] on icon "more_vert" at bounding box center [36, 194] width 5 height 5
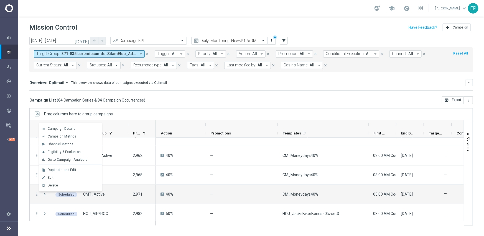
click at [66, 171] on span "Duplicate and Edit" at bounding box center [62, 170] width 29 height 4
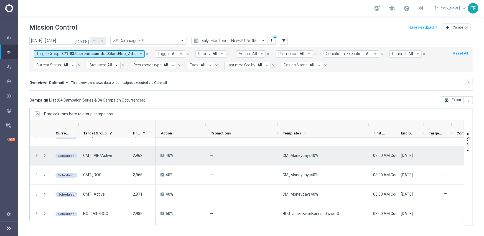
click at [35, 154] on icon "more_vert" at bounding box center [36, 155] width 5 height 5
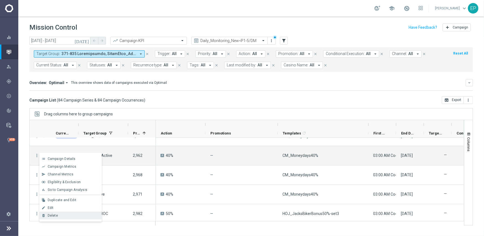
click at [58, 214] on div "Delete" at bounding box center [74, 216] width 52 height 4
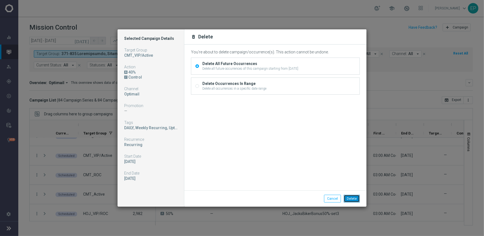
click at [351, 198] on button "Delete" at bounding box center [351, 199] width 16 height 8
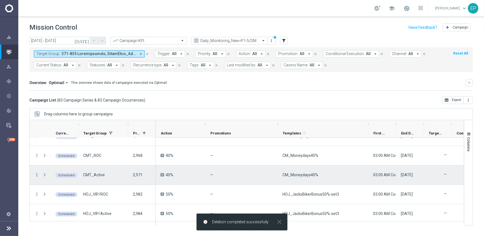
click at [34, 173] on icon "more_vert" at bounding box center [36, 175] width 5 height 5
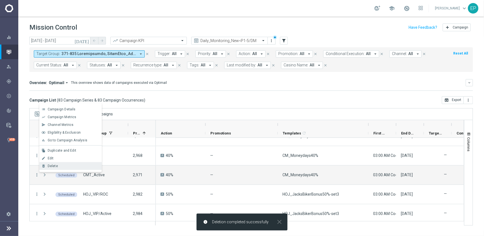
click at [60, 163] on div "delete_forever Delete" at bounding box center [70, 166] width 62 height 8
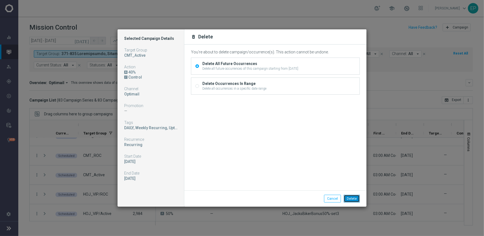
click at [351, 198] on button "Delete" at bounding box center [351, 199] width 16 height 8
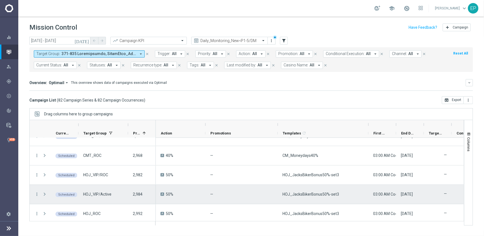
scroll to position [1241, 0]
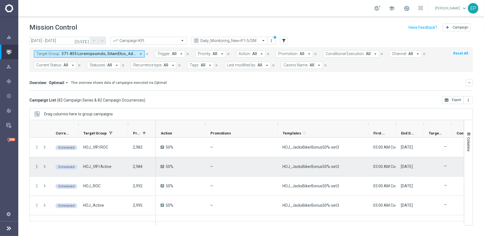
click at [35, 166] on icon "more_vert" at bounding box center [36, 166] width 5 height 5
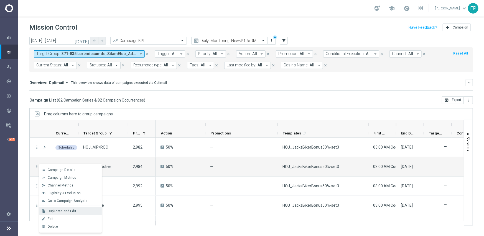
click at [75, 212] on div "Duplicate and Edit" at bounding box center [74, 211] width 52 height 4
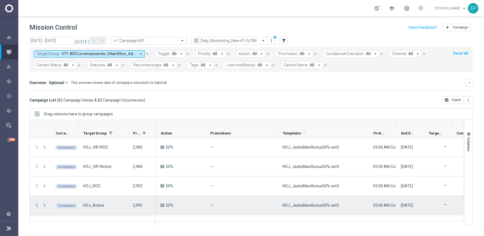
click at [37, 205] on icon "more_vert" at bounding box center [36, 205] width 5 height 5
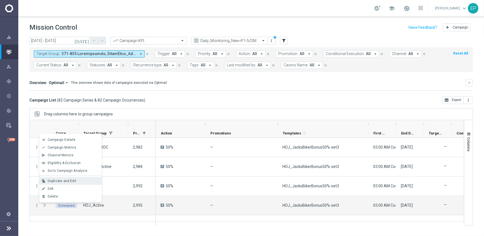
click at [55, 181] on span "Duplicate and Edit" at bounding box center [62, 181] width 29 height 4
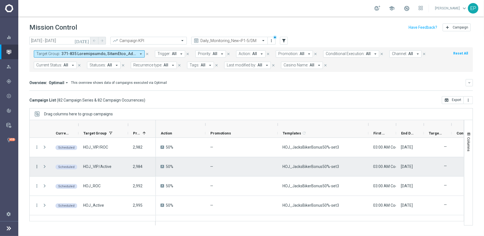
click at [35, 166] on icon "more_vert" at bounding box center [36, 166] width 5 height 5
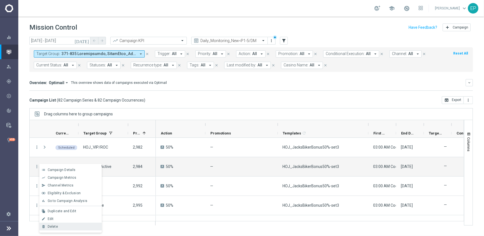
click at [62, 226] on div "Delete" at bounding box center [74, 227] width 52 height 4
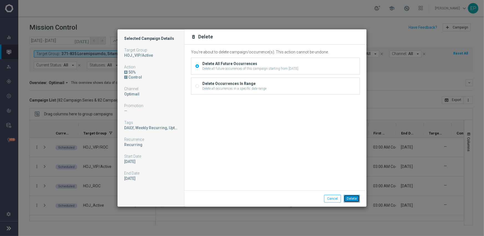
click at [355, 201] on button "Delete" at bounding box center [351, 199] width 16 height 8
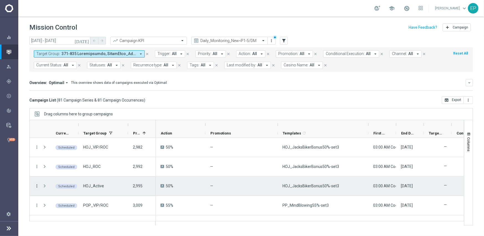
click at [39, 186] on icon "more_vert" at bounding box center [36, 186] width 5 height 5
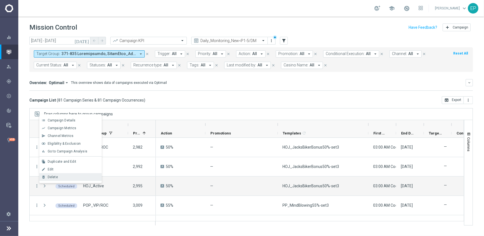
click at [54, 176] on span "Delete" at bounding box center [53, 177] width 10 height 4
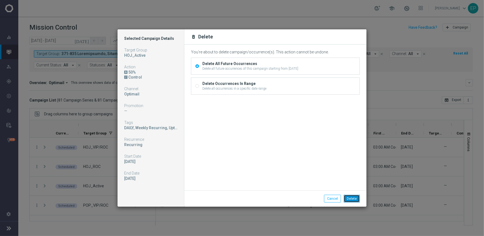
click at [352, 197] on button "Delete" at bounding box center [351, 199] width 16 height 8
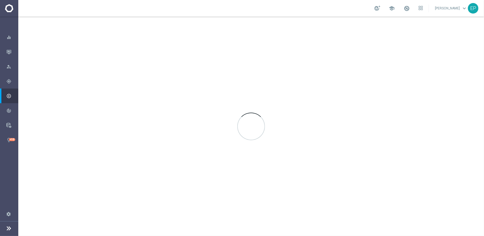
click at [278, 85] on div at bounding box center [250, 127] width 465 height 220
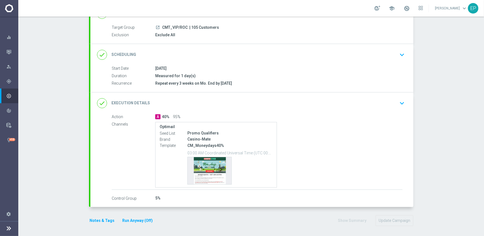
scroll to position [47, 0]
drag, startPoint x: 186, startPoint y: 144, endPoint x: 216, endPoint y: 147, distance: 30.0
click at [216, 147] on p "CM_Moneydays40%" at bounding box center [229, 145] width 85 height 5
copy p "CM_Moneydays40"
click at [251, 102] on div "done Execution Details keyboard_arrow_down" at bounding box center [251, 102] width 309 height 11
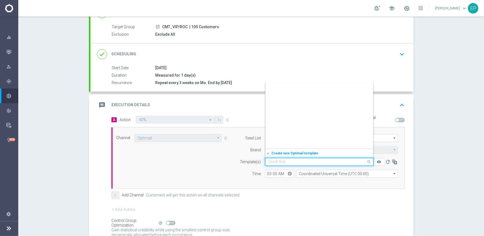
click at [292, 159] on div "Quick find CM_Moneydays40%" at bounding box center [319, 162] width 108 height 8
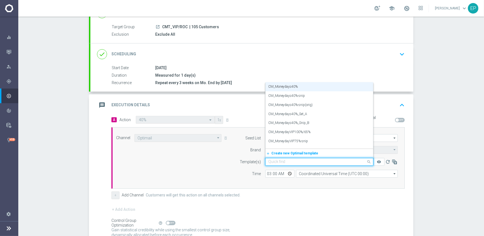
paste input "CM_Moneydays40"
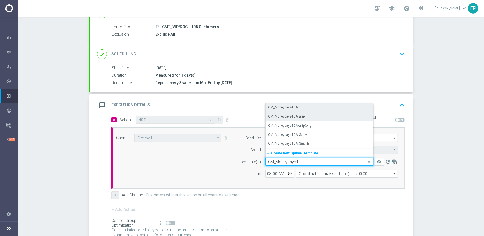
click at [304, 116] on div "CM_Moneydays40%-snip" at bounding box center [319, 116] width 102 height 9
type input "CM_Moneydays40"
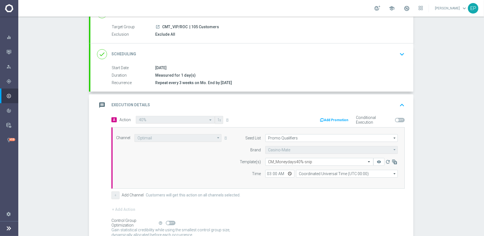
click at [301, 193] on div "+ Add Channel Customers will get this action on all channels selected." at bounding box center [257, 196] width 293 height 8
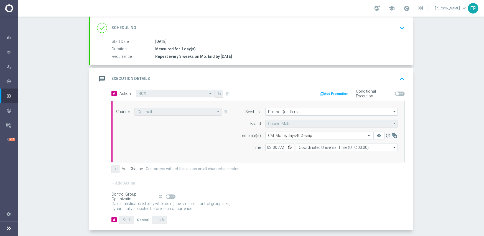
scroll to position [97, 0]
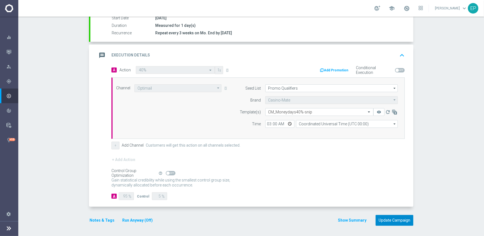
click at [392, 217] on button "Update Campaign" at bounding box center [394, 220] width 38 height 11
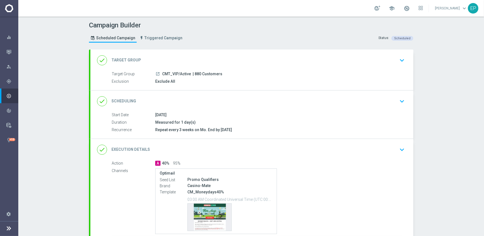
drag, startPoint x: 233, startPoint y: 146, endPoint x: 256, endPoint y: 139, distance: 23.5
click at [234, 146] on div "done Execution Details keyboard_arrow_down" at bounding box center [251, 150] width 309 height 11
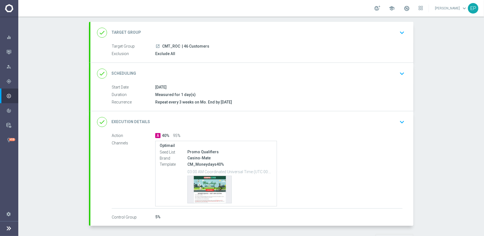
click at [206, 115] on div "done Execution Details keyboard_arrow_down" at bounding box center [251, 122] width 323 height 22
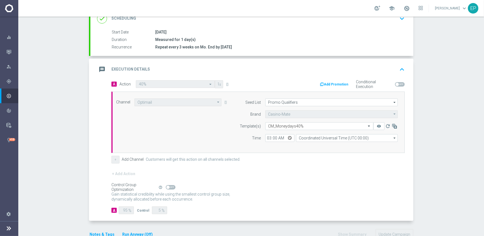
scroll to position [83, 0]
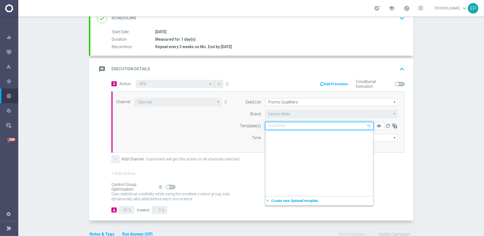
click at [286, 124] on div "Quick find CM_Moneydays40%" at bounding box center [315, 126] width 101 height 5
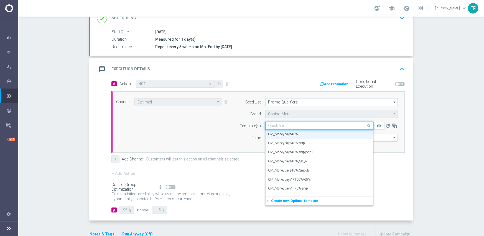
paste input "CM_Moneydays40"
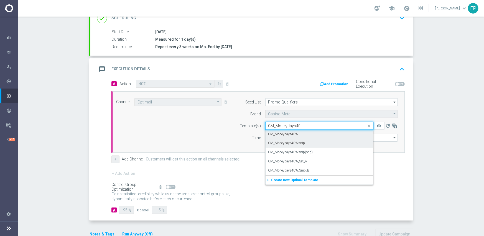
click at [291, 143] on label "CM_Moneydays40%-snip" at bounding box center [286, 143] width 37 height 5
type input "CM_Moneydays40"
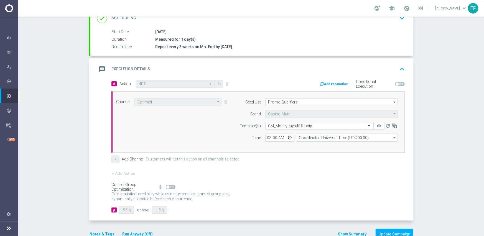
click at [268, 171] on div "+ Add Action" at bounding box center [257, 177] width 293 height 14
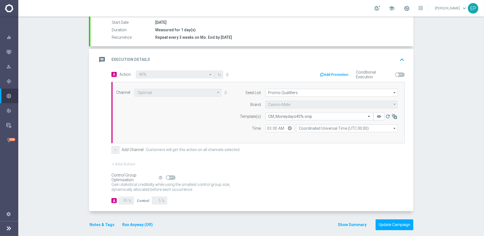
scroll to position [97, 0]
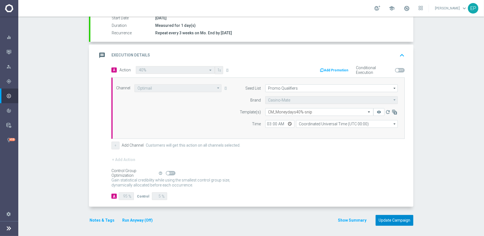
click at [394, 219] on button "Update Campaign" at bounding box center [394, 220] width 38 height 11
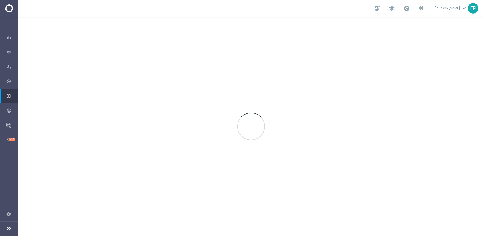
click at [382, 83] on div at bounding box center [250, 127] width 465 height 220
click at [312, 23] on div at bounding box center [250, 127] width 465 height 220
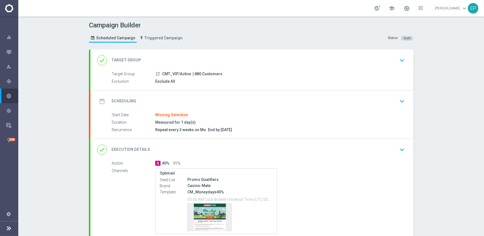
click at [198, 99] on div "date_range Scheduling keyboard_arrow_down" at bounding box center [251, 101] width 309 height 11
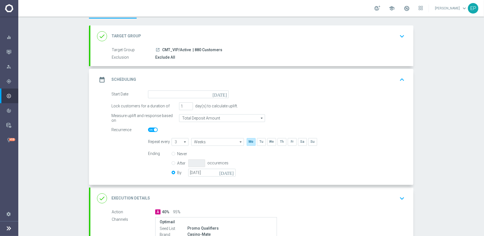
scroll to position [55, 0]
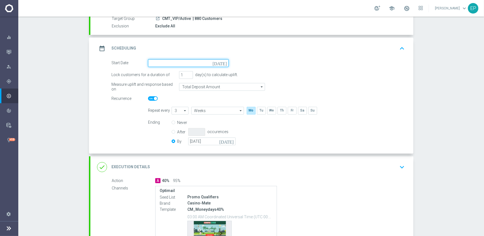
click at [185, 60] on input at bounding box center [188, 63] width 81 height 8
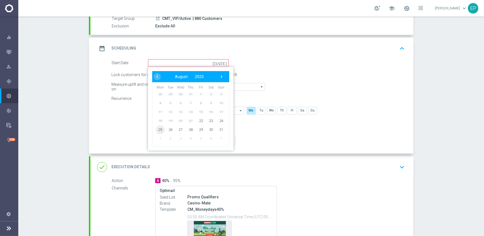
drag, startPoint x: 160, startPoint y: 128, endPoint x: 160, endPoint y: 133, distance: 4.8
click at [160, 129] on span "25" at bounding box center [160, 129] width 9 height 9
type input "[DATE]"
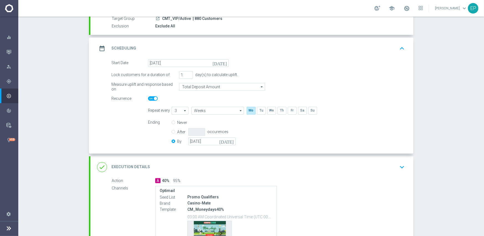
click at [228, 165] on div "done Execution Details keyboard_arrow_down" at bounding box center [251, 167] width 309 height 11
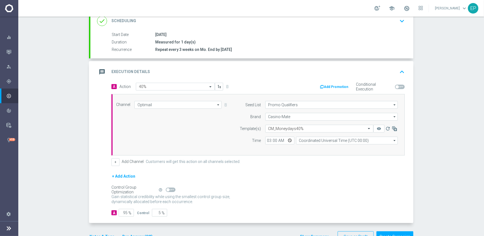
scroll to position [97, 0]
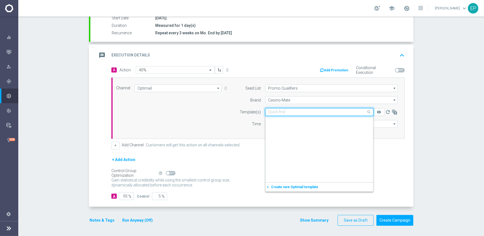
click at [302, 112] on input "text" at bounding box center [313, 112] width 91 height 5
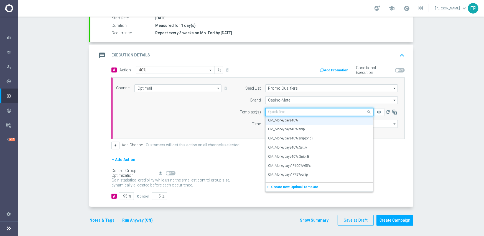
paste input "CM_Moneydays40"
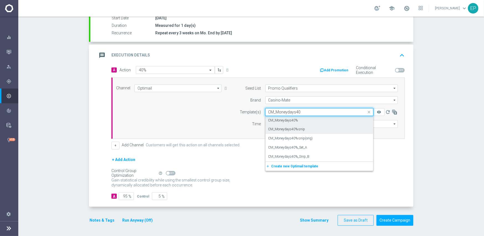
click at [290, 128] on label "CM_Moneydays40%-snip" at bounding box center [286, 129] width 37 height 5
type input "CM_Moneydays40"
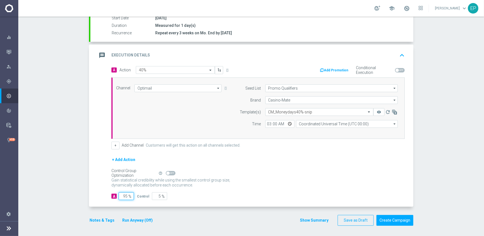
click at [121, 196] on input "95" at bounding box center [126, 196] width 15 height 8
type input "1"
type input "99"
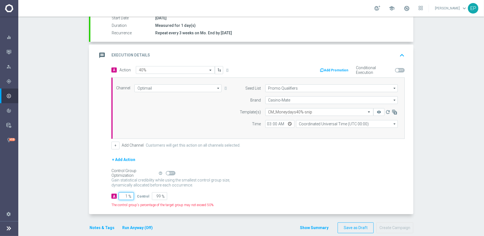
type input "10"
type input "90"
type input "100"
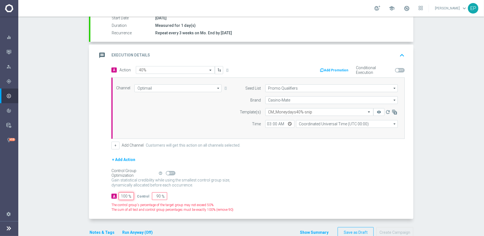
type input "0"
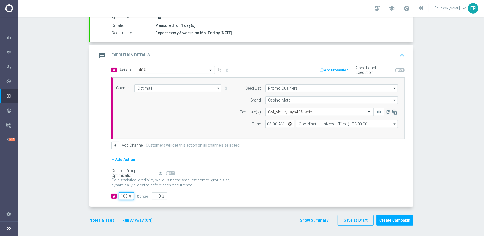
type input "100"
click at [265, 170] on div "Control Group Optimization Self Optimizing Campaign help_outline" at bounding box center [257, 173] width 293 height 6
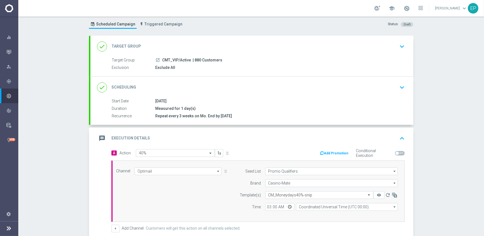
scroll to position [97, 0]
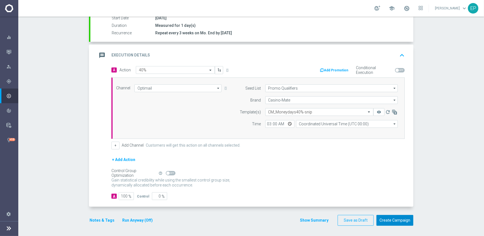
click at [391, 216] on button "Create Campaign" at bounding box center [394, 220] width 37 height 11
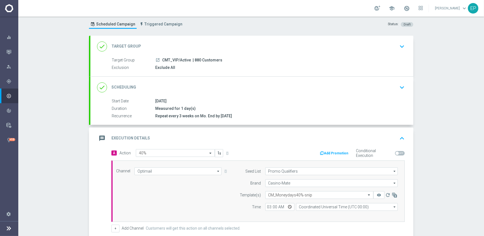
scroll to position [0, 0]
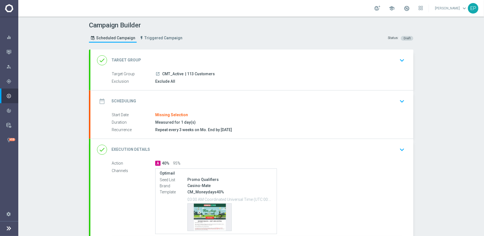
click at [171, 97] on div "date_range Scheduling keyboard_arrow_down" at bounding box center [251, 101] width 309 height 11
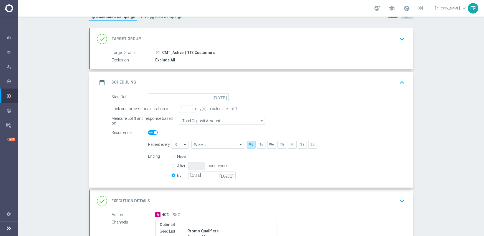
scroll to position [55, 0]
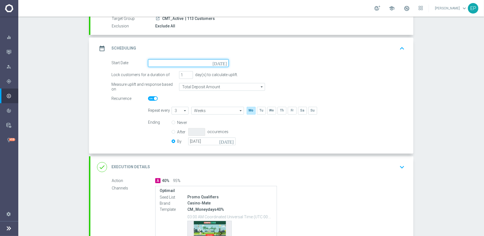
click at [179, 60] on input at bounding box center [188, 63] width 81 height 8
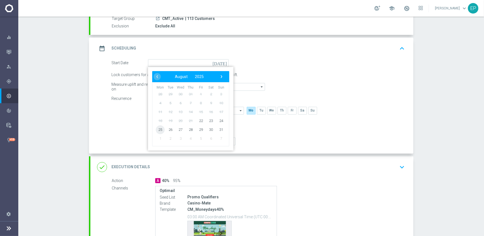
click at [160, 129] on span "25" at bounding box center [160, 129] width 9 height 9
type input "[DATE]"
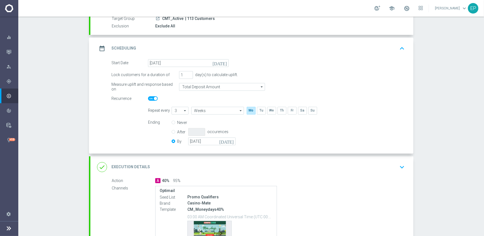
click at [220, 170] on div "done Execution Details keyboard_arrow_down" at bounding box center [251, 167] width 309 height 11
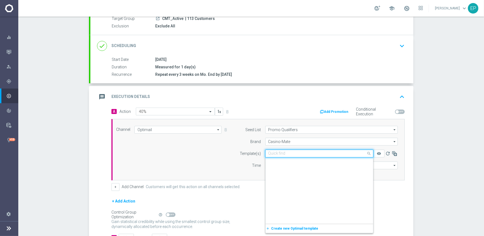
click at [297, 152] on input "text" at bounding box center [313, 153] width 91 height 5
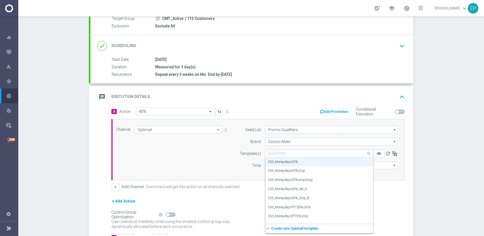
click at [209, 155] on div "Channel Optimail Optimail arrow_drop_down Show Selected 1 of 21 Facebook Custom…" at bounding box center [257, 150] width 290 height 48
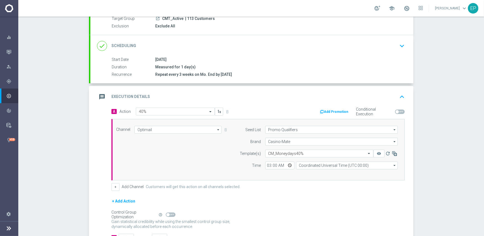
scroll to position [0, 0]
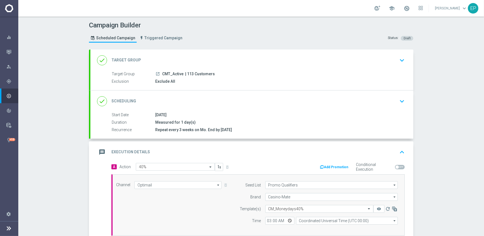
click at [265, 97] on div "done Scheduling keyboard_arrow_down" at bounding box center [251, 101] width 309 height 11
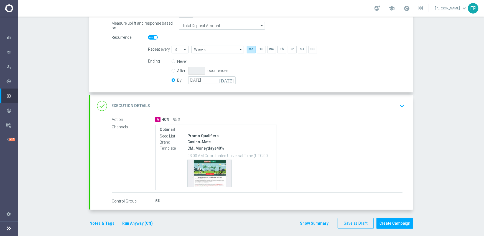
scroll to position [120, 0]
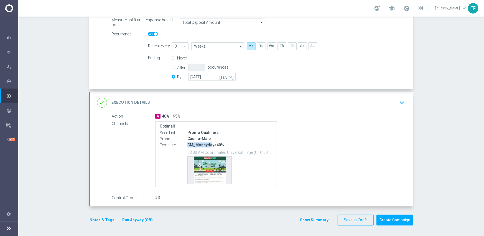
drag, startPoint x: 186, startPoint y: 145, endPoint x: 208, endPoint y: 146, distance: 22.2
click at [208, 146] on p "CM_Moneydays40%" at bounding box center [229, 145] width 85 height 5
drag, startPoint x: 231, startPoint y: 95, endPoint x: 248, endPoint y: 108, distance: 21.8
click at [231, 95] on div "done Execution Details keyboard_arrow_down" at bounding box center [251, 103] width 323 height 22
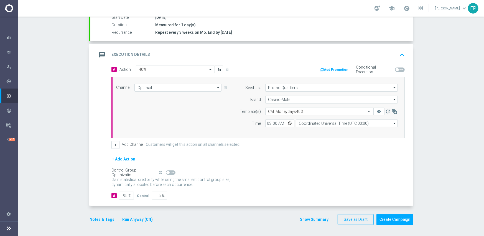
scroll to position [97, 0]
click at [289, 109] on div "Select template CM_Moneydays40%" at bounding box center [319, 112] width 108 height 8
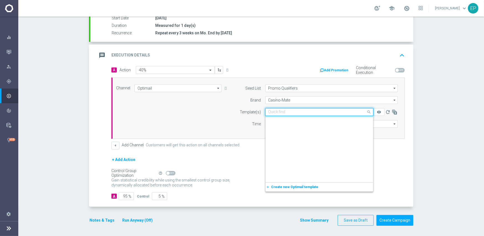
scroll to position [3116, 0]
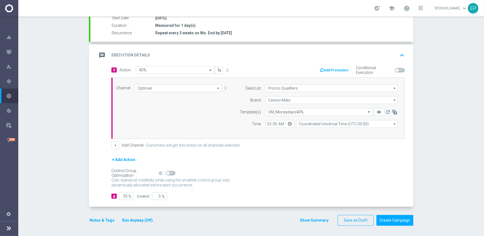
drag, startPoint x: 191, startPoint y: 124, endPoint x: 280, endPoint y: 115, distance: 89.0
click at [191, 124] on div "Channel Optimail Optimail arrow_drop_down Show Selected 1 of 21 Facebook Custom…" at bounding box center [257, 108] width 290 height 48
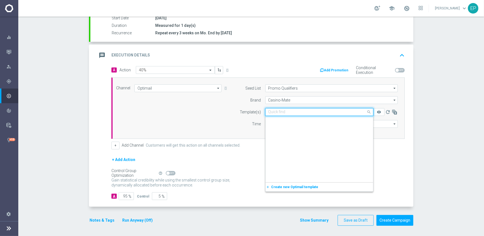
click at [286, 112] on input "text" at bounding box center [313, 112] width 91 height 5
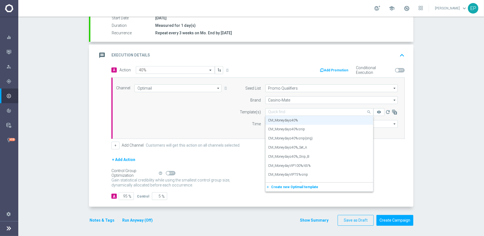
click at [175, 119] on div "Channel Optimail Optimail arrow_drop_down Show Selected 1 of 21 Facebook Custom…" at bounding box center [257, 108] width 290 height 48
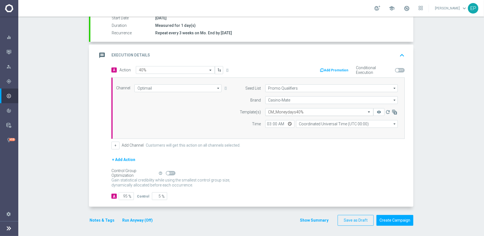
click at [285, 111] on input "text" at bounding box center [313, 112] width 91 height 5
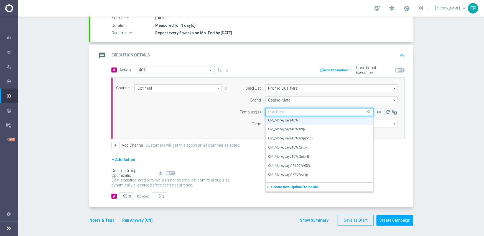
paste input "CM_Moneydays40"
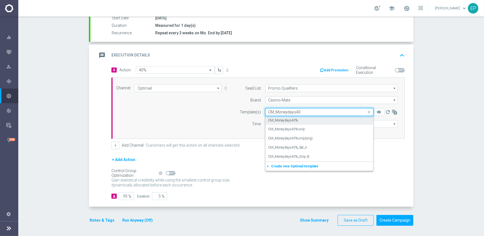
scroll to position [0, 0]
click at [296, 130] on label "CM_Moneydays40%-snip" at bounding box center [286, 129] width 37 height 5
type input "CM_Moneydays40"
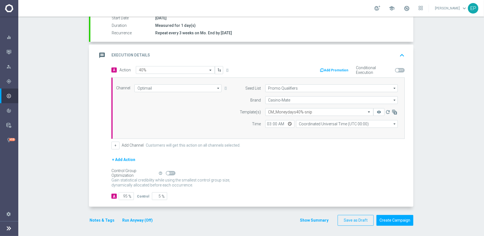
click at [128, 195] on span "%" at bounding box center [129, 196] width 3 height 5
click at [112, 196] on div "A" at bounding box center [113, 196] width 5 height 5
click at [119, 196] on input "95" at bounding box center [126, 196] width 15 height 8
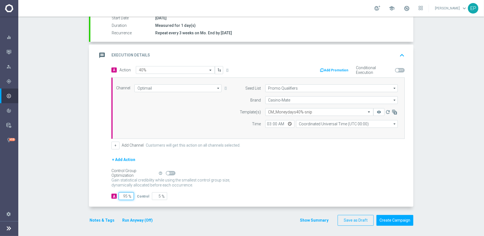
type input "1"
type input "99"
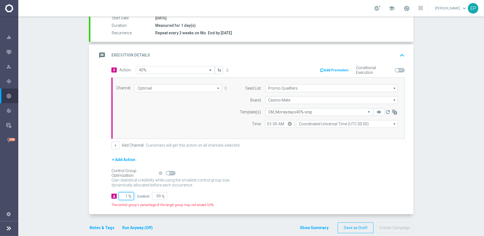
type input "10"
type input "90"
type input "100"
type input "0"
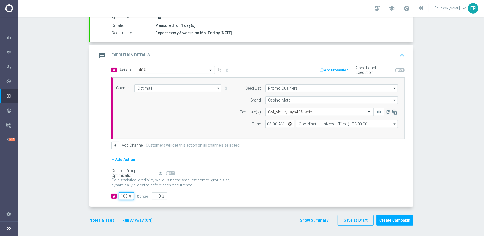
type input "100"
click at [207, 150] on form "A Action Select action 40% delete_forever Add Promotion Conditional Execution C…" at bounding box center [257, 133] width 293 height 134
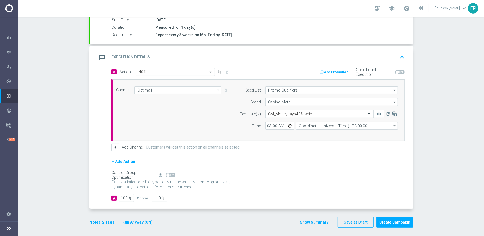
scroll to position [97, 0]
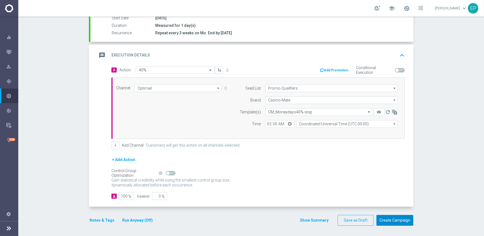
click at [386, 220] on button "Create Campaign" at bounding box center [394, 220] width 37 height 11
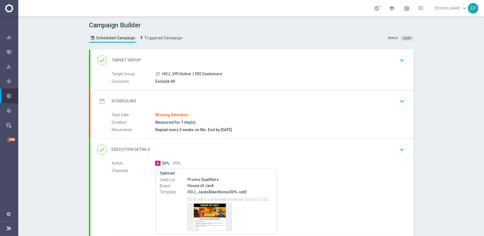
drag, startPoint x: 183, startPoint y: 98, endPoint x: 186, endPoint y: 98, distance: 3.0
click at [183, 98] on div "date_range Scheduling keyboard_arrow_down" at bounding box center [251, 101] width 309 height 11
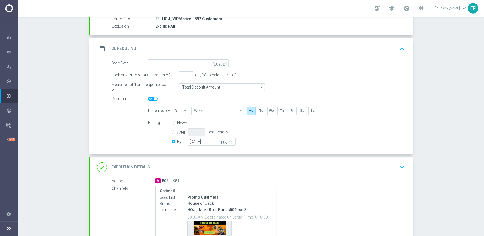
scroll to position [55, 0]
click at [173, 65] on input at bounding box center [188, 63] width 81 height 8
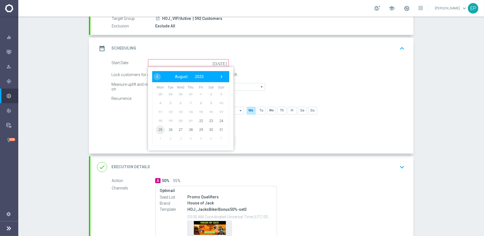
click at [156, 130] on span "25" at bounding box center [160, 129] width 9 height 9
type input "[DATE]"
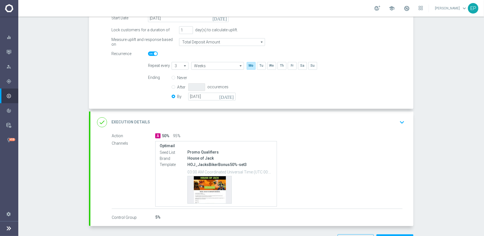
scroll to position [111, 0]
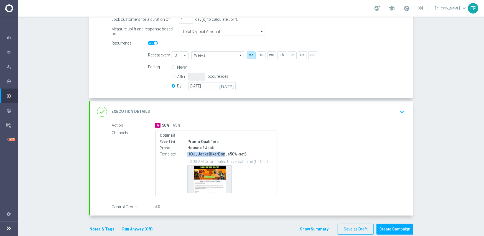
drag, startPoint x: 184, startPoint y: 154, endPoint x: 221, endPoint y: 154, distance: 37.1
click at [221, 154] on div "Template HOJ_JacksBikerBonus50%-set3 03:00 AM Coordinated Universal Time (UTC 0…" at bounding box center [216, 172] width 113 height 43
copy div "HOJ_JacksBikerBon"
click at [235, 105] on div "done Execution Details keyboard_arrow_down" at bounding box center [251, 112] width 323 height 22
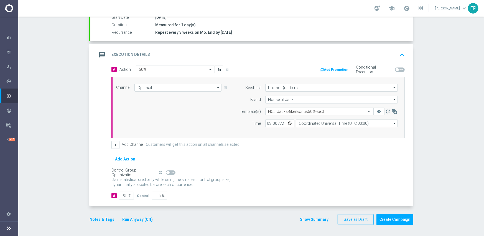
scroll to position [97, 0]
click at [310, 111] on input "text" at bounding box center [313, 112] width 91 height 5
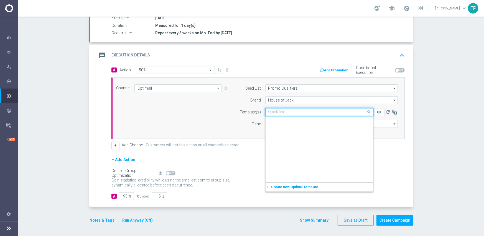
scroll to position [2815, 0]
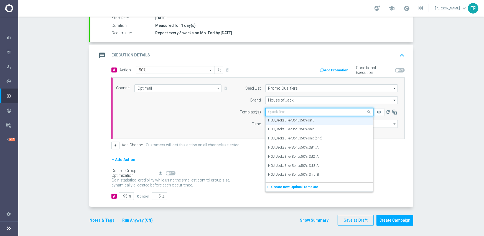
paste input "HOJ_JacksBikerBon"
type input "HOJ_JacksBikerBon"
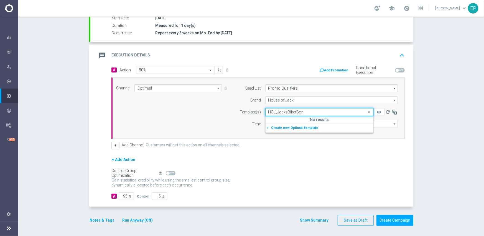
scroll to position [0, 0]
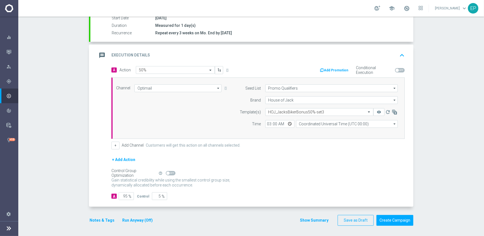
click at [210, 140] on div "A Action Select action 50% delete_forever Add Promotion Conditional Execution C…" at bounding box center [257, 107] width 301 height 83
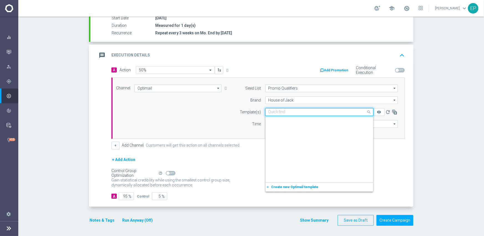
scroll to position [2815, 0]
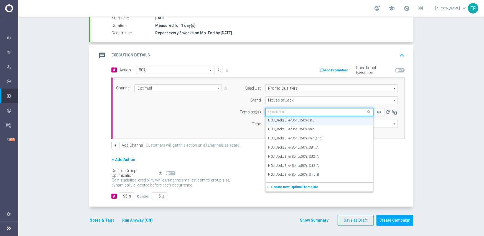
click at [303, 113] on input "text" at bounding box center [313, 112] width 91 height 5
type input "bik"
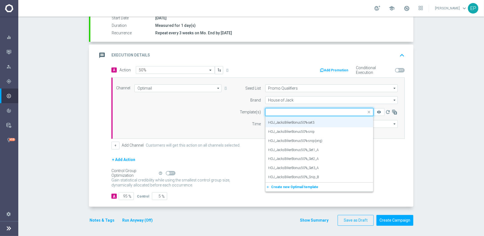
click at [182, 143] on label "Customers will get this action on all channels selected." at bounding box center [193, 145] width 94 height 5
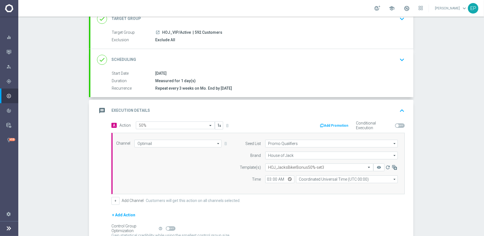
click at [274, 55] on div "done Scheduling keyboard_arrow_down" at bounding box center [251, 60] width 309 height 11
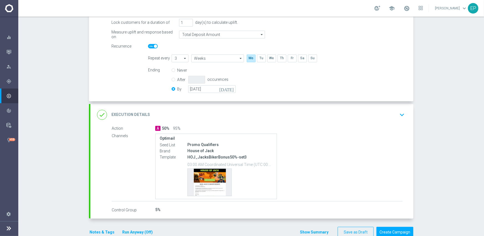
scroll to position [120, 0]
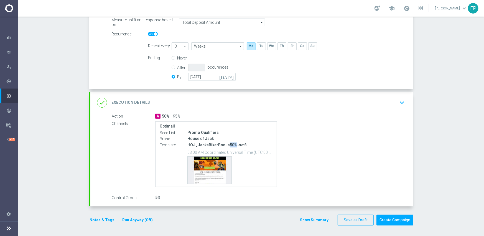
drag, startPoint x: 224, startPoint y: 145, endPoint x: 230, endPoint y: 146, distance: 6.2
click at [230, 146] on p "HOJ_JacksBikerBonus50%-set3" at bounding box center [229, 145] width 85 height 5
copy p "50%"
click at [244, 101] on div "done Execution Details keyboard_arrow_down" at bounding box center [251, 102] width 309 height 11
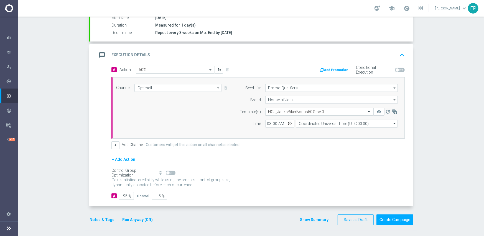
scroll to position [97, 0]
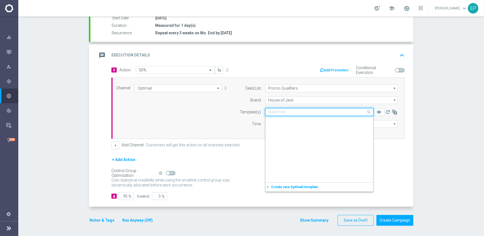
click at [291, 111] on input "text" at bounding box center [313, 112] width 91 height 5
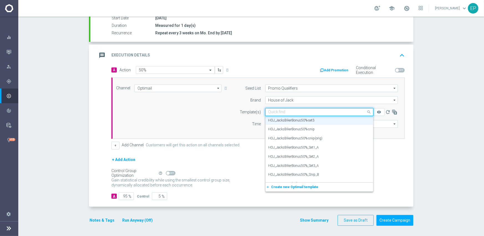
paste input "50%"
type input "50%"
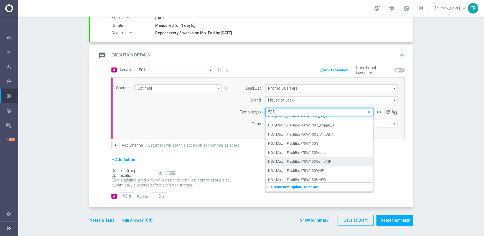
scroll to position [280, 0]
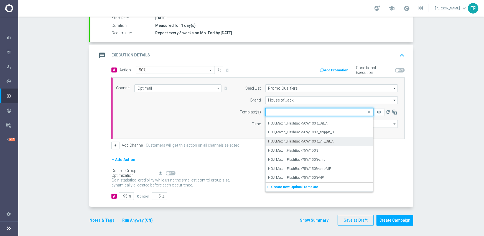
click at [147, 114] on div "Channel Optimail Optimail arrow_drop_down Show Selected 1 of 21 Facebook Custom…" at bounding box center [257, 108] width 290 height 48
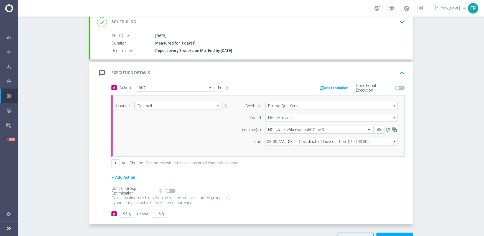
scroll to position [69, 0]
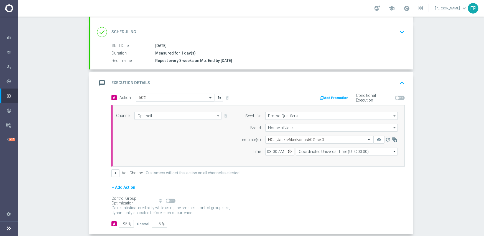
click at [268, 27] on div "done Scheduling keyboard_arrow_down" at bounding box center [251, 32] width 309 height 11
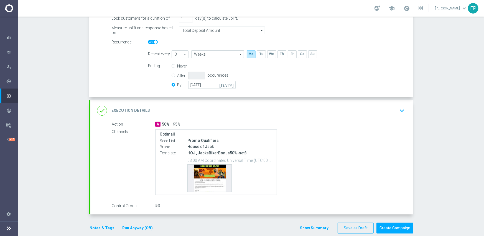
scroll to position [120, 0]
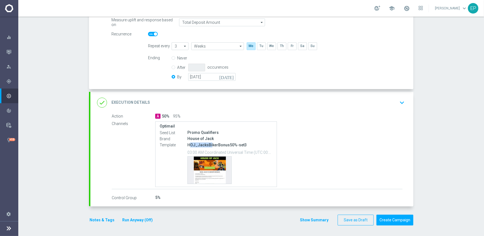
drag, startPoint x: 186, startPoint y: 146, endPoint x: 208, endPoint y: 146, distance: 21.9
click at [208, 146] on p "HOJ_JacksBikerBonus50%-set3" at bounding box center [229, 145] width 85 height 5
copy p "OJ_JacksBi"
click at [256, 101] on div "done Execution Details keyboard_arrow_down" at bounding box center [251, 102] width 309 height 11
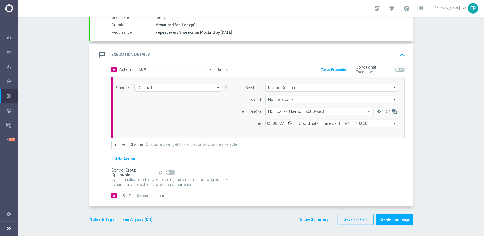
scroll to position [97, 0]
click at [291, 111] on input "text" at bounding box center [313, 112] width 91 height 5
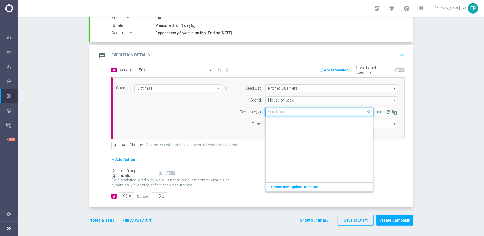
paste input "OJ_JacksBi"
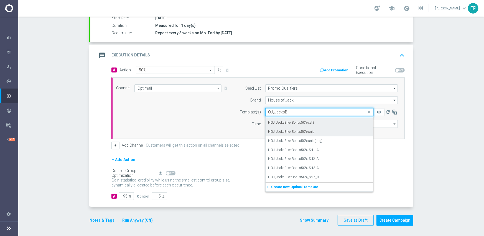
click at [312, 131] on label "HOJ_JacksBikerBonus50%-snip" at bounding box center [291, 132] width 47 height 5
type input "OJ_JacksBi"
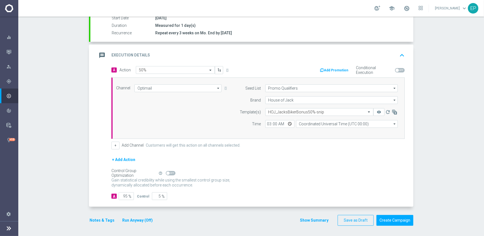
click at [276, 154] on form "A Action Select action 50% delete_forever Add Promotion Conditional Execution C…" at bounding box center [257, 133] width 293 height 134
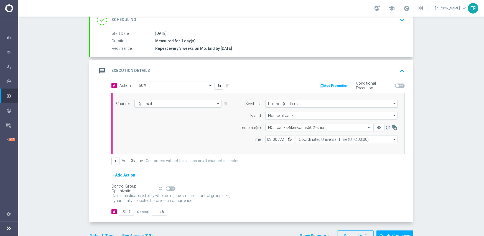
scroll to position [97, 0]
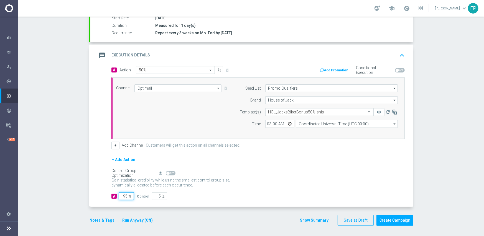
click at [122, 194] on input "95" at bounding box center [126, 196] width 15 height 8
type input "1"
type input "99"
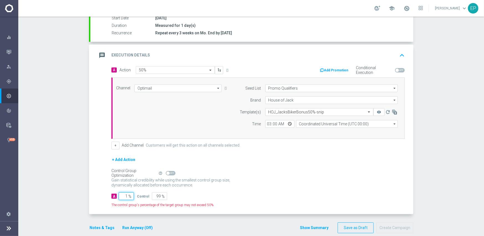
type input "10"
type input "90"
type input "100"
type input "0"
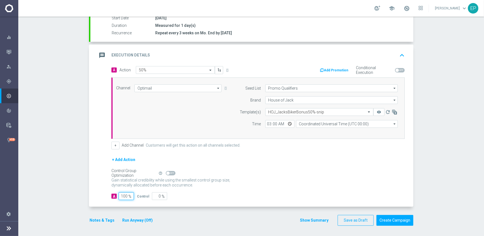
type input "100"
click at [263, 171] on div "Control Group Optimization Self Optimizing Campaign help_outline" at bounding box center [257, 173] width 293 height 6
click at [402, 220] on button "Create Campaign" at bounding box center [394, 220] width 37 height 11
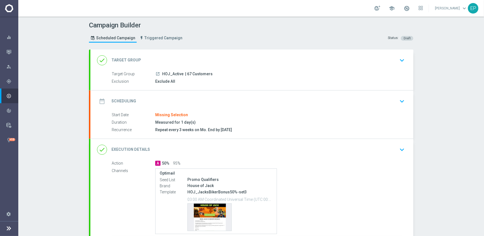
drag, startPoint x: 209, startPoint y: 95, endPoint x: 226, endPoint y: 103, distance: 18.8
click at [209, 96] on div "date_range Scheduling keyboard_arrow_down" at bounding box center [251, 102] width 323 height 22
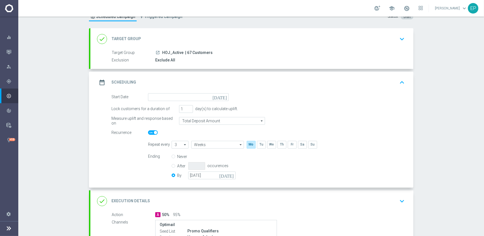
scroll to position [28, 0]
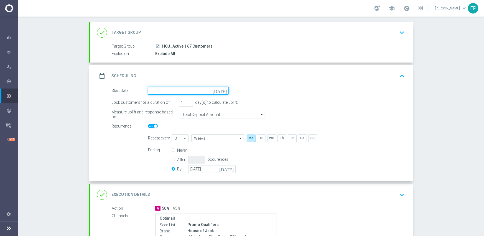
click at [196, 90] on input at bounding box center [188, 91] width 81 height 8
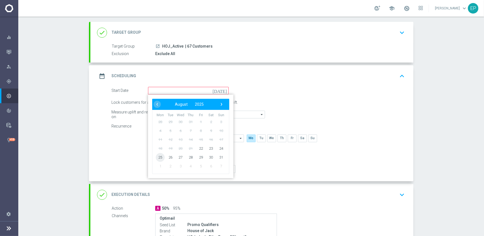
click at [160, 157] on span "25" at bounding box center [160, 157] width 9 height 9
type input "25 Aug 2025"
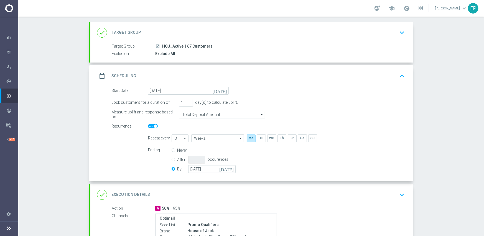
drag, startPoint x: 188, startPoint y: 194, endPoint x: 201, endPoint y: 190, distance: 13.7
click at [188, 194] on div "done Execution Details keyboard_arrow_down" at bounding box center [251, 195] width 309 height 11
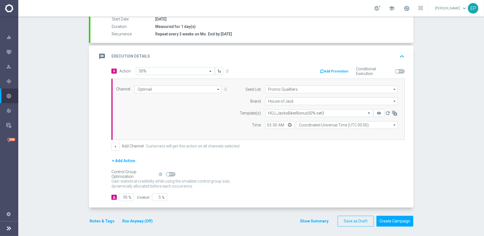
scroll to position [97, 0]
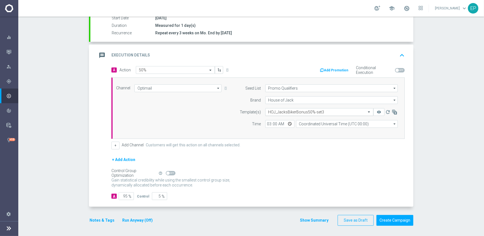
click at [305, 111] on input "text" at bounding box center [313, 112] width 91 height 5
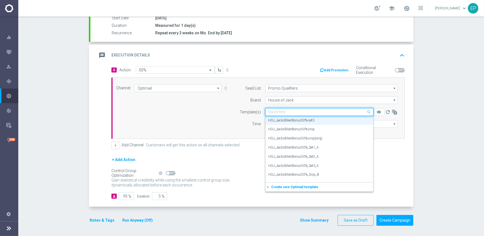
paste input "OJ_JacksBi"
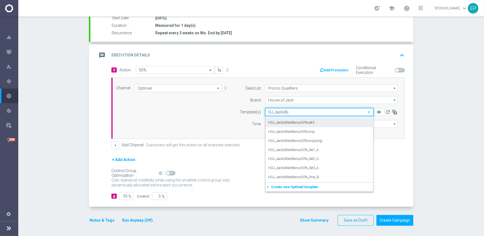
scroll to position [16, 0]
click at [304, 133] on label "HOJ_JacksBikerBonus50%-snip" at bounding box center [291, 132] width 47 height 5
type input "OJ_JacksBi"
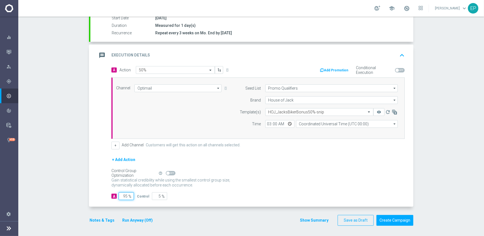
click at [123, 197] on input "95" at bounding box center [126, 196] width 15 height 8
type input "1"
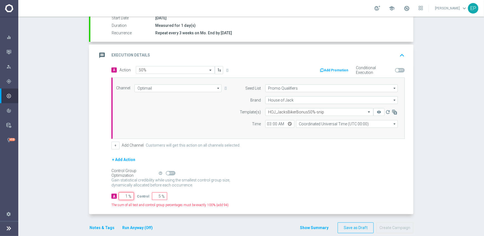
type input "99"
type input "10"
type input "90"
type input "100"
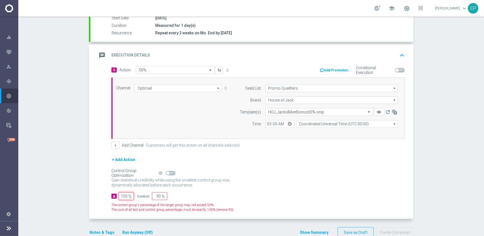
type input "0"
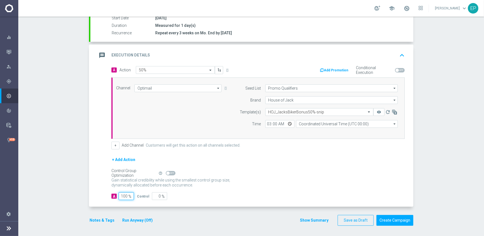
type input "100"
click at [260, 175] on div "Control Group Optimization Self Optimizing Campaign help_outline" at bounding box center [257, 173] width 293 height 6
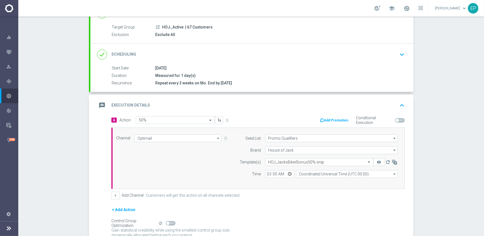
scroll to position [97, 0]
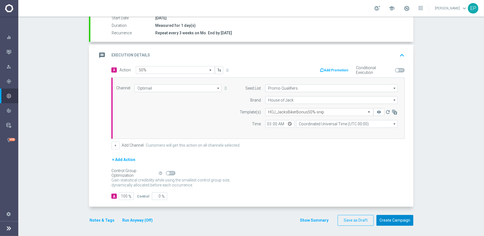
click at [397, 221] on button "Create Campaign" at bounding box center [394, 220] width 37 height 11
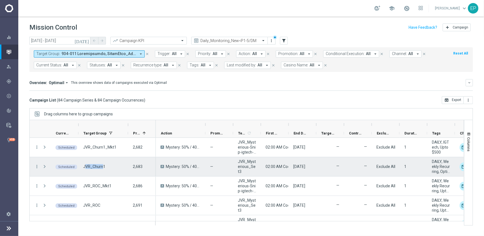
drag, startPoint x: 86, startPoint y: 169, endPoint x: 103, endPoint y: 169, distance: 16.6
click at [103, 169] on span "JVR_Churn1" at bounding box center [94, 166] width 22 height 5
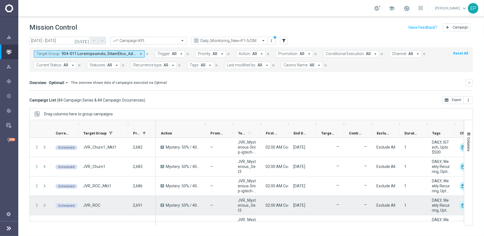
drag, startPoint x: 89, startPoint y: 208, endPoint x: 102, endPoint y: 206, distance: 14.0
click at [98, 207] on div "JVR_ROC" at bounding box center [103, 205] width 50 height 19
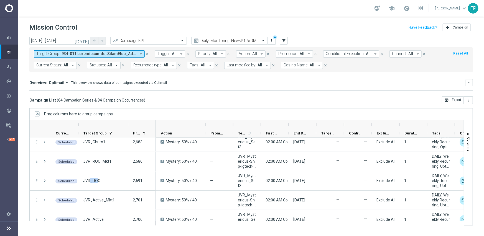
scroll to position [55, 0]
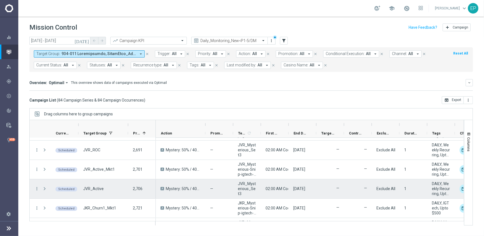
drag, startPoint x: 91, startPoint y: 189, endPoint x: 107, endPoint y: 192, distance: 16.5
click at [105, 191] on div "JVR_Active" at bounding box center [103, 188] width 50 height 19
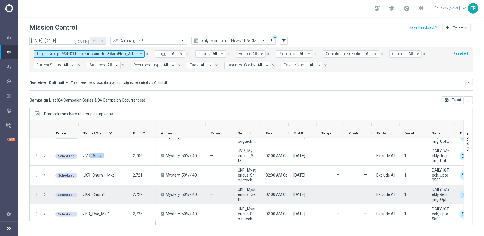
scroll to position [111, 0]
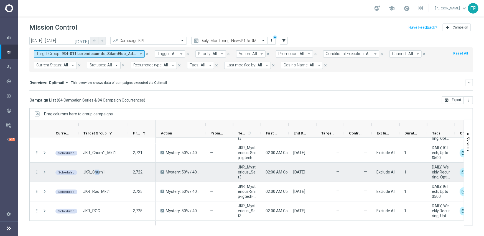
drag, startPoint x: 95, startPoint y: 174, endPoint x: 104, endPoint y: 176, distance: 8.9
click at [103, 175] on div "JKR_Churn1" at bounding box center [103, 172] width 50 height 19
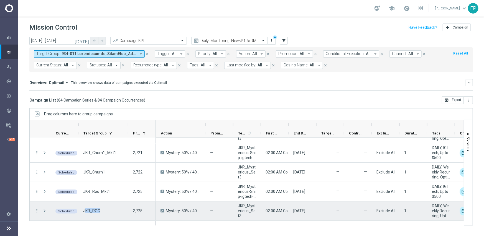
drag, startPoint x: 86, startPoint y: 208, endPoint x: 103, endPoint y: 210, distance: 17.0
click at [101, 210] on div "JKR_ROC" at bounding box center [103, 211] width 50 height 19
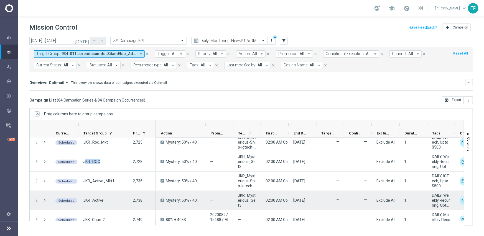
scroll to position [166, 0]
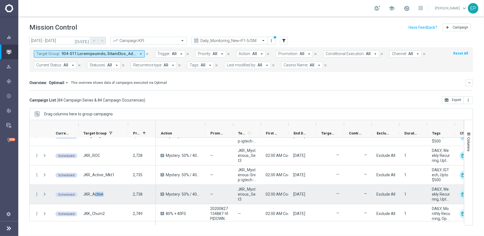
drag, startPoint x: 94, startPoint y: 196, endPoint x: 112, endPoint y: 196, distance: 17.7
click at [112, 196] on div "JKR_Active" at bounding box center [103, 194] width 50 height 19
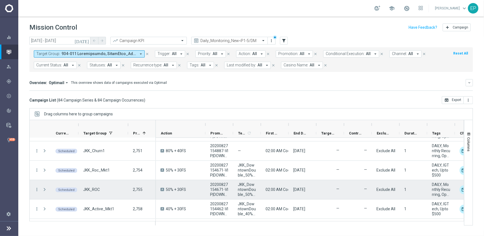
scroll to position [249, 0]
drag, startPoint x: 91, startPoint y: 192, endPoint x: 106, endPoint y: 192, distance: 14.7
click at [106, 192] on div "JKK_ROC" at bounding box center [103, 188] width 50 height 19
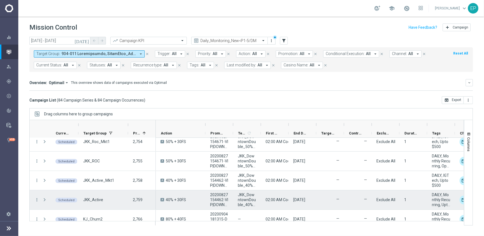
drag, startPoint x: 91, startPoint y: 201, endPoint x: 112, endPoint y: 202, distance: 21.1
click at [102, 202] on span "JKK_Active" at bounding box center [93, 199] width 20 height 5
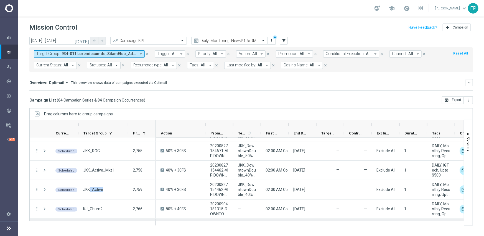
scroll to position [332, 0]
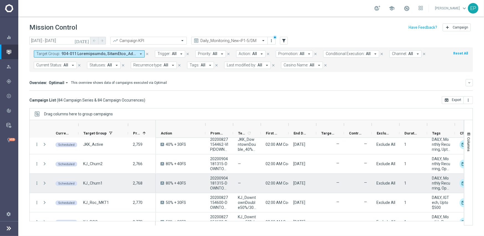
drag, startPoint x: 93, startPoint y: 183, endPoint x: 98, endPoint y: 183, distance: 5.3
click at [97, 183] on span "KJ_Churn1" at bounding box center [92, 183] width 19 height 5
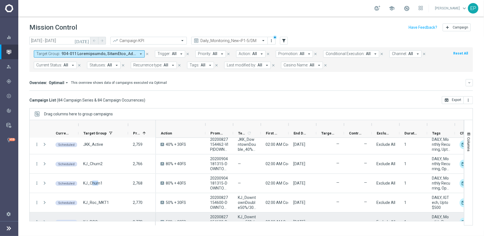
scroll to position [388, 0]
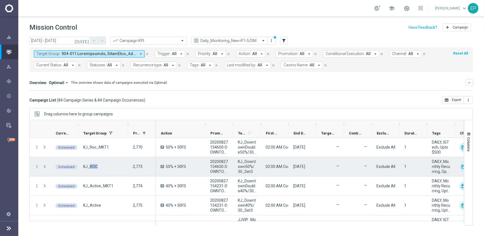
drag, startPoint x: 89, startPoint y: 167, endPoint x: 99, endPoint y: 168, distance: 10.0
click at [99, 168] on div "KJ_ROC" at bounding box center [103, 166] width 50 height 19
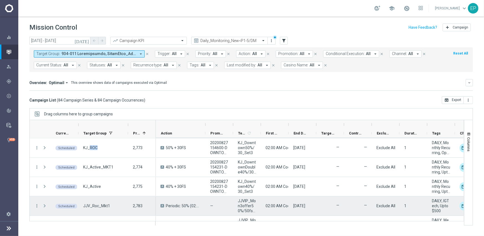
scroll to position [415, 0]
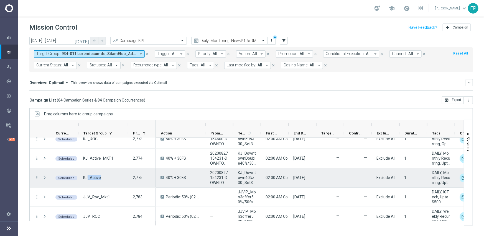
drag, startPoint x: 88, startPoint y: 180, endPoint x: 107, endPoint y: 180, distance: 18.8
click at [107, 180] on div "KJ_Active" at bounding box center [103, 177] width 50 height 19
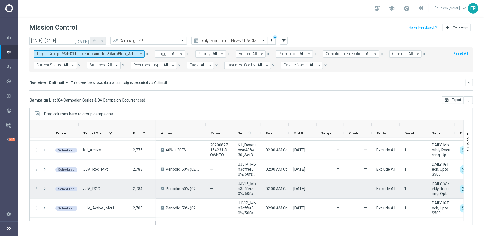
drag, startPoint x: 86, startPoint y: 188, endPoint x: 99, endPoint y: 191, distance: 14.0
click at [99, 191] on div "JJV_ROC" at bounding box center [103, 188] width 50 height 19
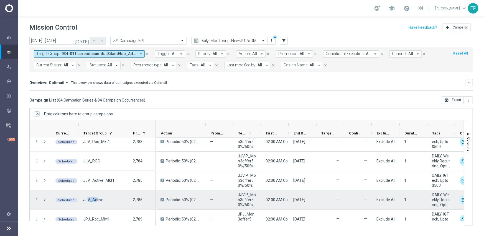
drag, startPoint x: 87, startPoint y: 202, endPoint x: 105, endPoint y: 202, distance: 18.6
click at [100, 202] on span "JJV_Active" at bounding box center [93, 199] width 20 height 5
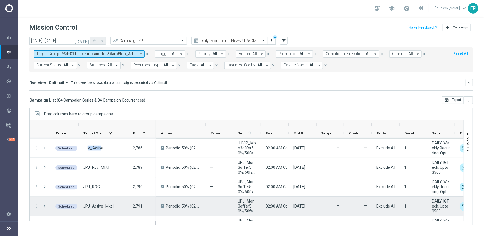
scroll to position [526, 0]
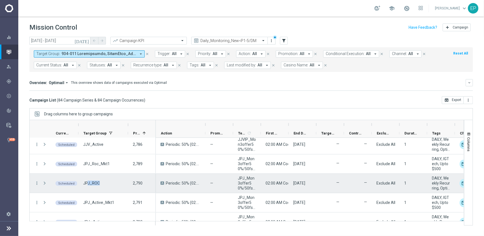
click at [104, 184] on div "JPJ_ROC" at bounding box center [103, 183] width 50 height 19
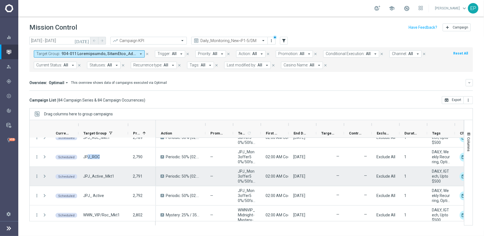
scroll to position [554, 0]
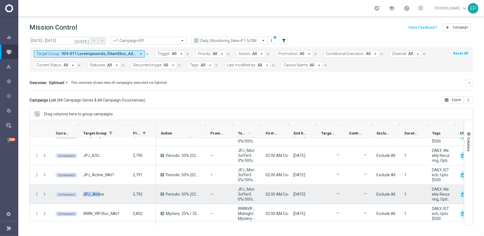
drag, startPoint x: 84, startPoint y: 192, endPoint x: 102, endPoint y: 192, distance: 18.0
click at [100, 192] on span "JPJ_ Active" at bounding box center [93, 194] width 21 height 5
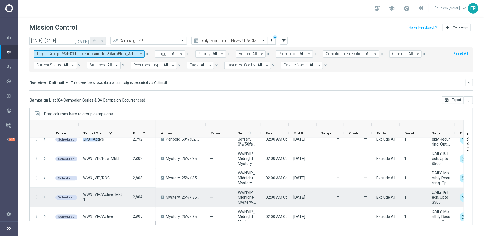
scroll to position [609, 0]
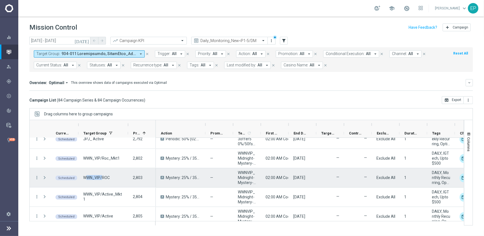
drag, startPoint x: 88, startPoint y: 176, endPoint x: 102, endPoint y: 176, distance: 13.8
click at [102, 176] on span "WWN_VIP/ROC" at bounding box center [96, 177] width 27 height 5
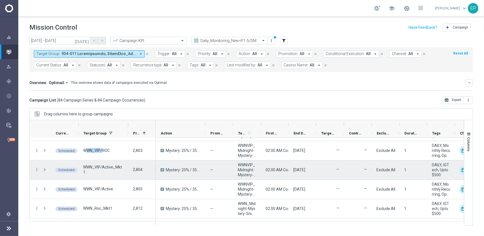
scroll to position [637, 0]
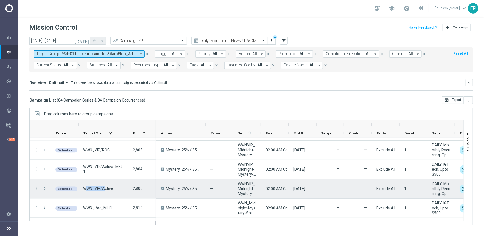
drag, startPoint x: 86, startPoint y: 189, endPoint x: 104, endPoint y: 189, distance: 18.0
click at [104, 189] on span "WWN_VIP/Active" at bounding box center [98, 188] width 30 height 5
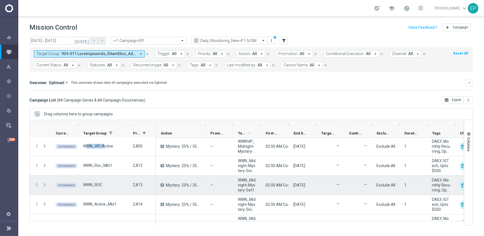
scroll to position [692, 0]
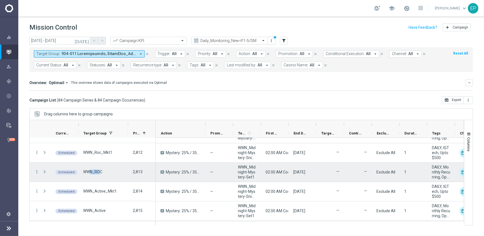
drag, startPoint x: 91, startPoint y: 173, endPoint x: 100, endPoint y: 173, distance: 9.4
click at [100, 173] on span "WWN_ROC" at bounding box center [92, 172] width 19 height 5
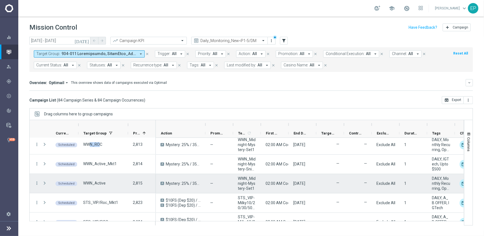
scroll to position [720, 0]
drag, startPoint x: 89, startPoint y: 183, endPoint x: 109, endPoint y: 183, distance: 19.4
click at [109, 183] on div "WWN_Active" at bounding box center [103, 183] width 50 height 19
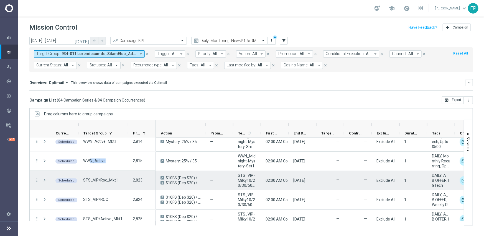
scroll to position [748, 0]
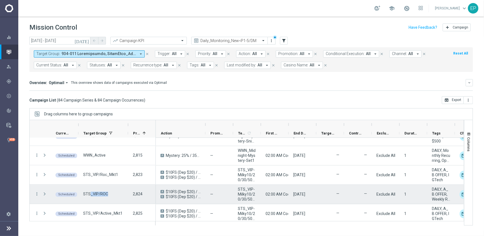
drag, startPoint x: 90, startPoint y: 195, endPoint x: 107, endPoint y: 195, distance: 17.7
click at [107, 195] on div "STS_VIP/ROC" at bounding box center [103, 194] width 50 height 19
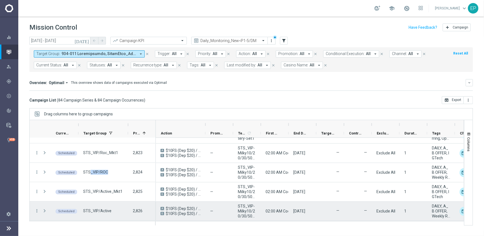
scroll to position [803, 0]
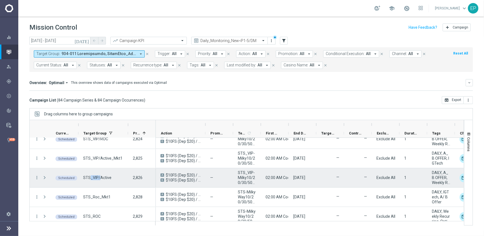
drag, startPoint x: 90, startPoint y: 178, endPoint x: 101, endPoint y: 178, distance: 10.5
click at [100, 178] on span "STS_VIP/Active" at bounding box center [97, 177] width 28 height 5
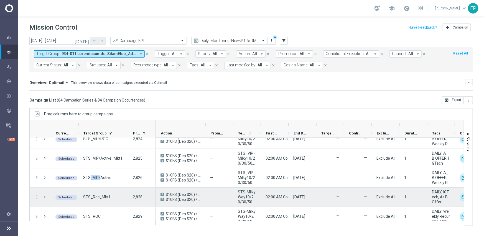
scroll to position [831, 0]
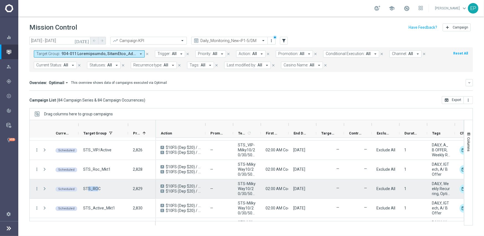
drag, startPoint x: 87, startPoint y: 188, endPoint x: 98, endPoint y: 188, distance: 11.1
click at [97, 188] on span "STS_ROC" at bounding box center [91, 188] width 17 height 5
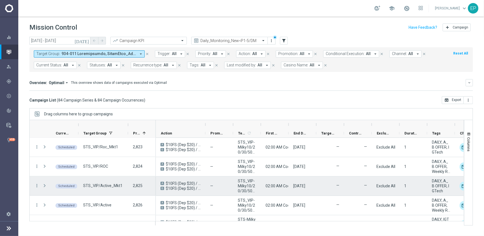
scroll to position [748, 0]
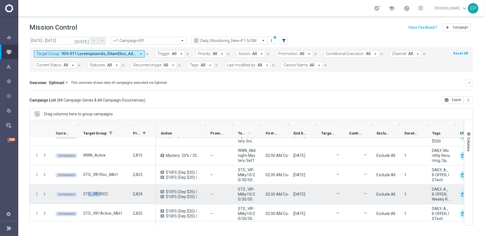
drag, startPoint x: 87, startPoint y: 195, endPoint x: 107, endPoint y: 192, distance: 20.1
click at [100, 194] on span "STS_VIP/ROC" at bounding box center [95, 194] width 25 height 5
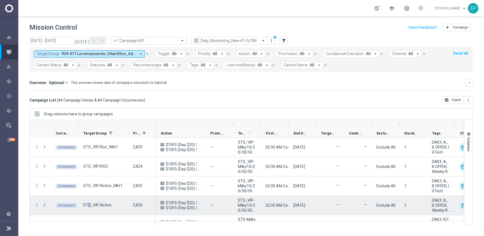
drag, startPoint x: 88, startPoint y: 204, endPoint x: 102, endPoint y: 205, distance: 14.4
click at [102, 205] on span "STS_VIP/Active" at bounding box center [97, 205] width 28 height 5
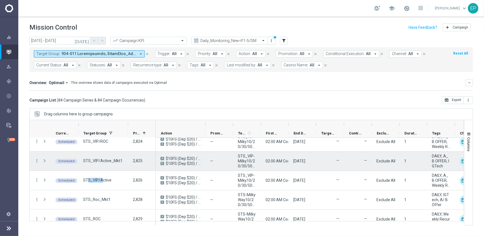
scroll to position [831, 0]
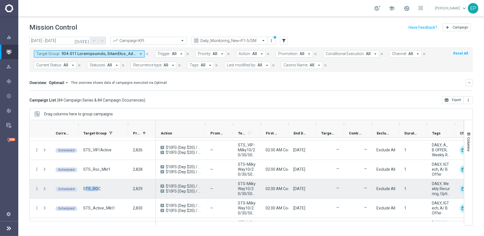
click at [97, 188] on span "STS_ROC" at bounding box center [91, 188] width 17 height 5
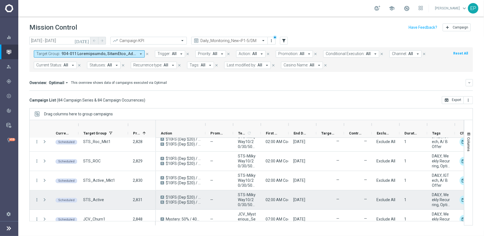
drag, startPoint x: 85, startPoint y: 199, endPoint x: 105, endPoint y: 199, distance: 20.2
click at [101, 199] on span "STS_Active" at bounding box center [93, 199] width 21 height 5
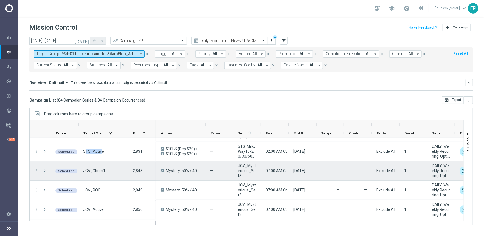
scroll to position [914, 0]
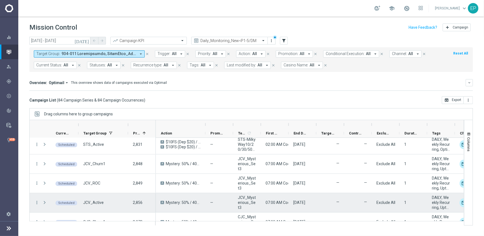
drag, startPoint x: 93, startPoint y: 202, endPoint x: 114, endPoint y: 202, distance: 21.3
click at [109, 202] on div "JCV_Active" at bounding box center [103, 202] width 50 height 19
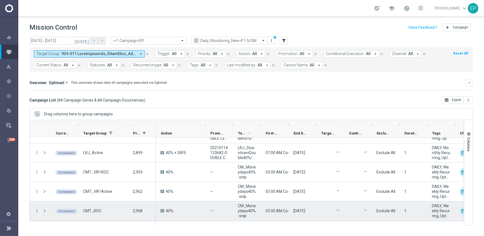
scroll to position [1191, 0]
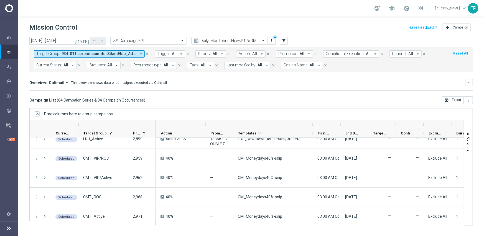
drag, startPoint x: 261, startPoint y: 125, endPoint x: 312, endPoint y: 124, distance: 51.8
click at [312, 124] on div at bounding box center [312, 124] width 2 height 9
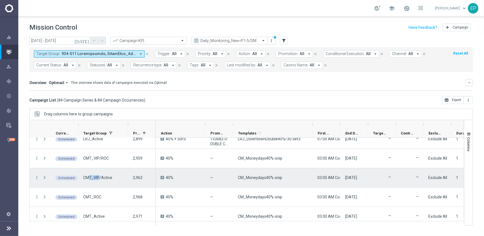
drag, startPoint x: 90, startPoint y: 178, endPoint x: 108, endPoint y: 178, distance: 18.3
click at [100, 178] on span "CMT_VIP/Active" at bounding box center [97, 177] width 29 height 5
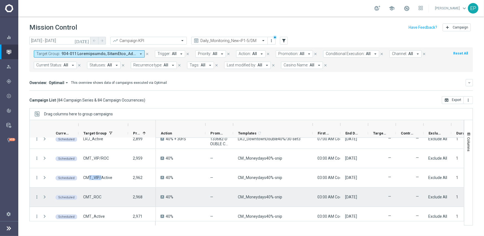
scroll to position [1219, 0]
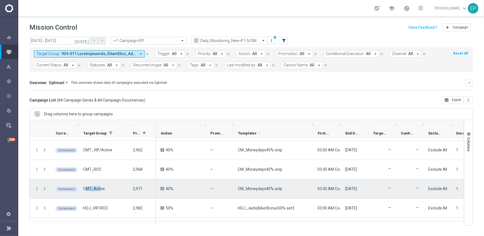
drag, startPoint x: 86, startPoint y: 187, endPoint x: 100, endPoint y: 188, distance: 14.2
click at [100, 188] on span "CMT_Active" at bounding box center [94, 188] width 22 height 5
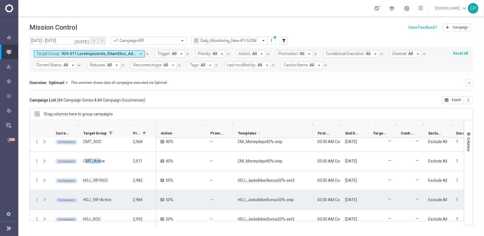
scroll to position [1274, 0]
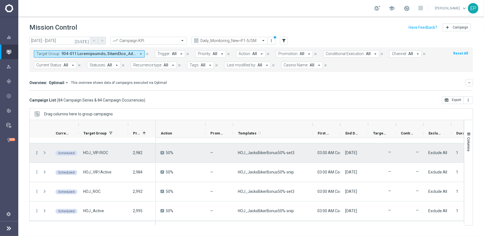
click at [38, 151] on icon "more_vert" at bounding box center [36, 152] width 5 height 5
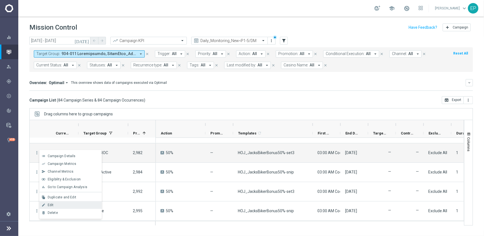
click at [58, 207] on div "Edit" at bounding box center [74, 205] width 52 height 4
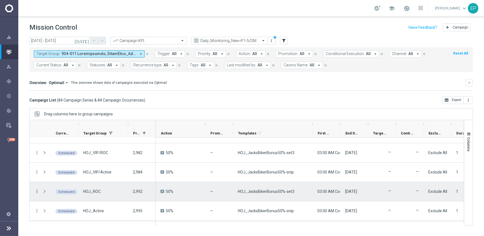
click at [36, 191] on icon "more_vert" at bounding box center [36, 191] width 5 height 5
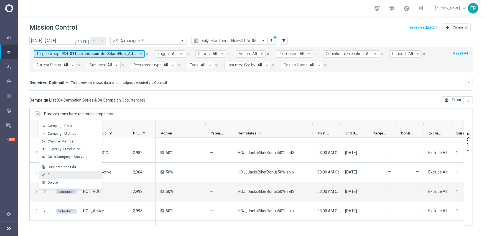
click at [58, 174] on div "Edit" at bounding box center [74, 175] width 52 height 4
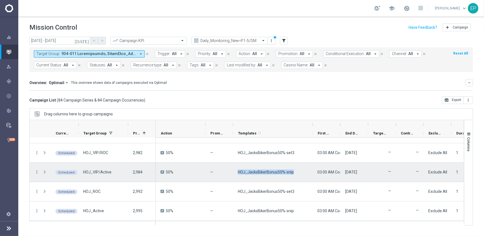
drag, startPoint x: 251, startPoint y: 172, endPoint x: 292, endPoint y: 173, distance: 41.3
click at [292, 173] on div "HOJ_JacksBikerBonus50%-snip" at bounding box center [272, 172] width 79 height 19
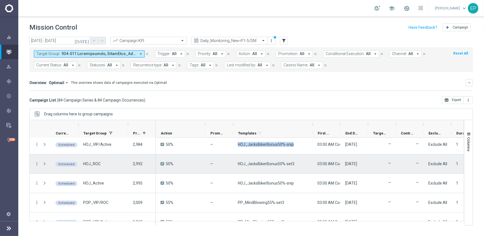
scroll to position [1329, 0]
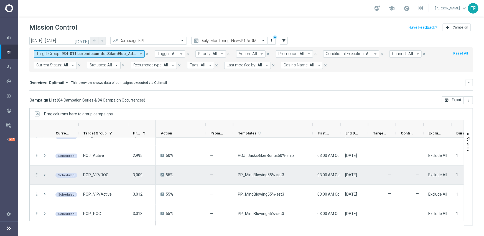
click at [38, 174] on icon "more_vert" at bounding box center [36, 175] width 5 height 5
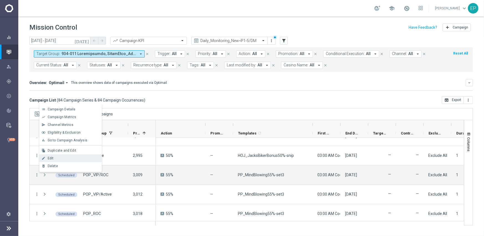
click at [56, 158] on div "Edit" at bounding box center [74, 158] width 52 height 4
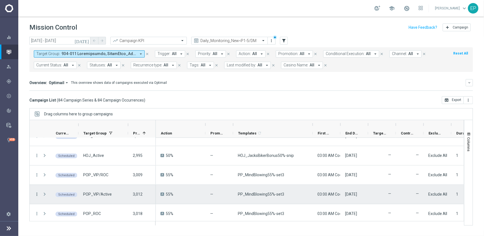
click at [38, 194] on icon "more_vert" at bounding box center [36, 194] width 5 height 5
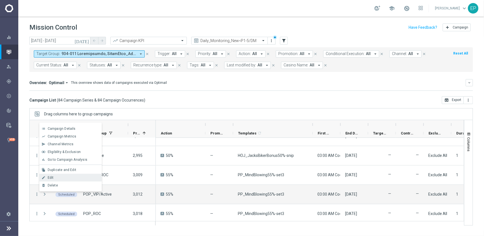
click at [55, 179] on div "Edit" at bounding box center [74, 178] width 52 height 4
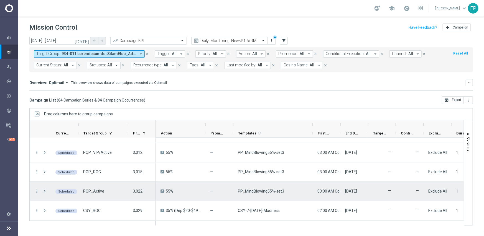
scroll to position [1385, 0]
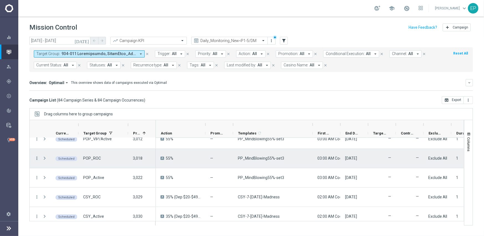
click at [37, 158] on icon "more_vert" at bounding box center [36, 158] width 5 height 5
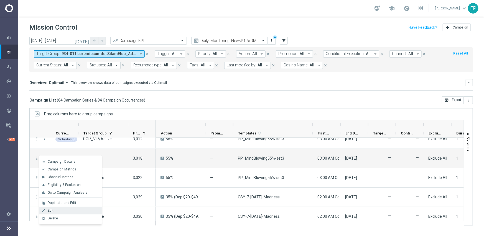
click at [53, 209] on span "Edit" at bounding box center [51, 211] width 6 height 4
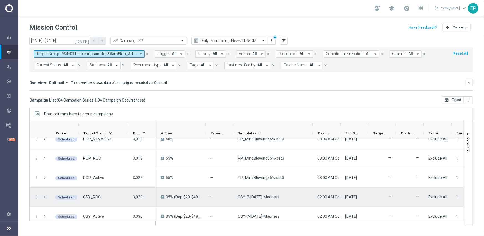
click at [38, 197] on icon "more_vert" at bounding box center [36, 197] width 5 height 5
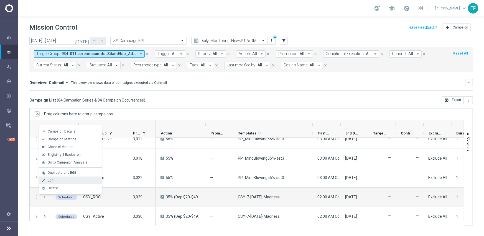
click at [56, 180] on div "Edit" at bounding box center [74, 181] width 52 height 4
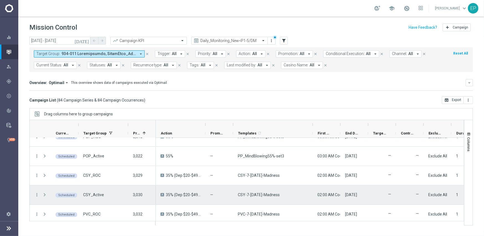
scroll to position [1379, 0]
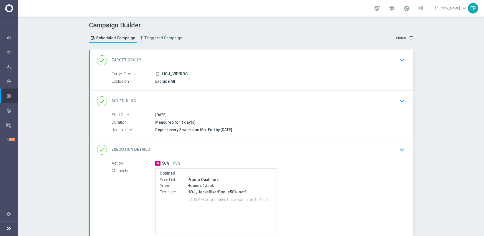
click at [222, 146] on div "done Execution Details keyboard_arrow_down" at bounding box center [251, 150] width 309 height 11
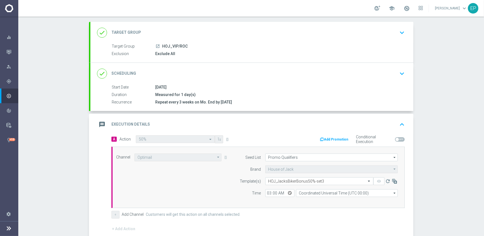
scroll to position [55, 0]
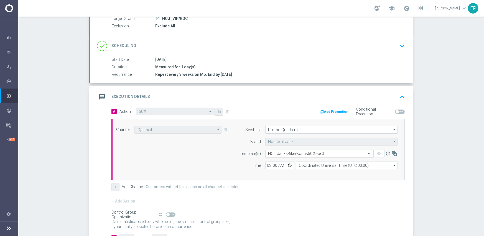
click at [299, 152] on input "text" at bounding box center [313, 153] width 91 height 5
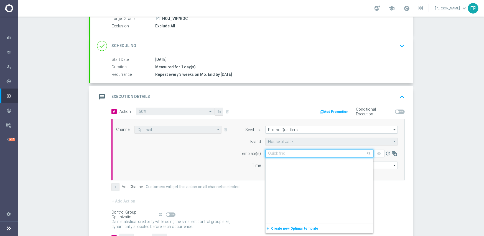
scroll to position [2815, 0]
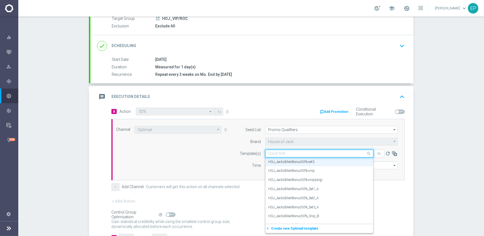
paste input "HOJ_JacksBikerBonus50%-snip"
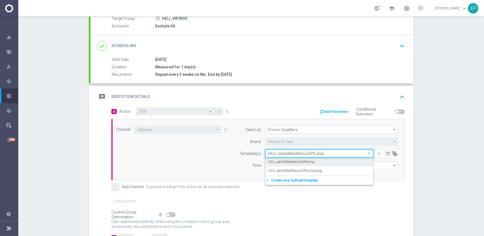
click at [302, 161] on label "HOJ_JacksBikerBonus50%-snip" at bounding box center [291, 162] width 47 height 5
type input "HOJ_JacksBikerBonus50%-snip"
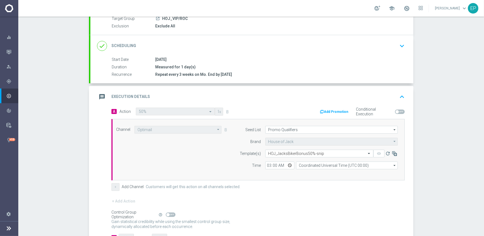
click at [274, 184] on div "+ Add Channel Customers will get this action on all channels selected." at bounding box center [257, 187] width 293 height 8
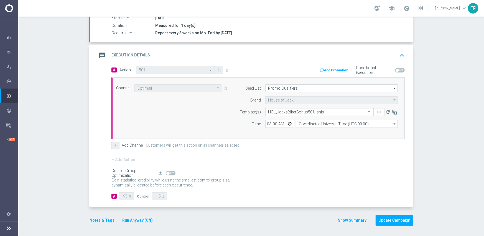
scroll to position [97, 0]
click at [392, 219] on button "Update Campaign" at bounding box center [394, 220] width 38 height 11
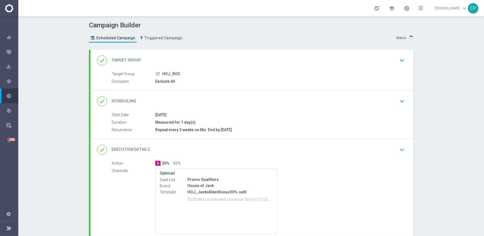
click at [261, 147] on div "done Execution Details keyboard_arrow_down" at bounding box center [251, 150] width 309 height 11
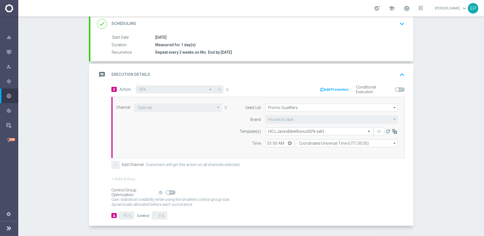
scroll to position [83, 0]
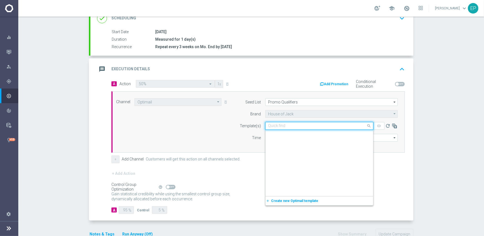
click at [296, 126] on input "text" at bounding box center [313, 126] width 91 height 5
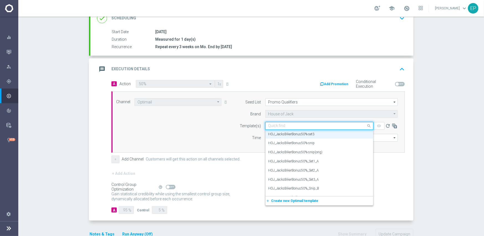
paste input "HOJ_JacksBikerBonus50%-snip"
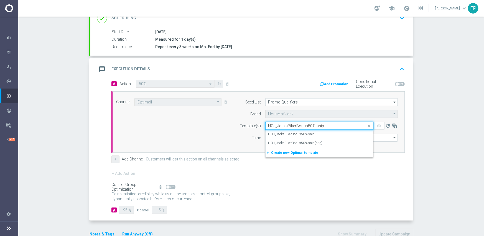
scroll to position [0, 0]
click at [305, 134] on label "HOJ_JacksBikerBonus50%-snip" at bounding box center [291, 134] width 47 height 5
type input "HOJ_JacksBikerBonus50%-snip"
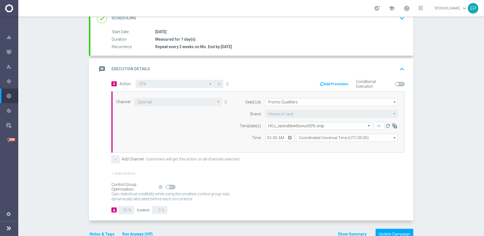
click at [297, 184] on div "Control Group Optimization Self Optimizing Campaign help_outline" at bounding box center [257, 187] width 293 height 6
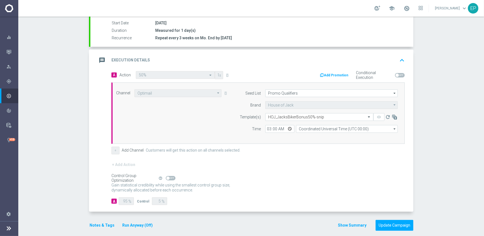
scroll to position [97, 0]
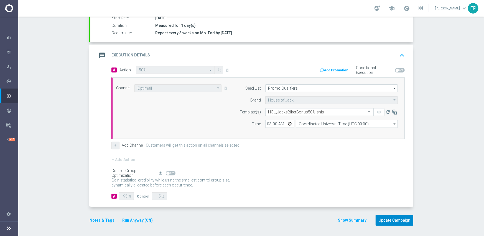
click at [395, 220] on button "Update Campaign" at bounding box center [394, 220] width 38 height 11
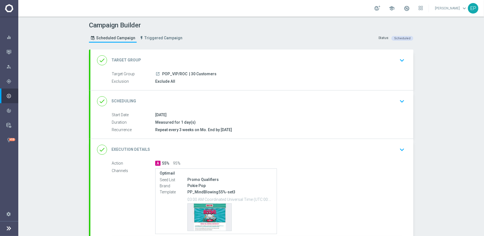
scroll to position [28, 0]
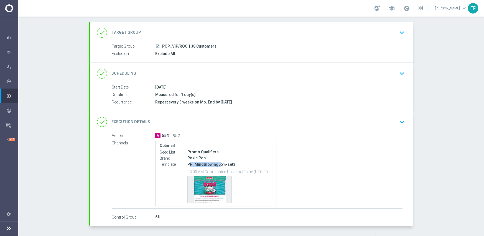
drag, startPoint x: 187, startPoint y: 164, endPoint x: 218, endPoint y: 164, distance: 30.5
click at [218, 164] on p "PP_MindBlowing55%-set3" at bounding box center [229, 164] width 85 height 5
copy p "P_MindBlowing5"
click at [235, 120] on div "done Execution Details keyboard_arrow_down" at bounding box center [251, 122] width 309 height 11
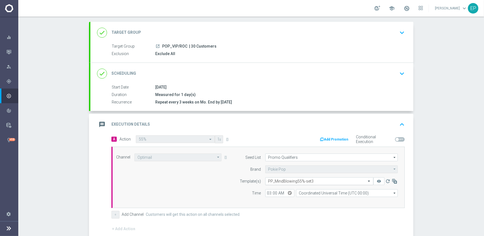
click at [321, 182] on input "text" at bounding box center [313, 181] width 91 height 5
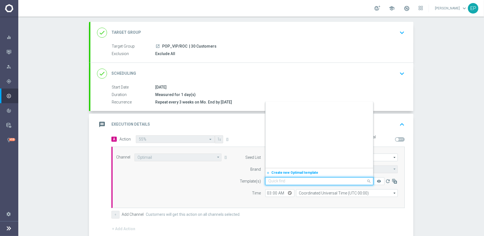
paste input "P_MindBlowing5"
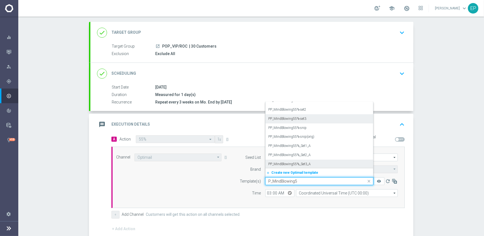
scroll to position [0, 0]
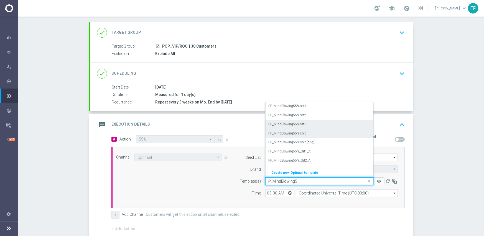
click at [304, 134] on div "PP_MindBlowing55%-snip" at bounding box center [319, 133] width 102 height 9
type input "P_MindBlowing5"
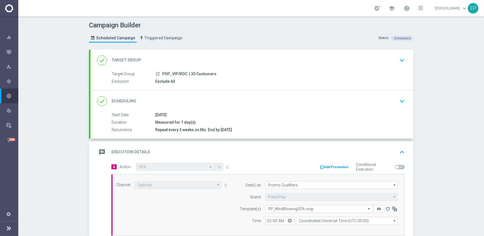
drag, startPoint x: 255, startPoint y: 95, endPoint x: 266, endPoint y: 100, distance: 11.3
click at [255, 95] on div "done Scheduling keyboard_arrow_down" at bounding box center [251, 102] width 323 height 22
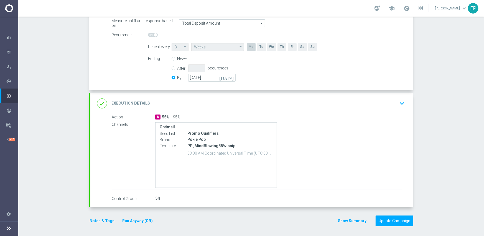
scroll to position [120, 0]
drag, startPoint x: 204, startPoint y: 145, endPoint x: 230, endPoint y: 145, distance: 26.9
click at [230, 145] on p "PP_MindBlowing55%-snip" at bounding box center [229, 145] width 85 height 5
copy p "owing55%-snip"
click at [268, 104] on div "done Execution Details keyboard_arrow_down" at bounding box center [251, 102] width 309 height 11
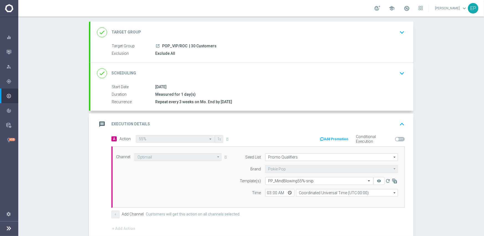
scroll to position [0, 0]
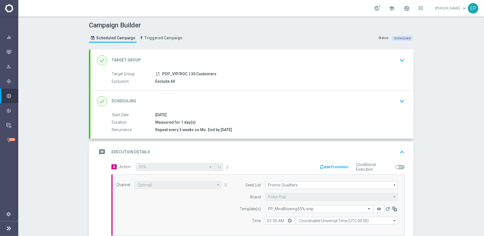
click at [245, 99] on div "done Scheduling keyboard_arrow_down" at bounding box center [251, 101] width 309 height 11
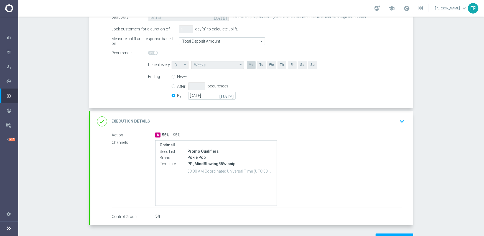
scroll to position [111, 0]
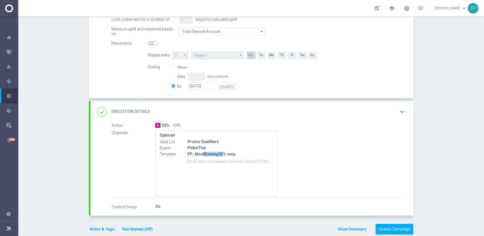
drag, startPoint x: 200, startPoint y: 154, endPoint x: 219, endPoint y: 155, distance: 18.8
click at [219, 155] on p "PP_MindBlowing55%-snip" at bounding box center [229, 154] width 85 height 5
copy p "Blowing55"
click at [242, 118] on div "done Execution Details keyboard_arrow_down" at bounding box center [251, 112] width 323 height 22
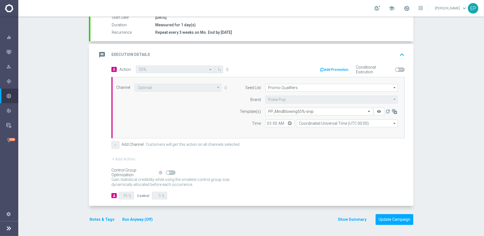
scroll to position [97, 0]
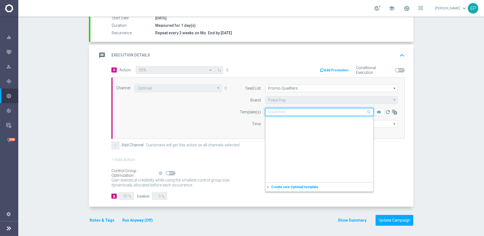
click at [308, 111] on input "text" at bounding box center [313, 112] width 91 height 5
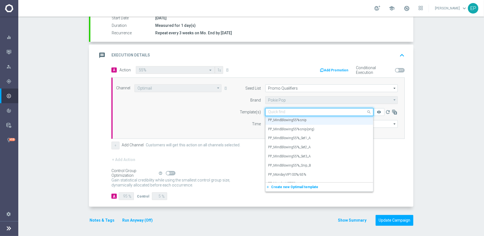
paste input "Blowing55"
type input "Blowing55"
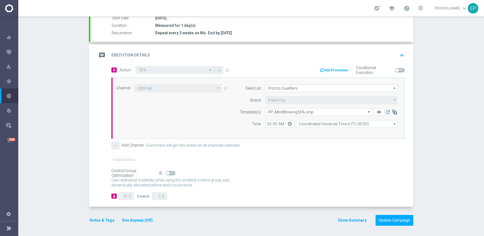
click at [201, 170] on div "Control Group Optimization Self Optimizing Campaign help_outline" at bounding box center [257, 173] width 293 height 6
click at [388, 219] on button "Update Campaign" at bounding box center [394, 220] width 38 height 11
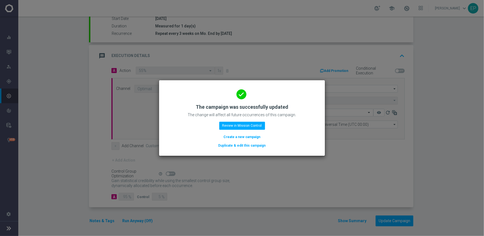
scroll to position [97, 0]
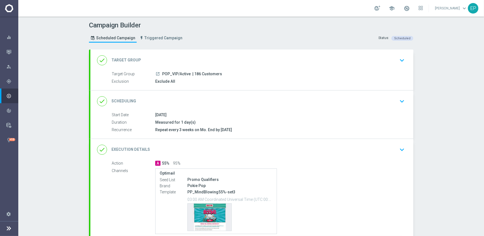
click at [243, 147] on div "done Execution Details keyboard_arrow_down" at bounding box center [251, 150] width 309 height 11
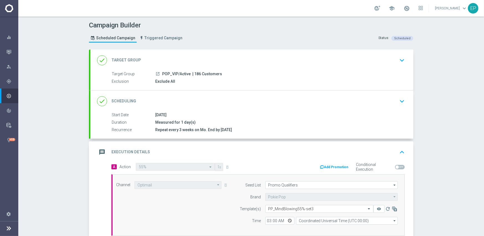
scroll to position [55, 0]
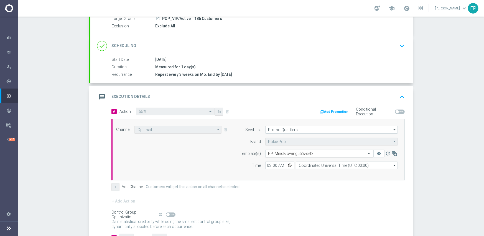
click at [286, 153] on input "text" at bounding box center [313, 153] width 91 height 5
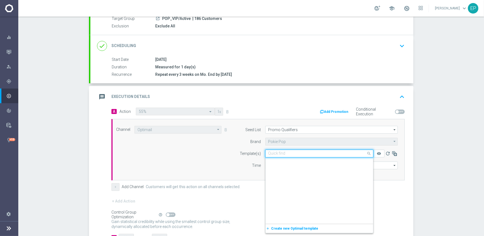
paste input "Blowing55"
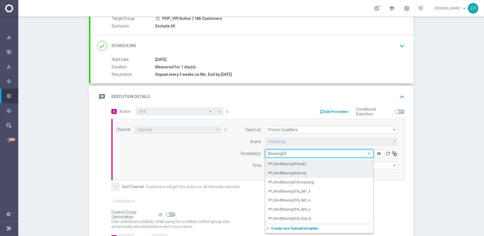
click at [304, 172] on div "PP_MindBlowing55%-snip" at bounding box center [319, 173] width 102 height 9
type input "Blowing55"
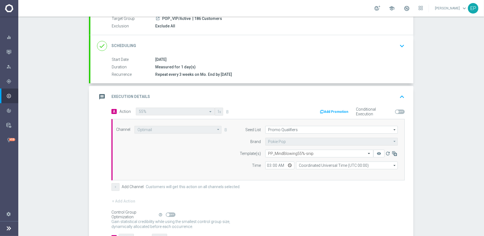
drag, startPoint x: 191, startPoint y: 159, endPoint x: 206, endPoint y: 155, distance: 15.8
click at [191, 159] on div "Channel Optimail Optimail arrow_drop_down Show Selected 1 of 21 Facebook Custom…" at bounding box center [257, 150] width 290 height 48
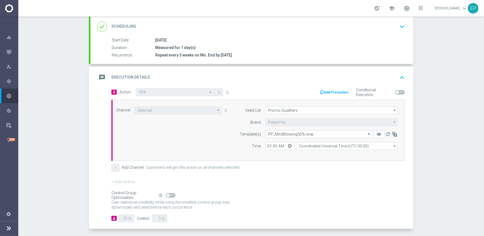
scroll to position [97, 0]
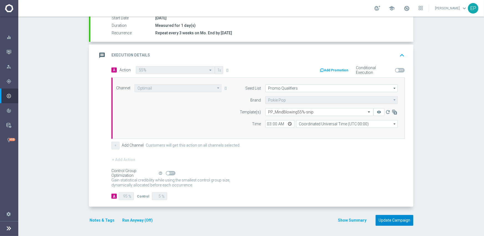
click at [382, 223] on button "Update Campaign" at bounding box center [394, 220] width 38 height 11
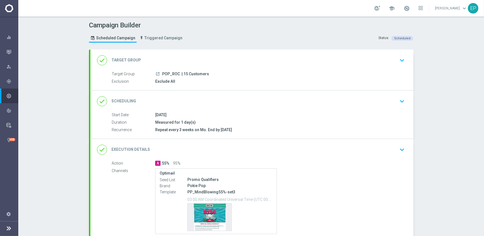
click at [222, 147] on div "done Execution Details keyboard_arrow_down" at bounding box center [251, 150] width 309 height 11
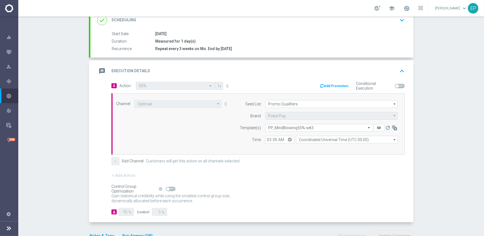
scroll to position [83, 0]
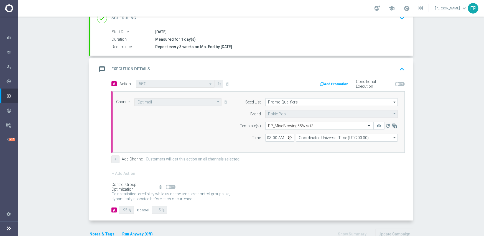
click at [285, 124] on input "text" at bounding box center [313, 126] width 91 height 5
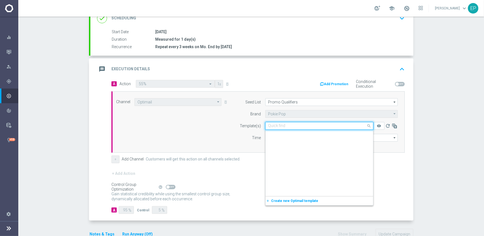
paste input "Blowing55"
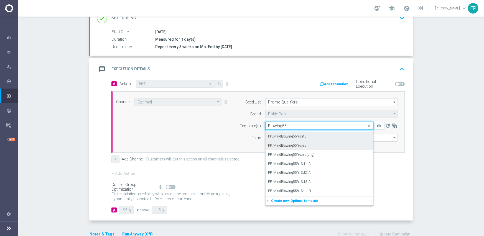
click at [293, 143] on label "PP_MindBlowing55%-snip" at bounding box center [287, 145] width 38 height 5
type input "Blowing55"
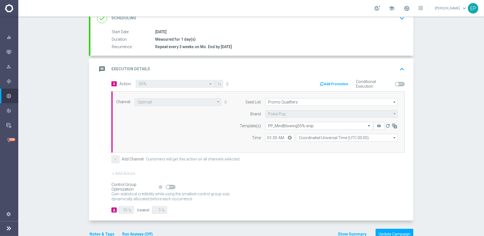
click at [177, 145] on div "Channel Optimail Optimail arrow_drop_down Show Selected 1 of 21 Facebook Custom…" at bounding box center [257, 122] width 290 height 48
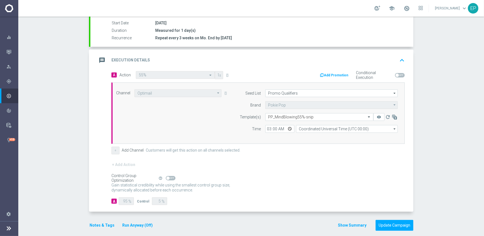
scroll to position [97, 0]
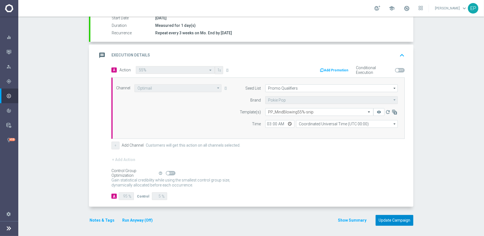
click at [396, 217] on button "Update Campaign" at bounding box center [394, 220] width 38 height 11
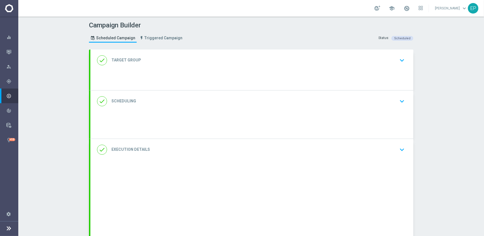
click at [248, 151] on div "done Execution Details keyboard_arrow_down" at bounding box center [251, 150] width 309 height 11
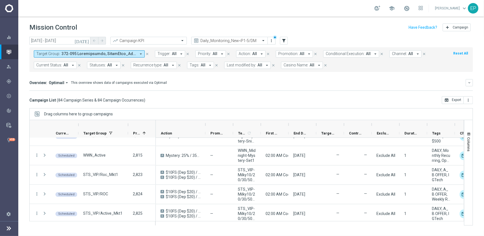
scroll to position [886, 0]
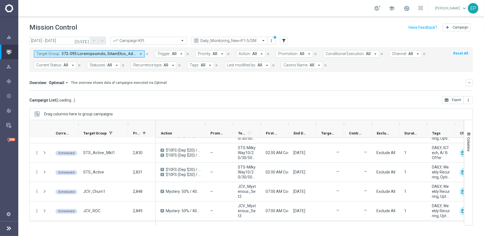
click at [258, 124] on div at bounding box center [247, 124] width 28 height 9
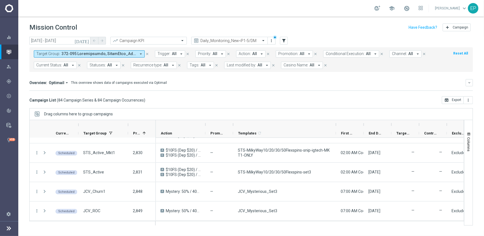
drag, startPoint x: 260, startPoint y: 123, endPoint x: 335, endPoint y: 123, distance: 75.1
click at [335, 123] on div at bounding box center [336, 124] width 2 height 9
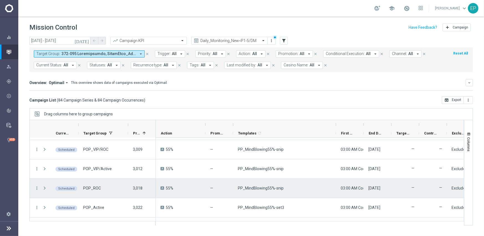
scroll to position [1357, 0]
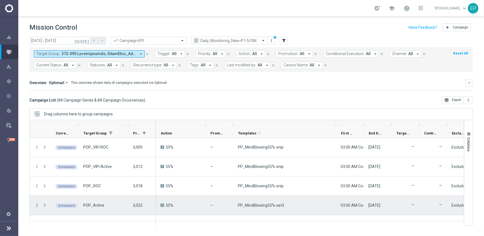
click at [37, 206] on icon "more_vert" at bounding box center [36, 205] width 5 height 5
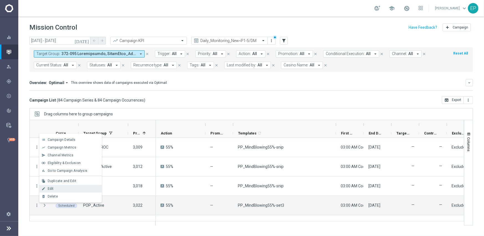
click at [61, 188] on div "Edit" at bounding box center [74, 189] width 52 height 4
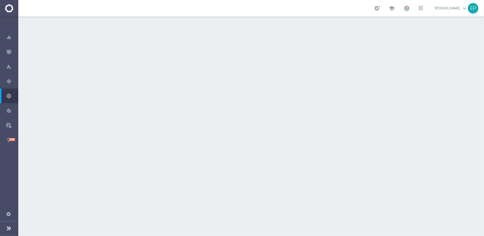
click at [283, 145] on div "done Execution Details keyboard_arrow_down" at bounding box center [251, 150] width 309 height 11
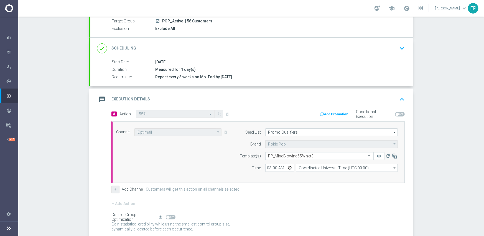
scroll to position [55, 0]
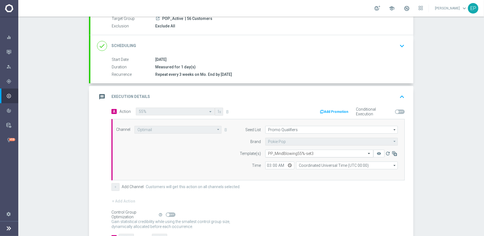
click at [305, 151] on input "text" at bounding box center [313, 153] width 91 height 5
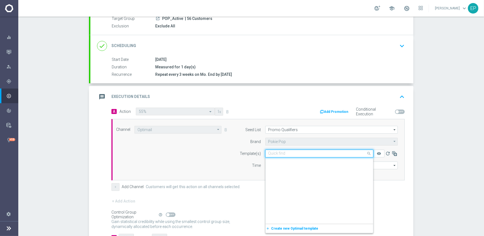
scroll to position [3373, 0]
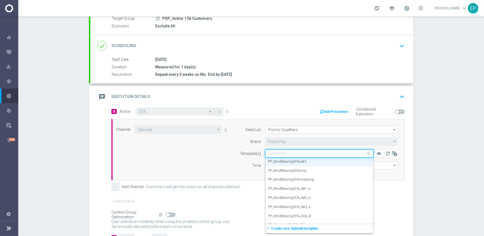
paste input "Blowing55"
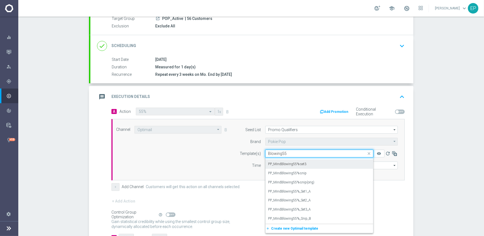
scroll to position [16, 0]
click at [279, 174] on label "PP_MindBlowing55%-snip" at bounding box center [287, 173] width 38 height 5
type input "Blowing55"
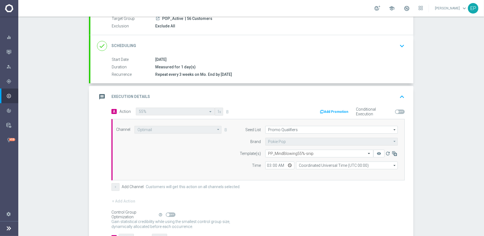
click at [201, 165] on div "Channel Optimail Optimail arrow_drop_down Show Selected 1 of 21 Facebook Custom…" at bounding box center [257, 150] width 290 height 48
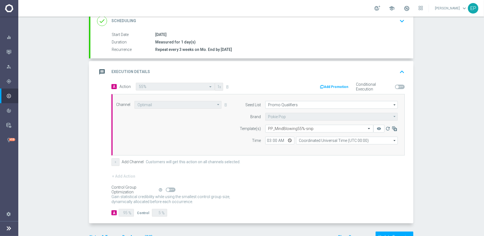
scroll to position [97, 0]
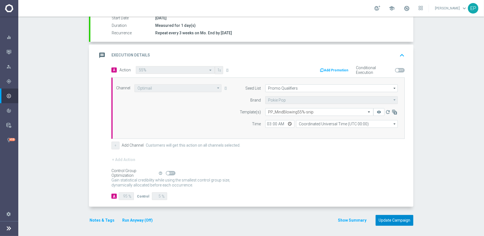
click at [394, 219] on button "Update Campaign" at bounding box center [394, 220] width 38 height 11
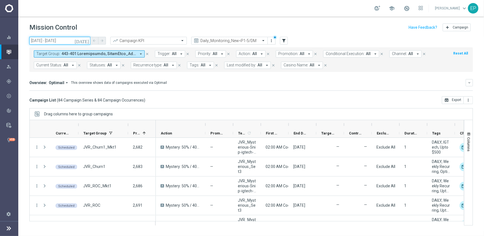
click at [48, 37] on input "[DATE] - [DATE]" at bounding box center [59, 41] width 61 height 8
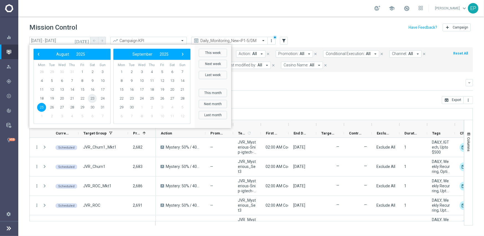
click at [93, 98] on span "23" at bounding box center [92, 98] width 9 height 9
click at [41, 108] on span "25" at bounding box center [41, 107] width 9 height 9
type input "[DATE] - [DATE]"
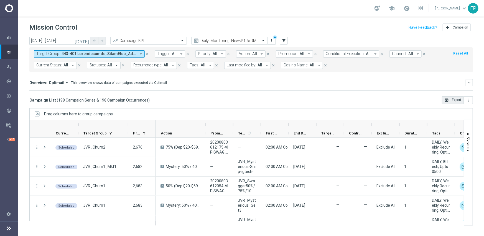
click at [454, 100] on button "open_in_browser Export" at bounding box center [452, 100] width 22 height 8
